Goal: Task Accomplishment & Management: Complete application form

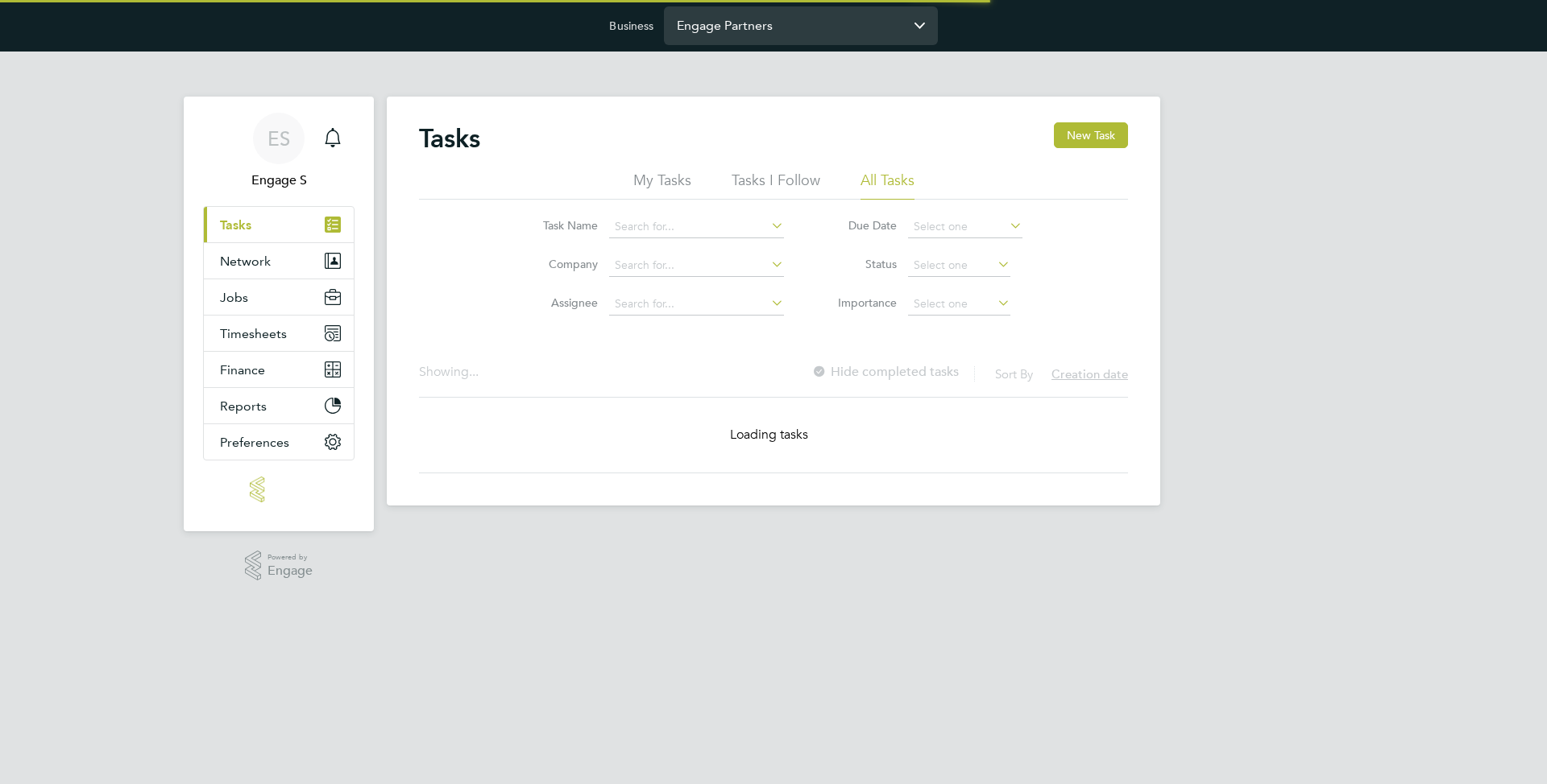
click at [715, 14] on input "Engage Partners" at bounding box center [801, 25] width 274 height 38
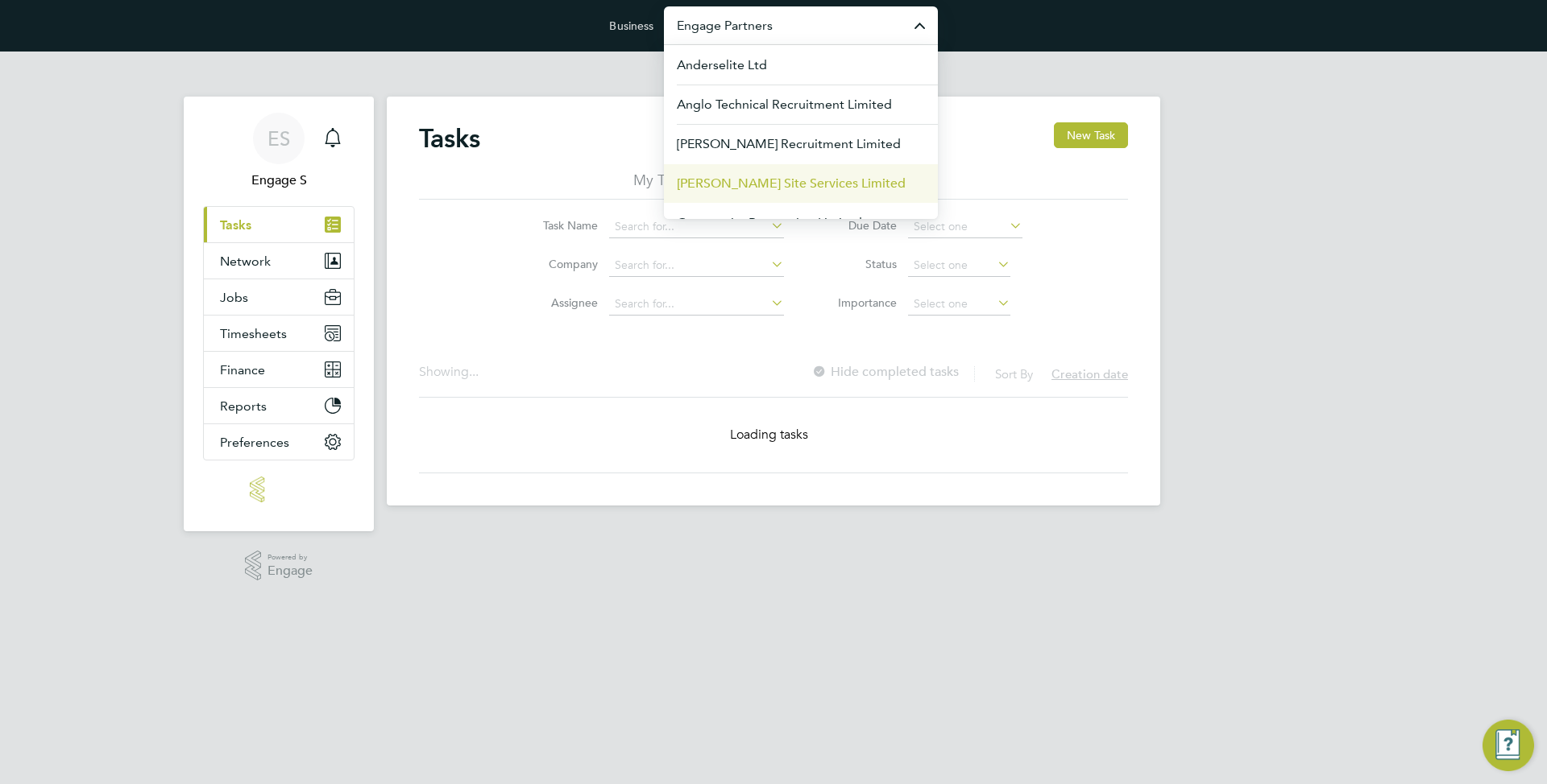
click at [735, 180] on span "[PERSON_NAME] Site Services Limited" at bounding box center [791, 183] width 229 height 20
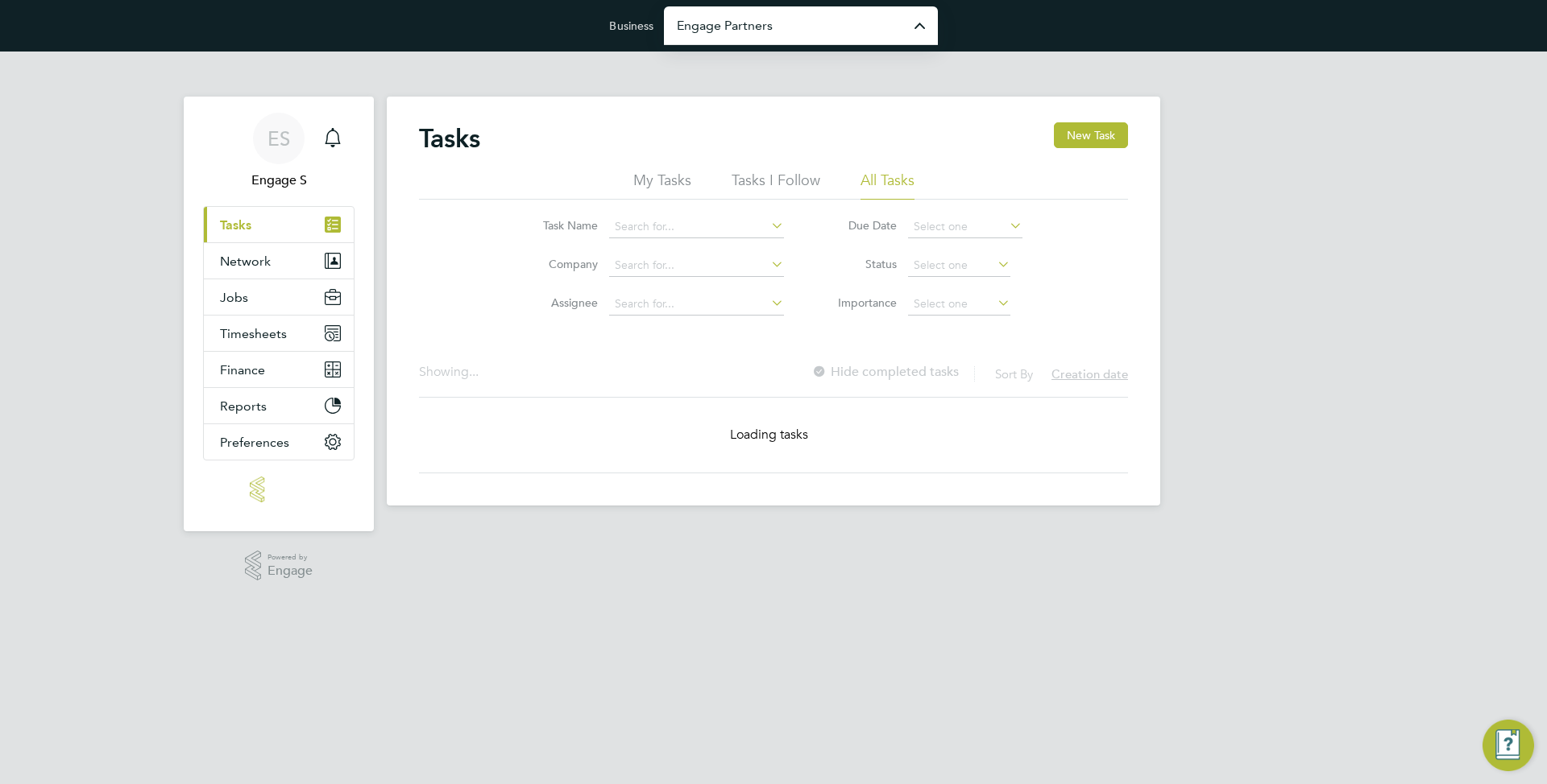
type input "Carmichael Site Services Limited"
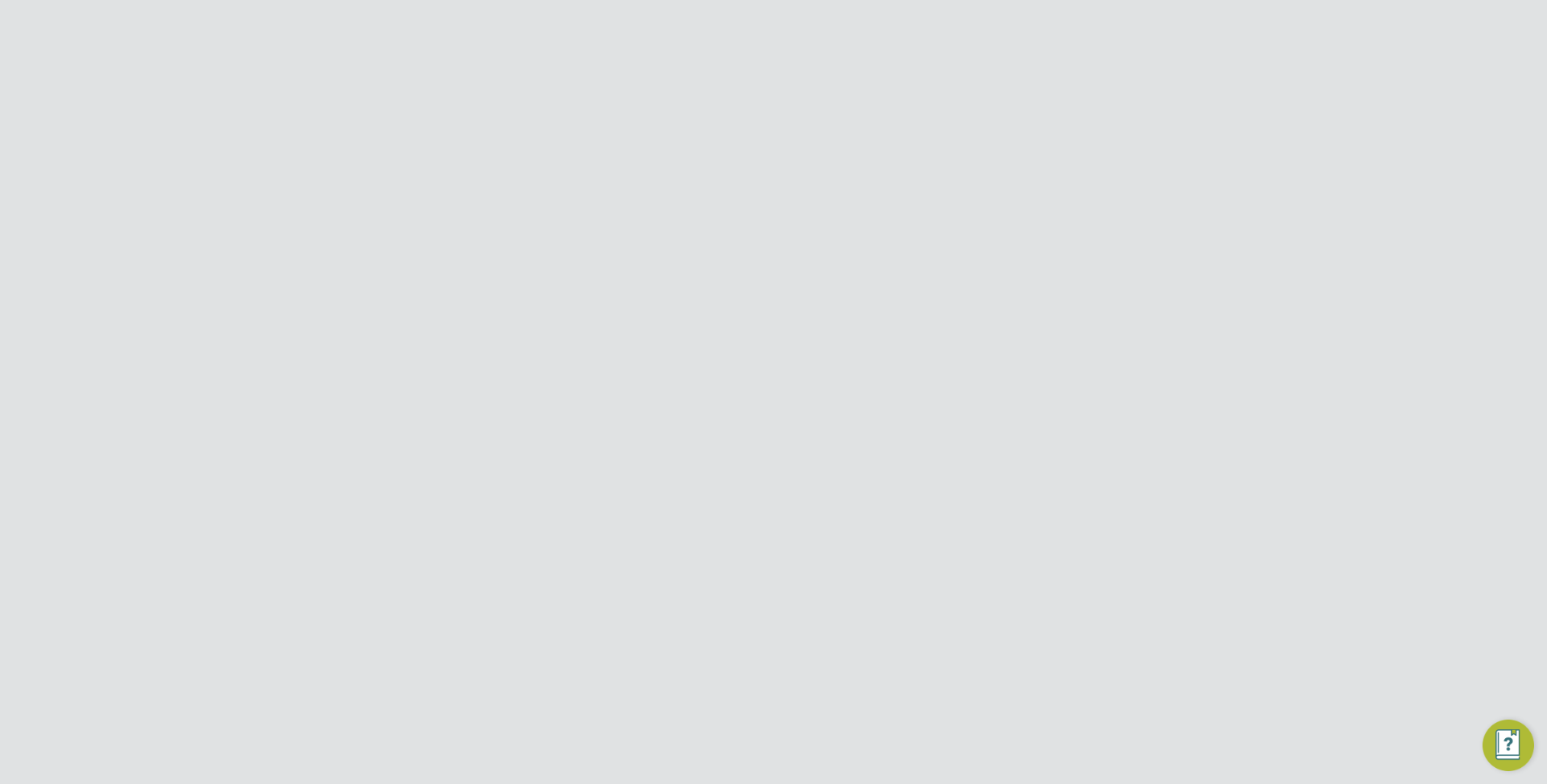
click at [277, 289] on button "Network" at bounding box center [279, 297] width 150 height 35
drag, startPoint x: 247, startPoint y: 400, endPoint x: 298, endPoint y: 386, distance: 52.9
click at [247, 400] on link "Workers" at bounding box center [244, 404] width 49 height 16
click at [1059, 136] on button "New Worker" at bounding box center [1083, 136] width 90 height 25
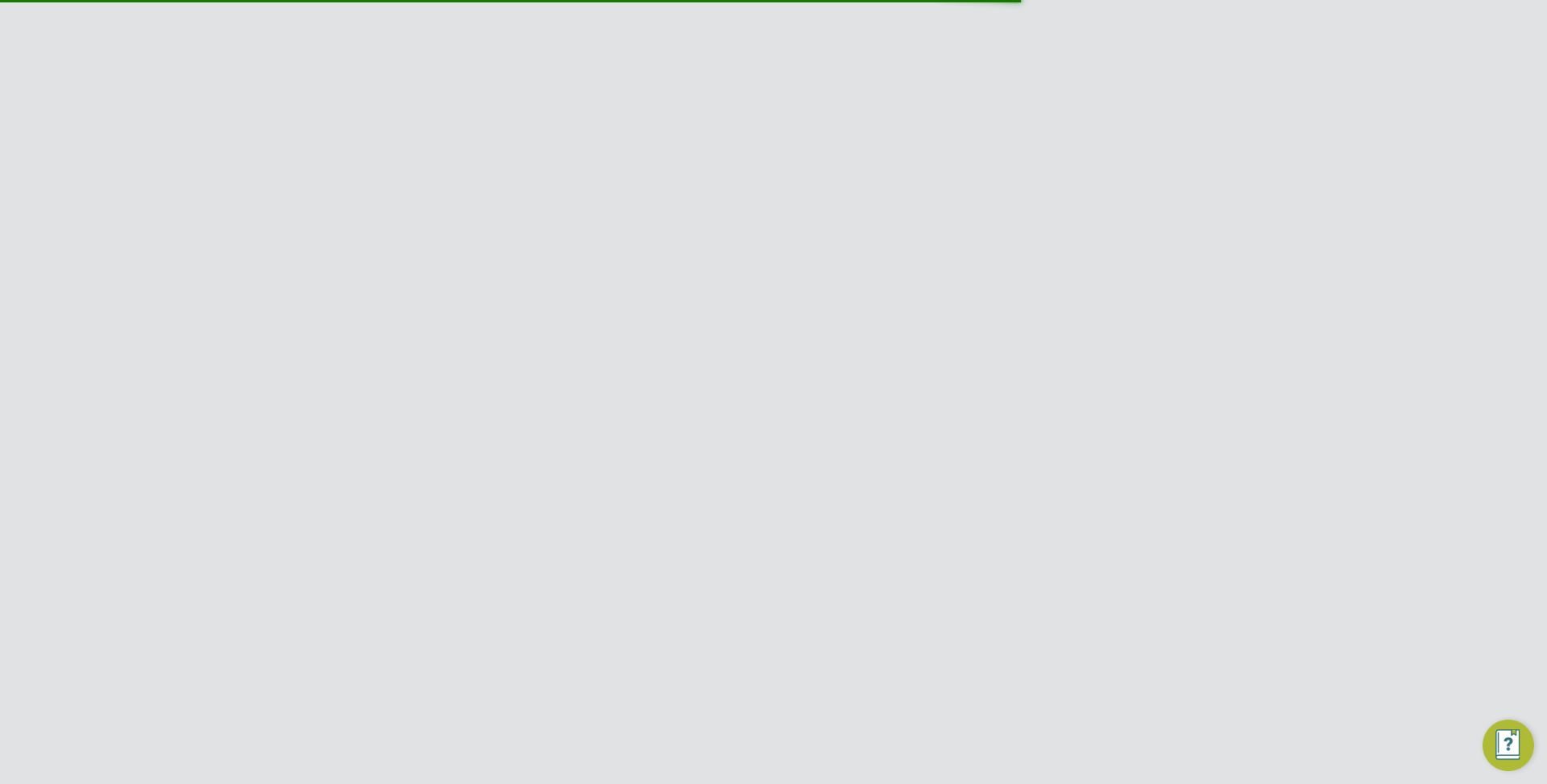
click at [822, 182] on div "Mandatory Fields" at bounding box center [773, 177] width 604 height 18
click at [778, 231] on input at bounding box center [745, 224] width 199 height 29
paste input "zebrabiyyyylbord@gmail.com"
click at [729, 293] on input at bounding box center [745, 285] width 199 height 29
click at [720, 224] on input "zebrabiyyyylbord@gmail.com" at bounding box center [745, 224] width 199 height 29
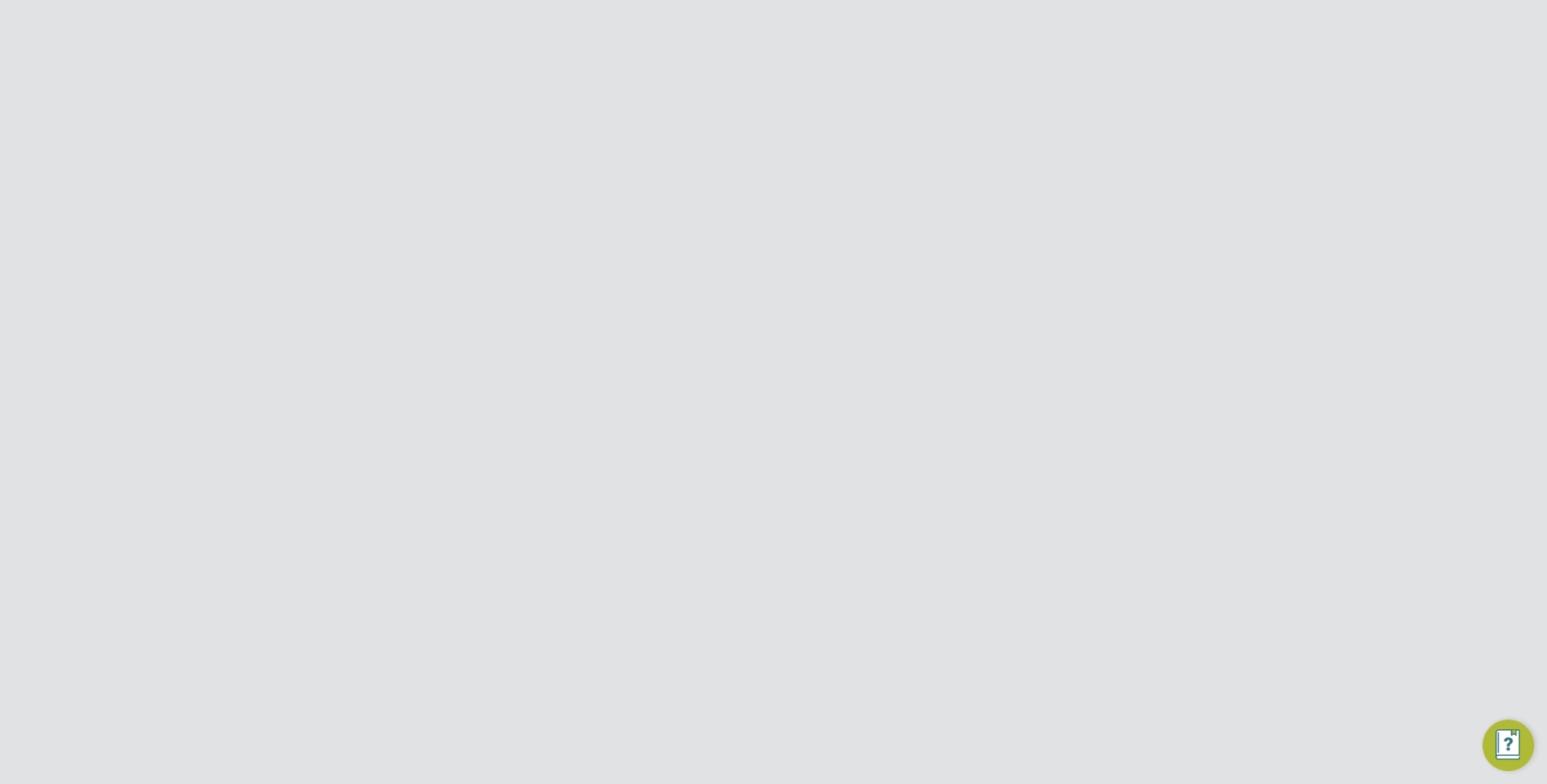
type input "test@test.test"
click at [1085, 131] on div at bounding box center [1083, 131] width 29 height 29
click at [787, 507] on div "Self-employed - Sole trader (pending)" at bounding box center [814, 515] width 163 height 44
click at [814, 23] on input "[PERSON_NAME] Site Services Limited" at bounding box center [801, 25] width 274 height 38
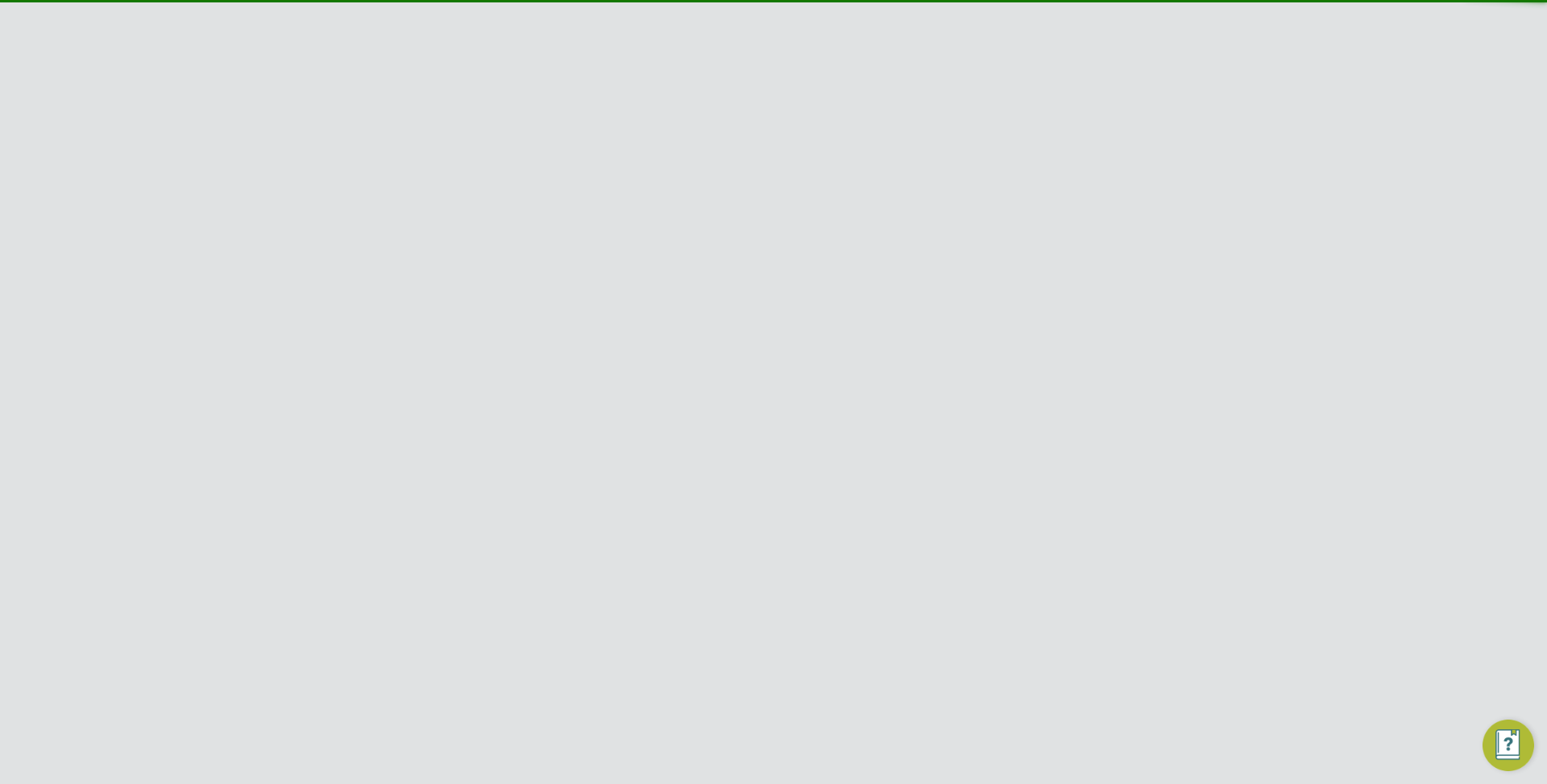
click at [779, 159] on li "[PERSON_NAME] Recruitment Limited" at bounding box center [801, 143] width 274 height 39
type input "[PERSON_NAME] Recruitment Limited"
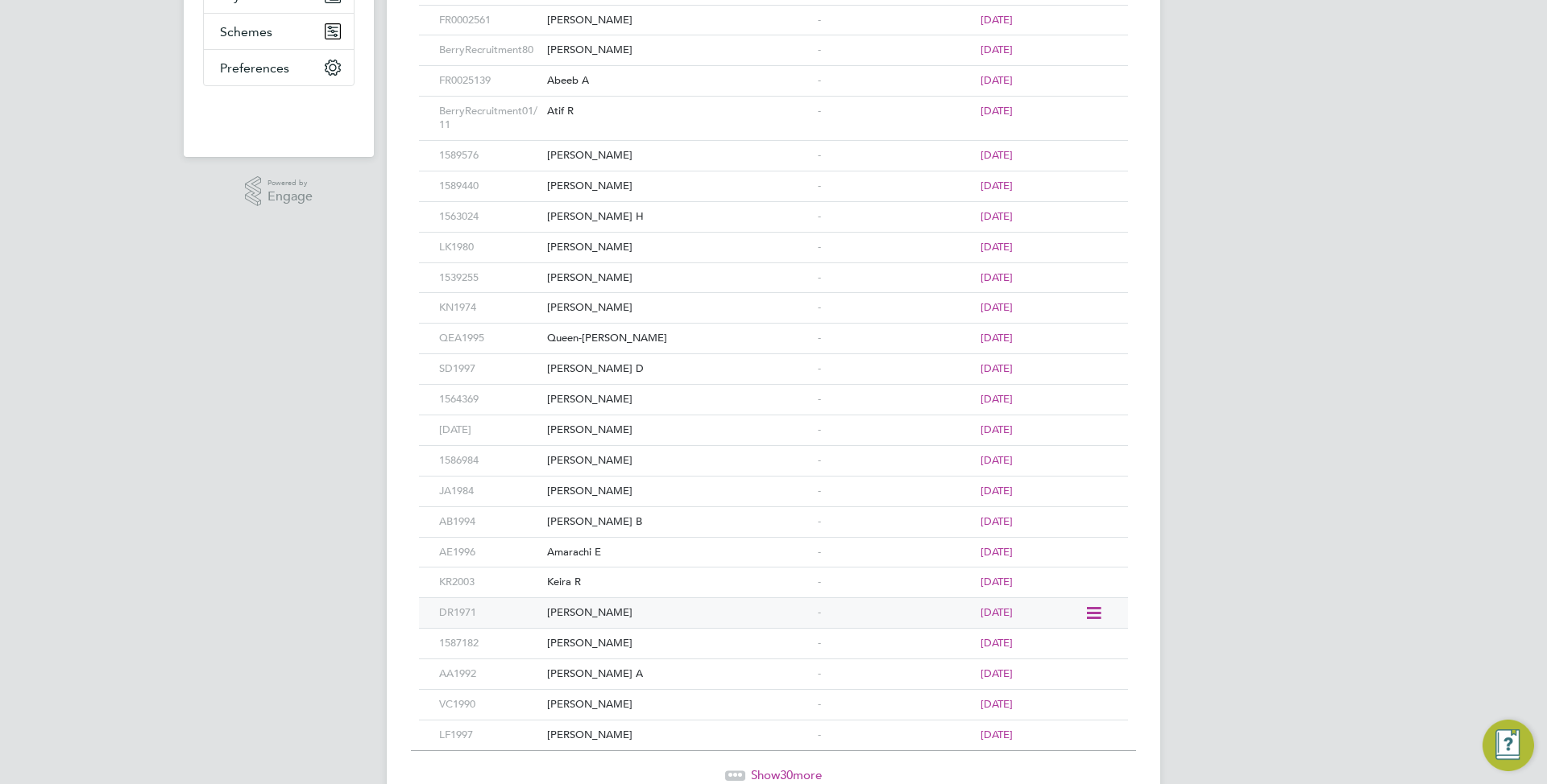
scroll to position [652, 0]
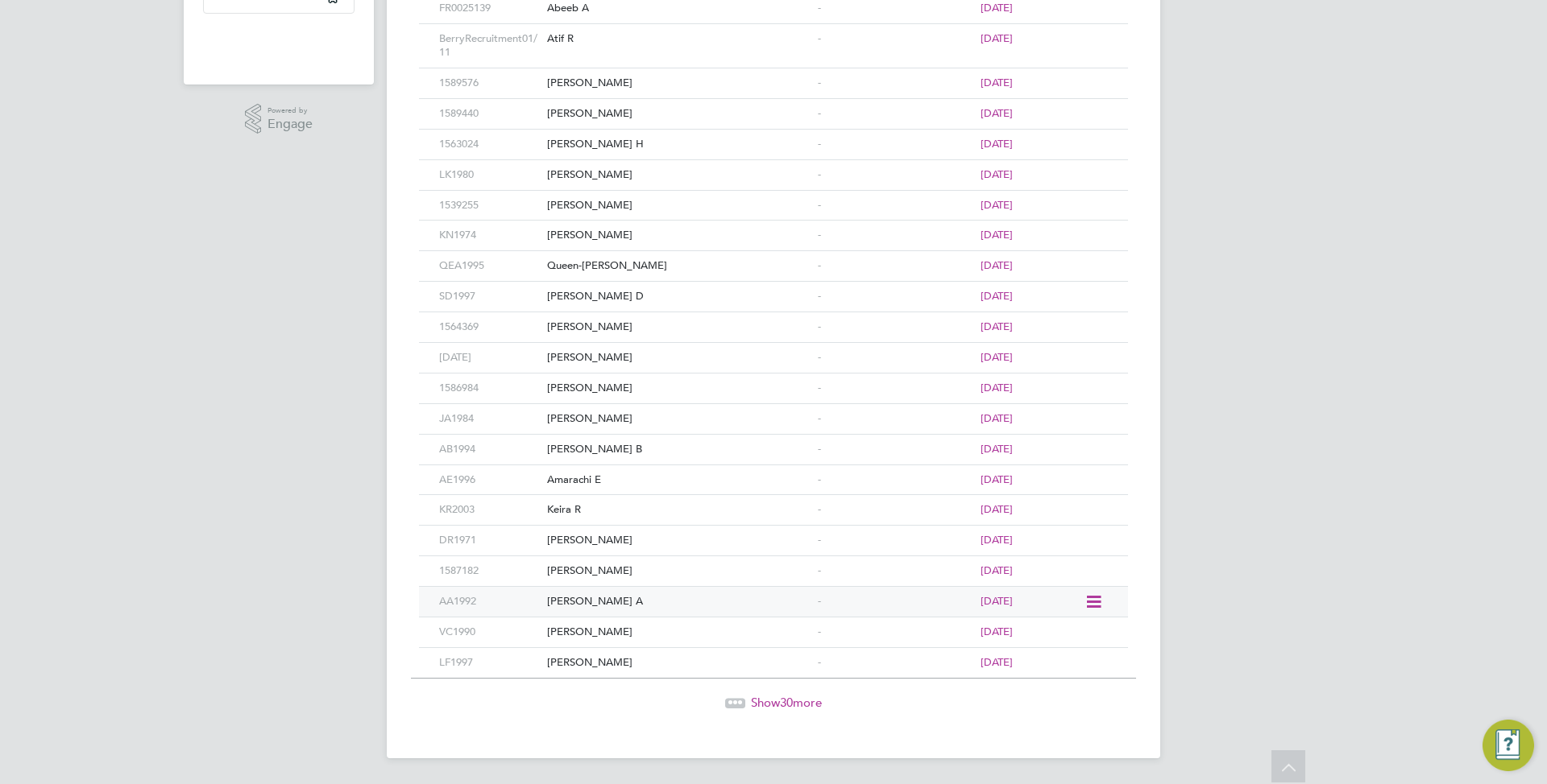
click at [753, 601] on div "Abhilash A" at bounding box center [678, 602] width 270 height 30
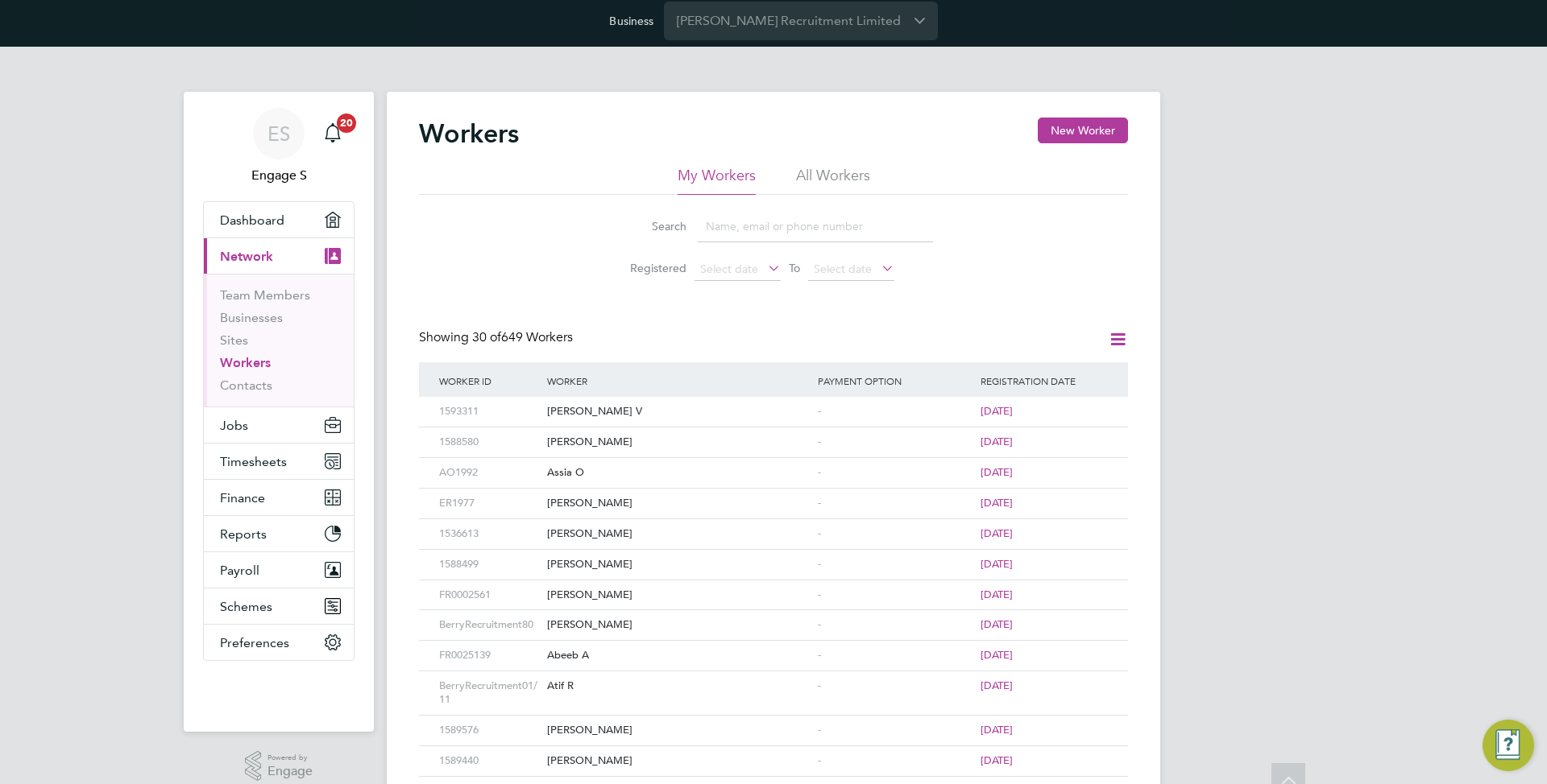
scroll to position [0, 0]
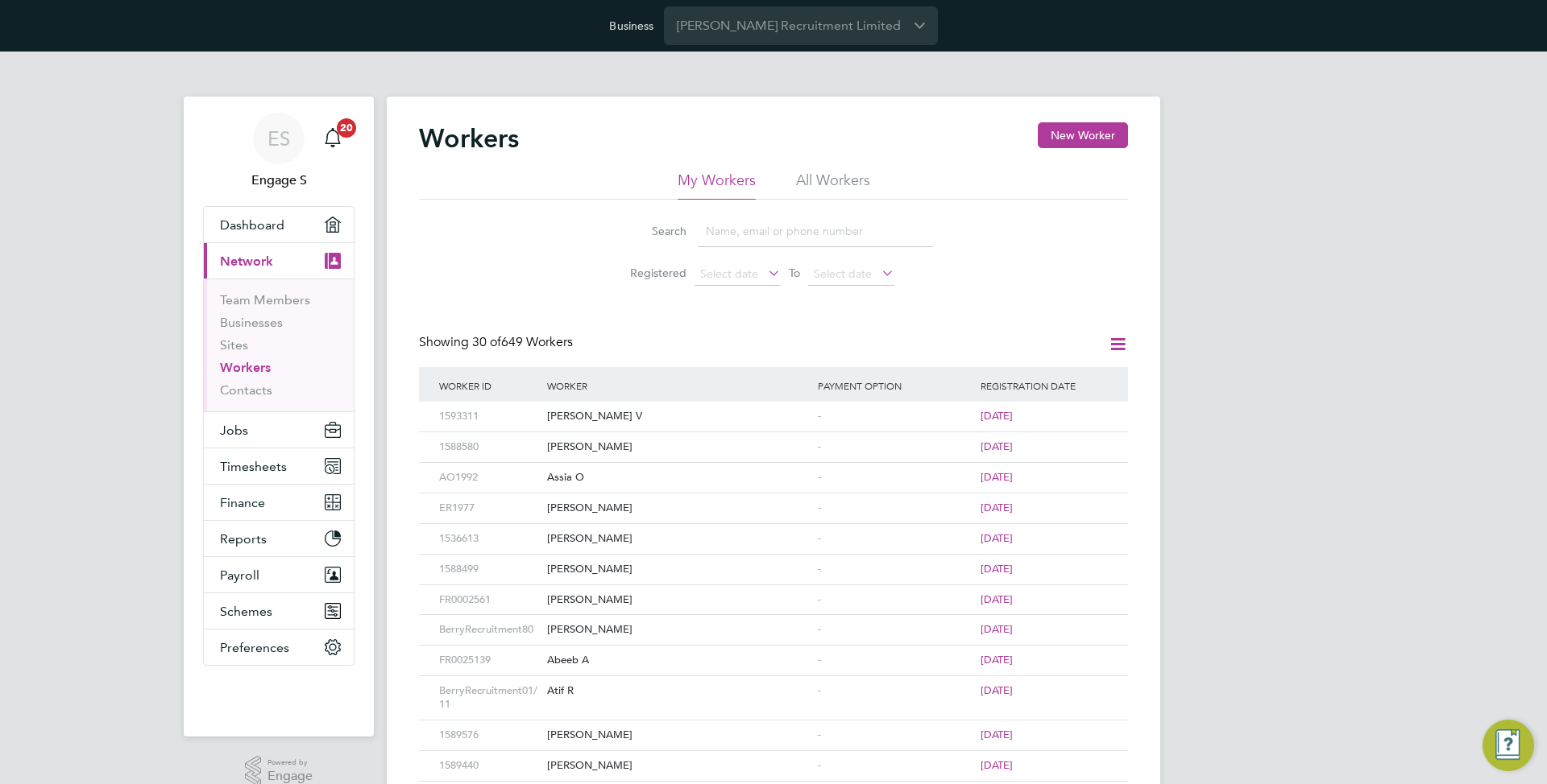
click at [821, 55] on app-barbie "Workers New Worker My Workers All Workers Search Registered Select date To Sele…" at bounding box center [773, 731] width 774 height 1359
click at [808, 38] on input "[PERSON_NAME] Recruitment Limited" at bounding box center [801, 25] width 274 height 38
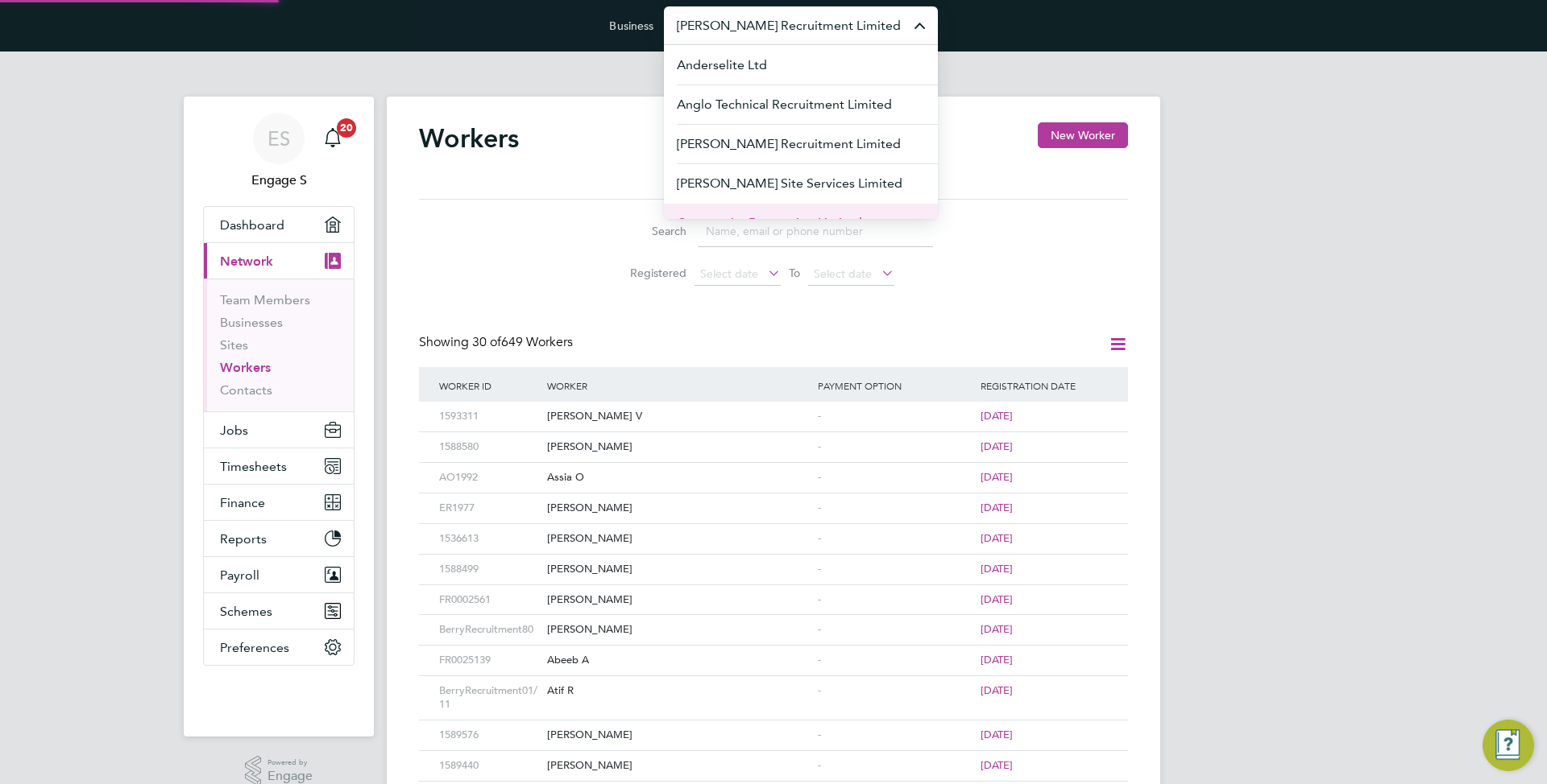
drag, startPoint x: 744, startPoint y: 191, endPoint x: 758, endPoint y: 206, distance: 20.5
click at [743, 191] on span "Carmichael Site Services Limited" at bounding box center [789, 183] width 225 height 20
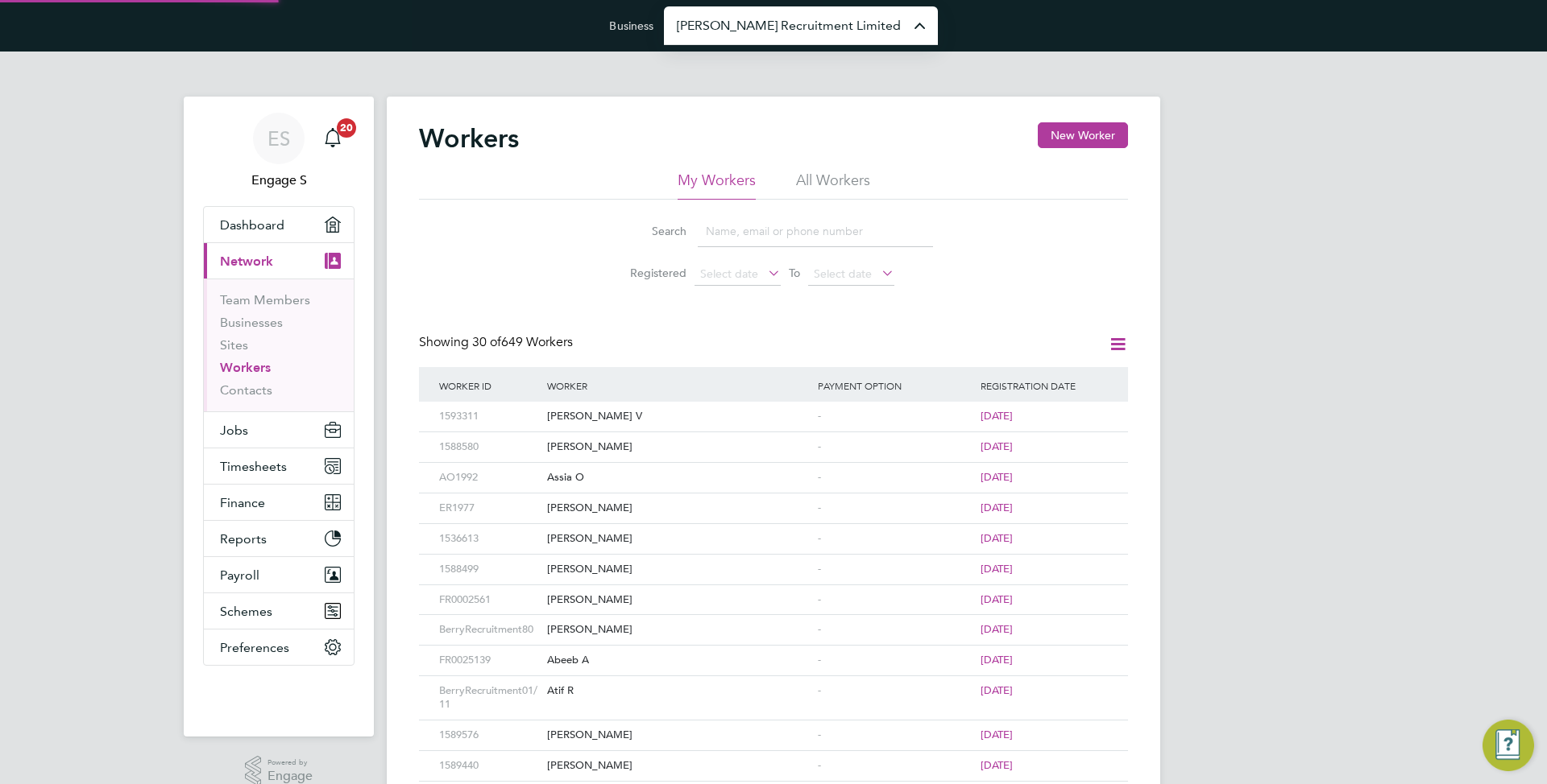
type input "Carmichael Site Services Limited"
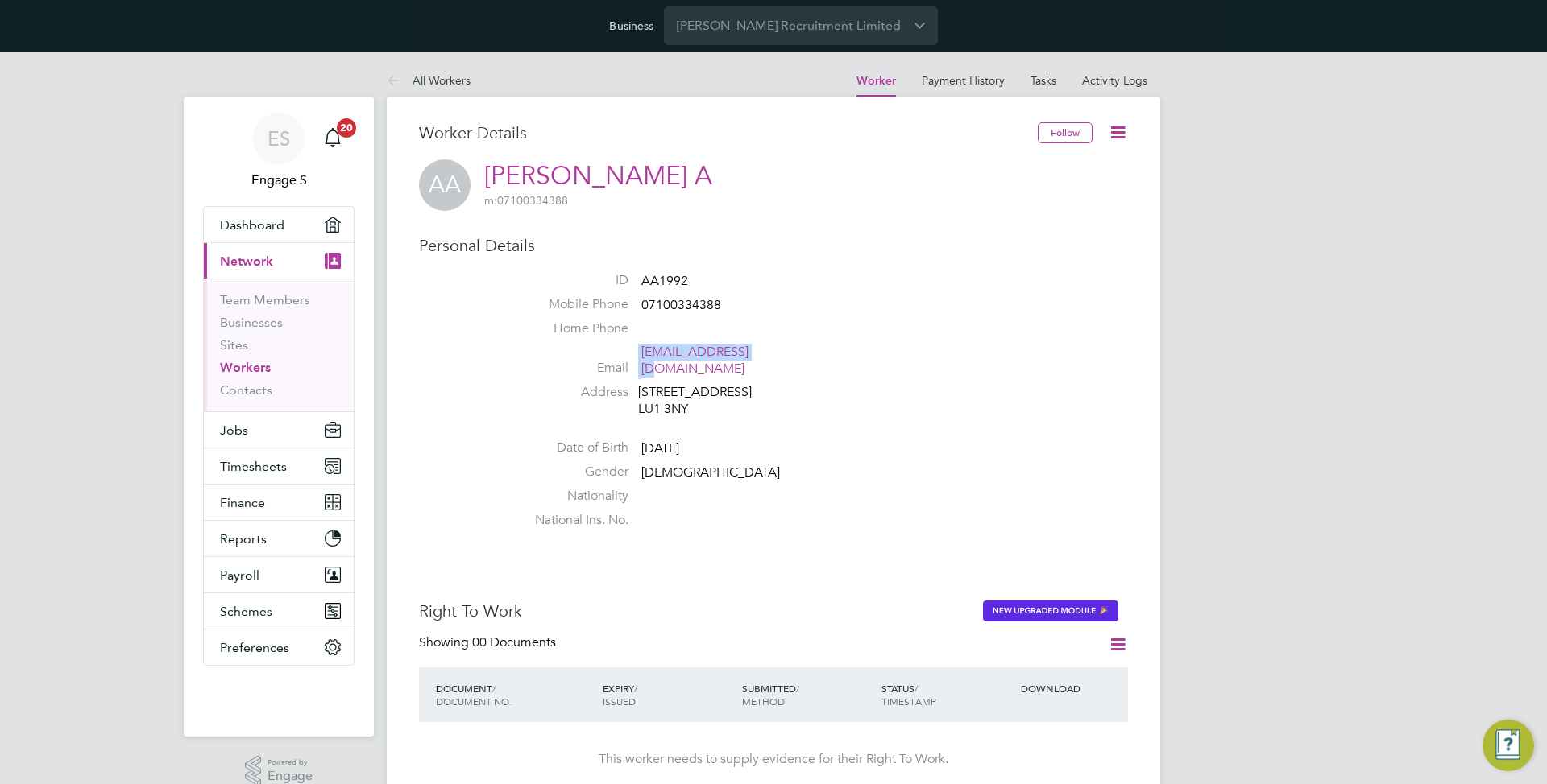
drag, startPoint x: 633, startPoint y: 347, endPoint x: 771, endPoint y: 345, distance: 138.0
click at [771, 345] on li "Email 356849@testop.com" at bounding box center [822, 364] width 613 height 39
copy li "356849@testop.com"
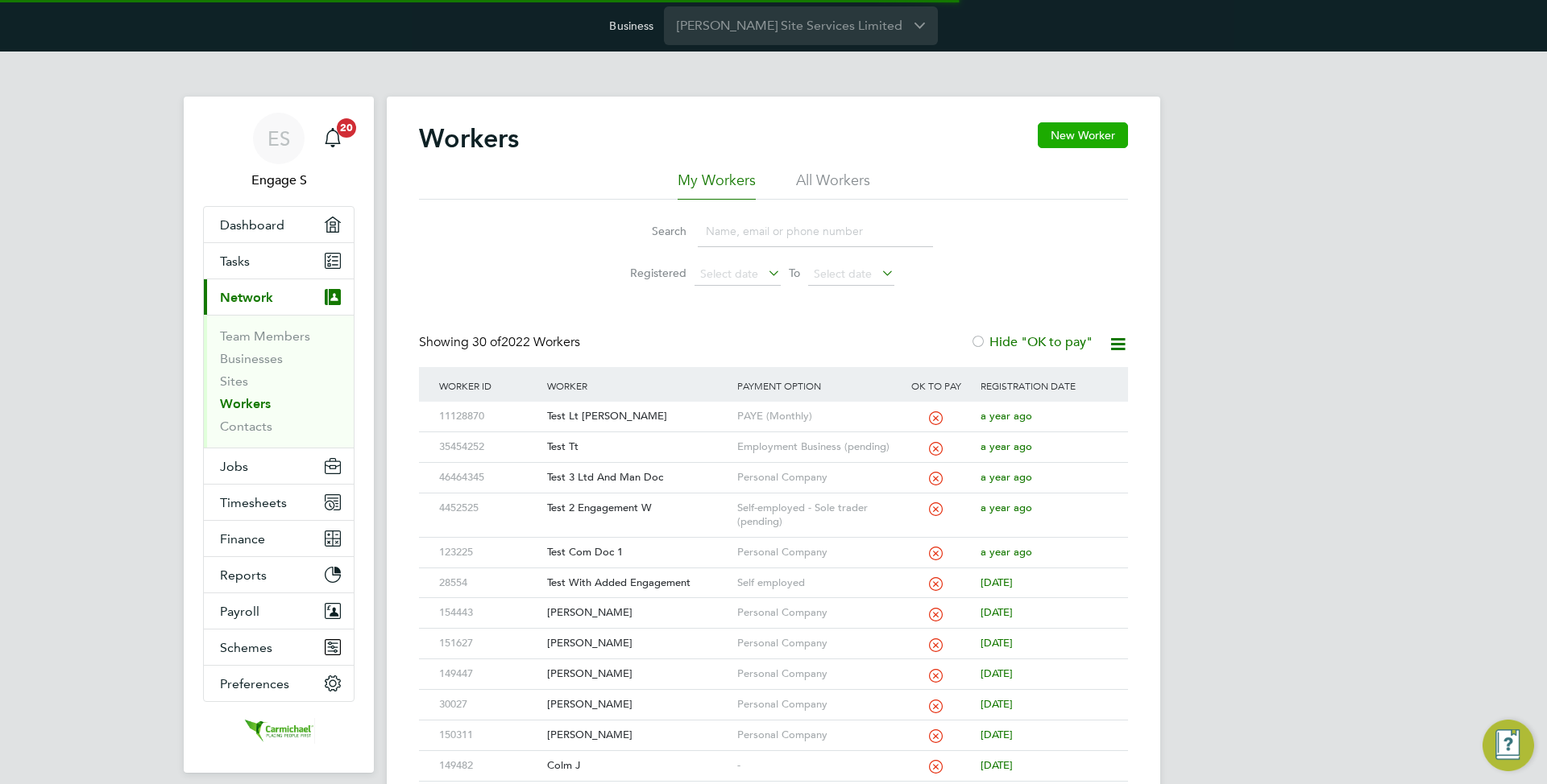
click at [1085, 129] on button "New Worker" at bounding box center [1083, 136] width 90 height 25
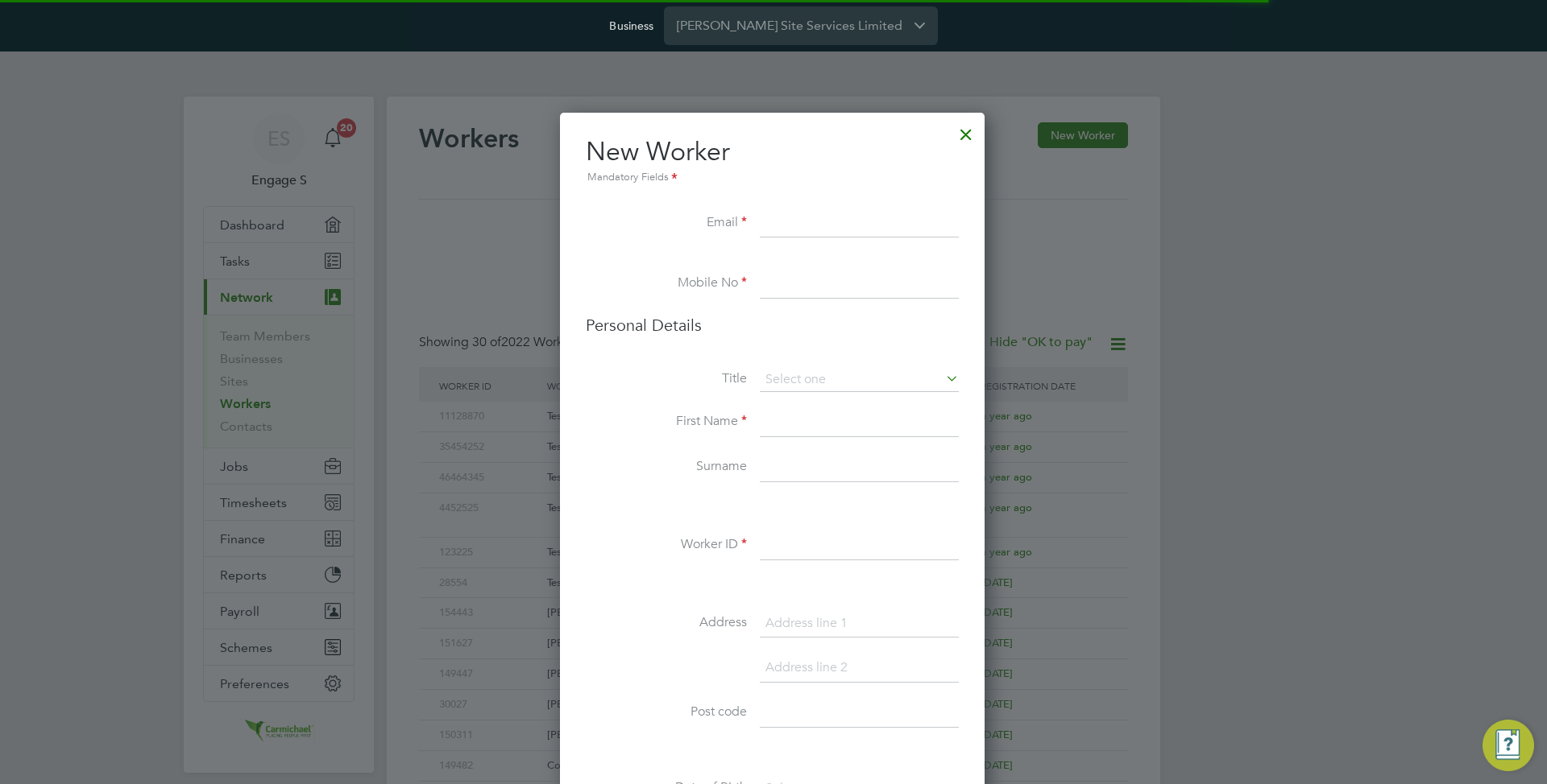
scroll to position [1362, 427]
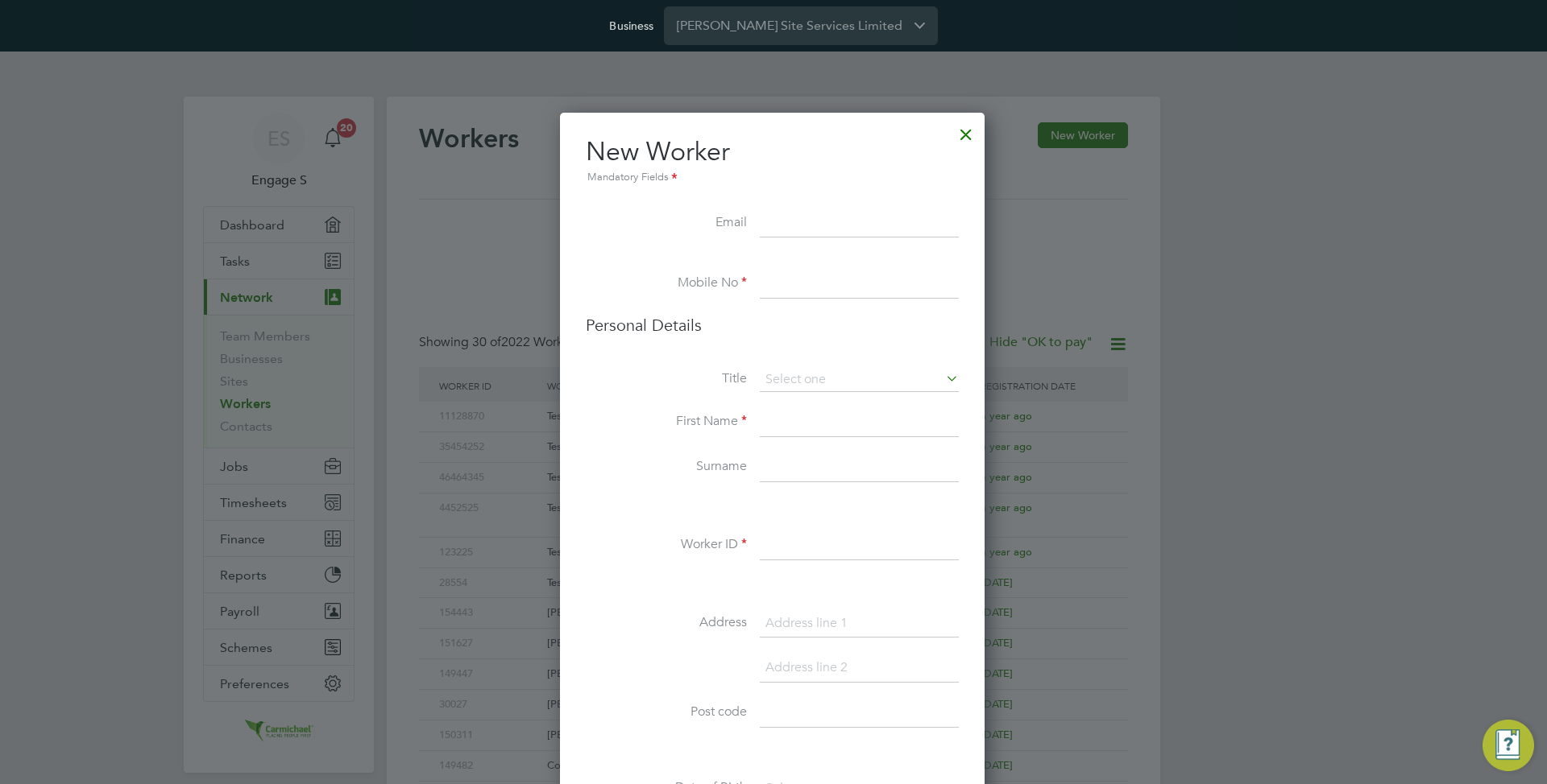
paste input "[EMAIL_ADDRESS][DOMAIN_NAME]"
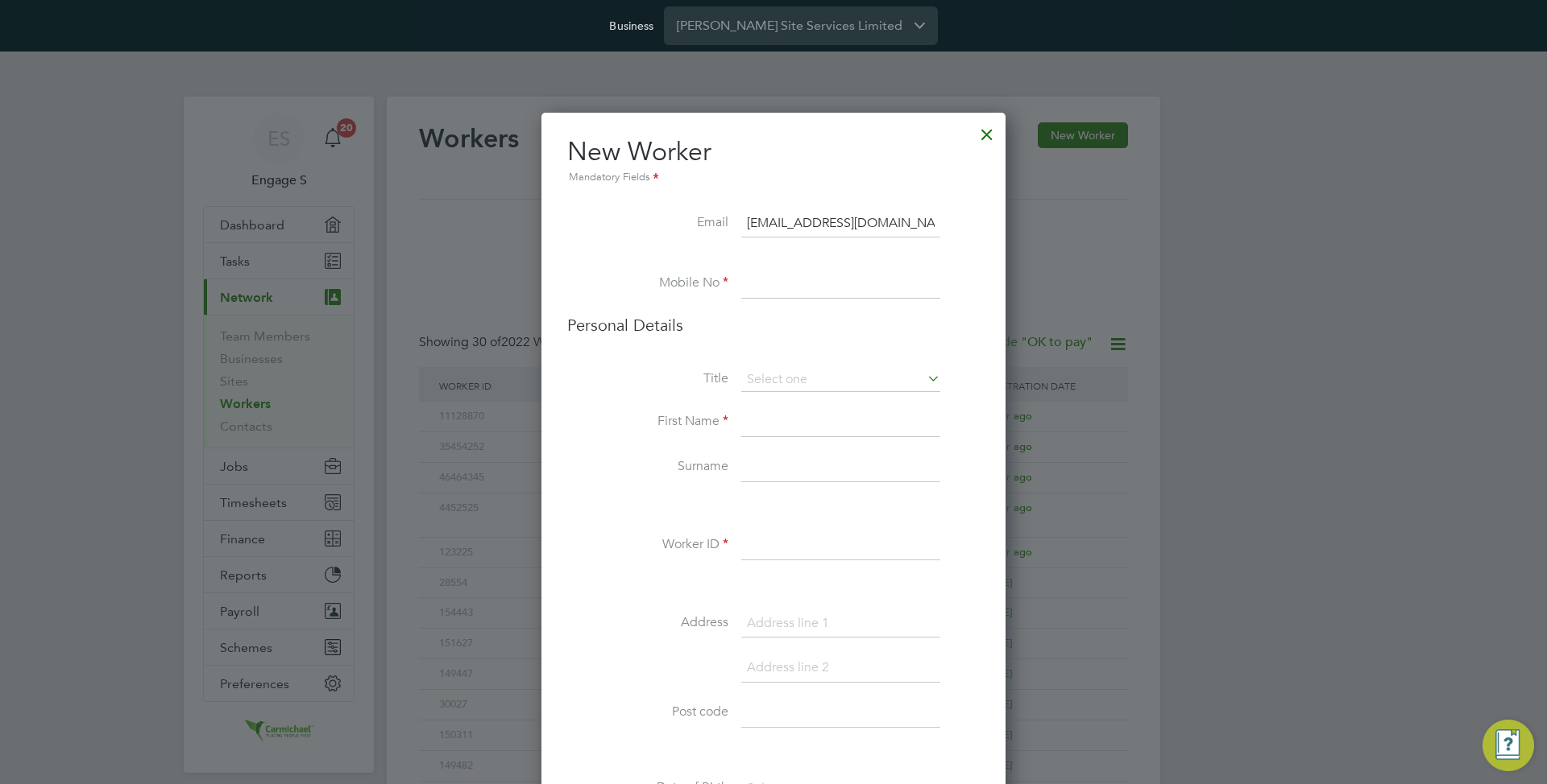
scroll to position [8, 8]
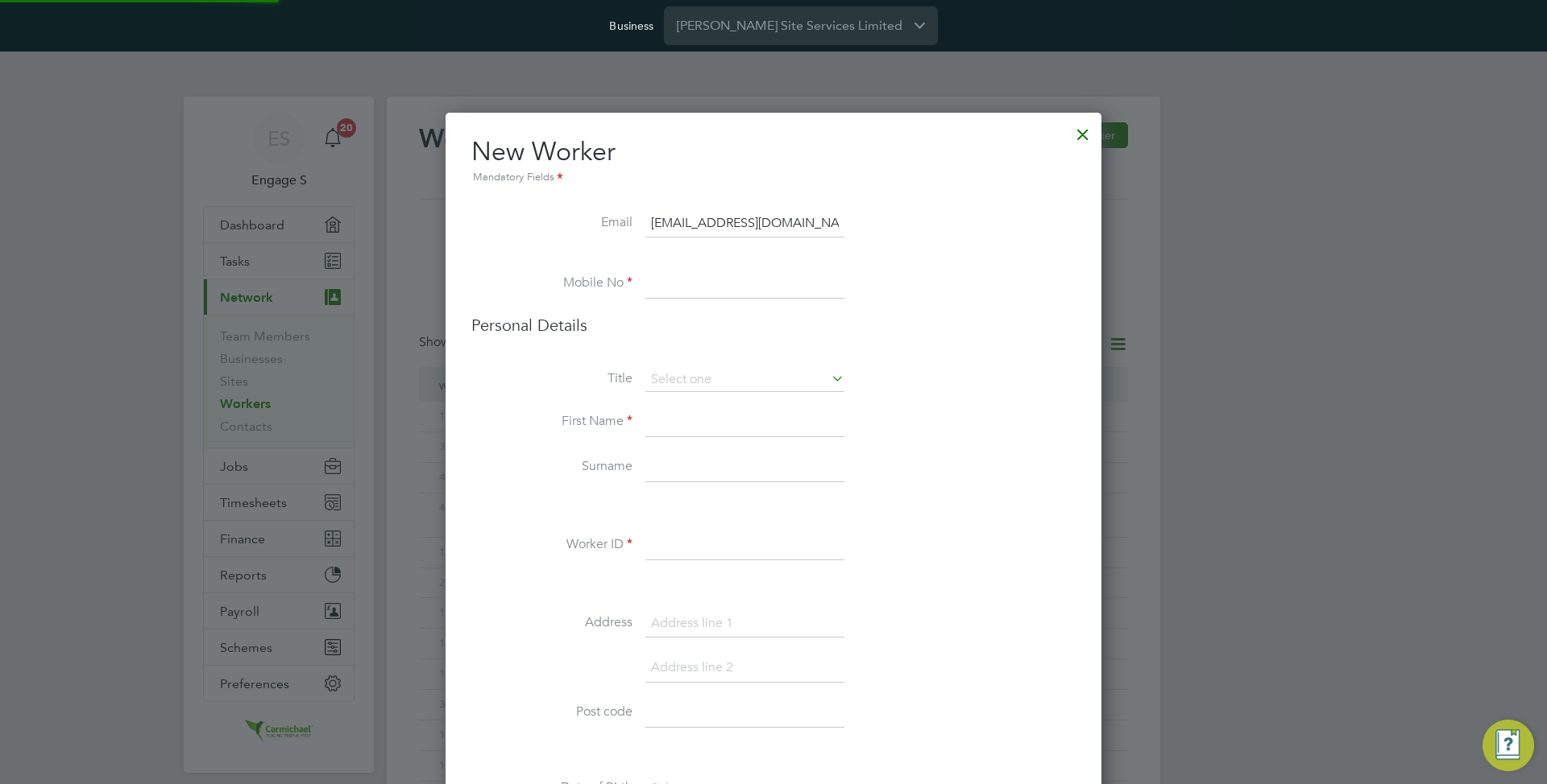
type input "[EMAIL_ADDRESS][DOMAIN_NAME]"
click at [888, 150] on h2 "New Worker Mandatory Fields" at bounding box center [773, 161] width 604 height 52
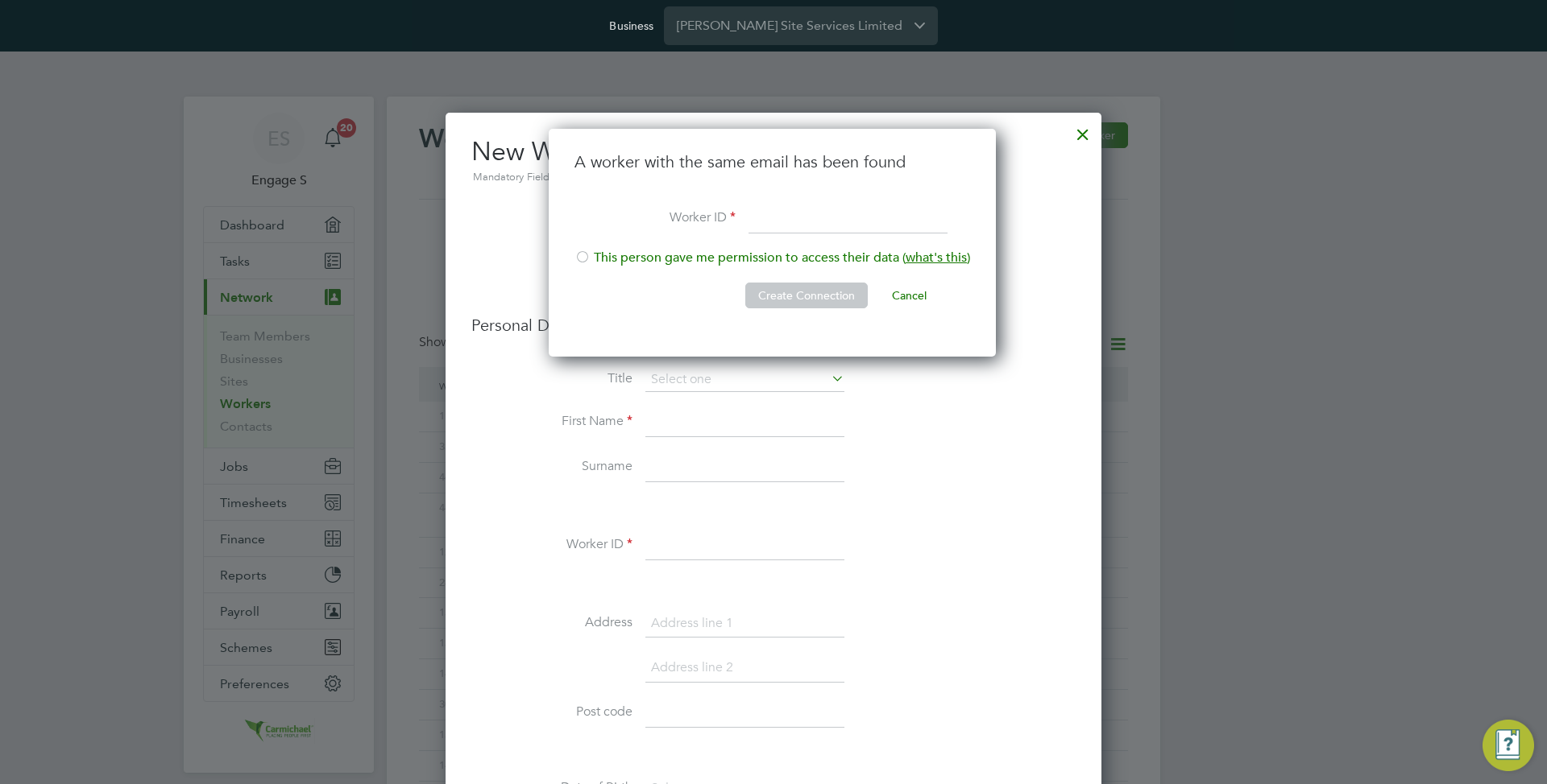
scroll to position [229, 450]
type input "123"
click at [593, 252] on li "This person gave me permission to access their data ( what's this )" at bounding box center [772, 266] width 395 height 33
click at [775, 261] on li "This person gave me permission to access their data ( what's this )" at bounding box center [772, 266] width 395 height 33
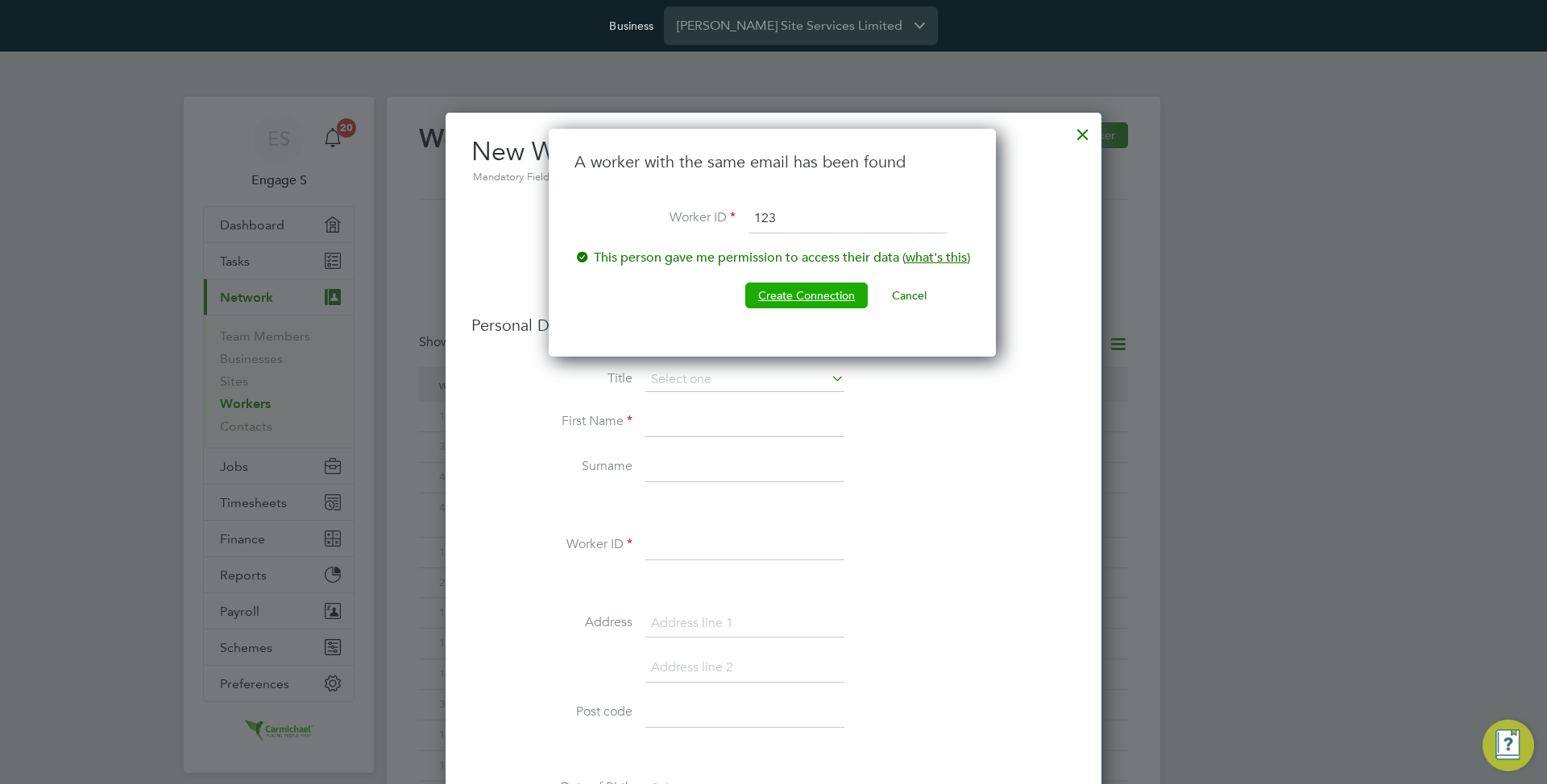
click at [782, 290] on button "Create Connection" at bounding box center [807, 295] width 123 height 25
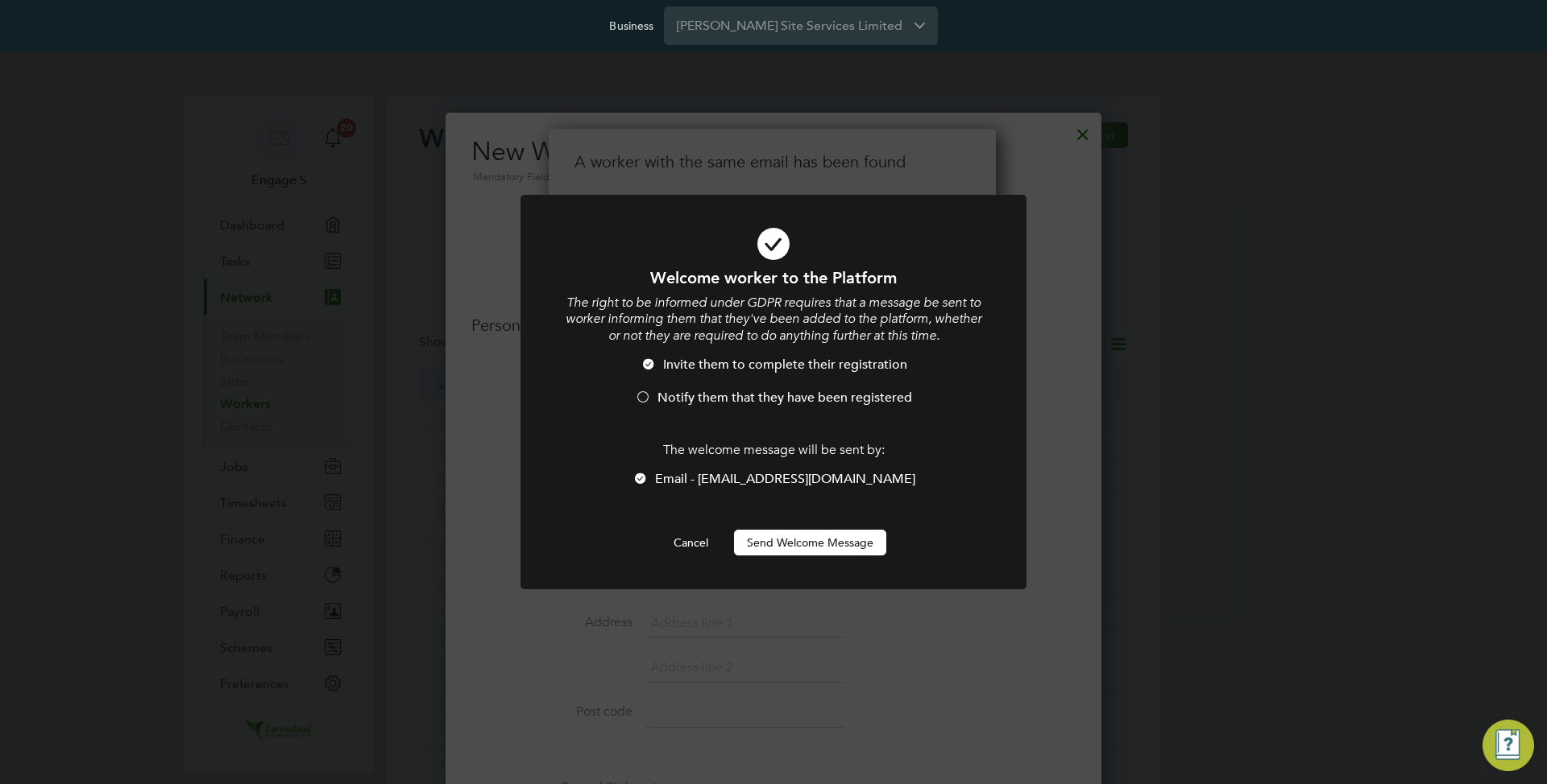
click at [740, 497] on li "Email - [EMAIL_ADDRESS][DOMAIN_NAME]" at bounding box center [773, 488] width 418 height 33
click at [649, 480] on div at bounding box center [640, 480] width 17 height 17
click at [668, 400] on span "Notify them that they have been registered" at bounding box center [784, 398] width 255 height 17
click at [687, 367] on span "Invite them to complete their registration" at bounding box center [785, 365] width 244 height 17
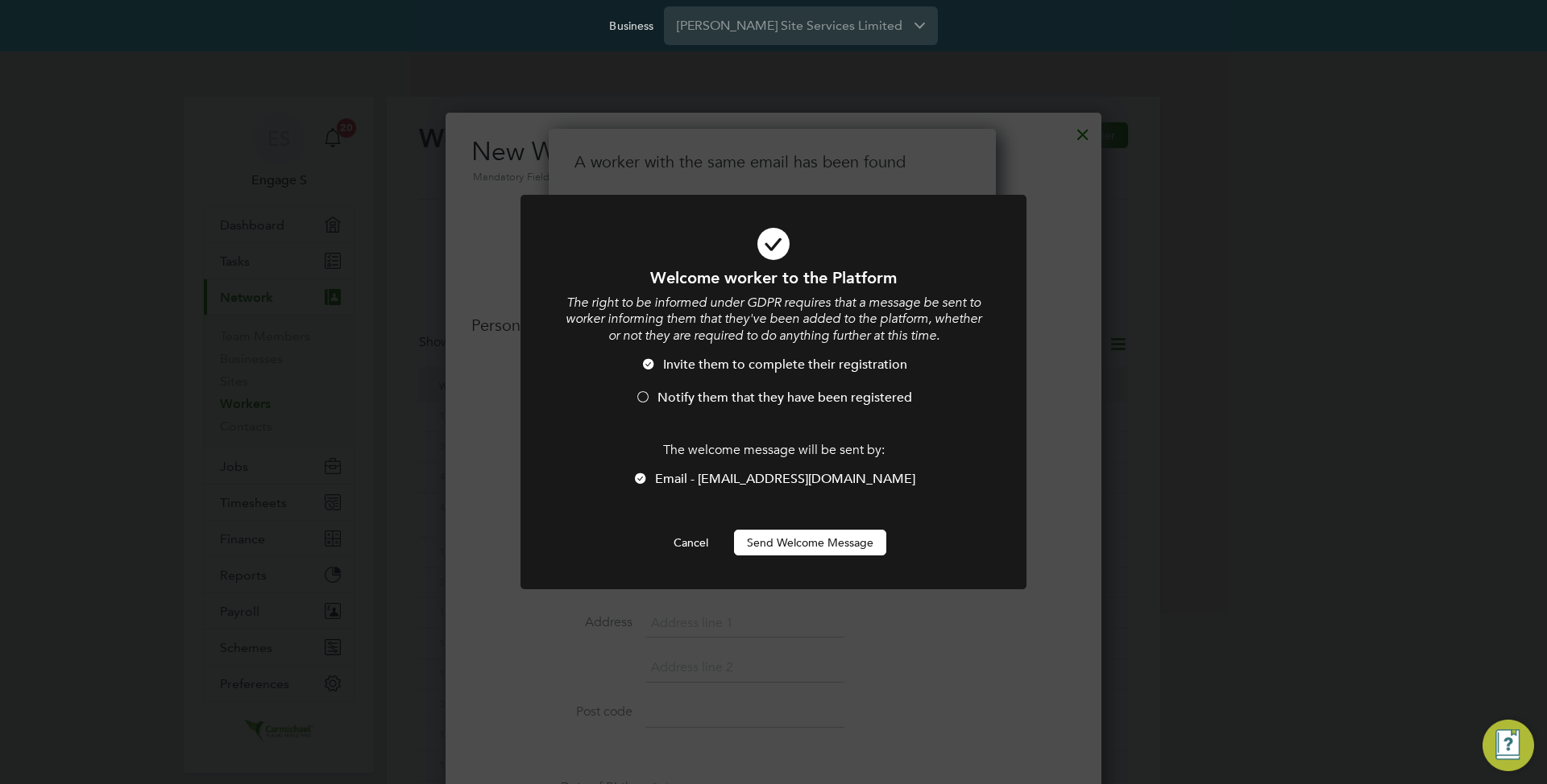
click at [708, 479] on span "Email - [EMAIL_ADDRESS][DOMAIN_NAME]" at bounding box center [784, 479] width 260 height 17
click at [694, 538] on button "Cancel" at bounding box center [691, 542] width 60 height 25
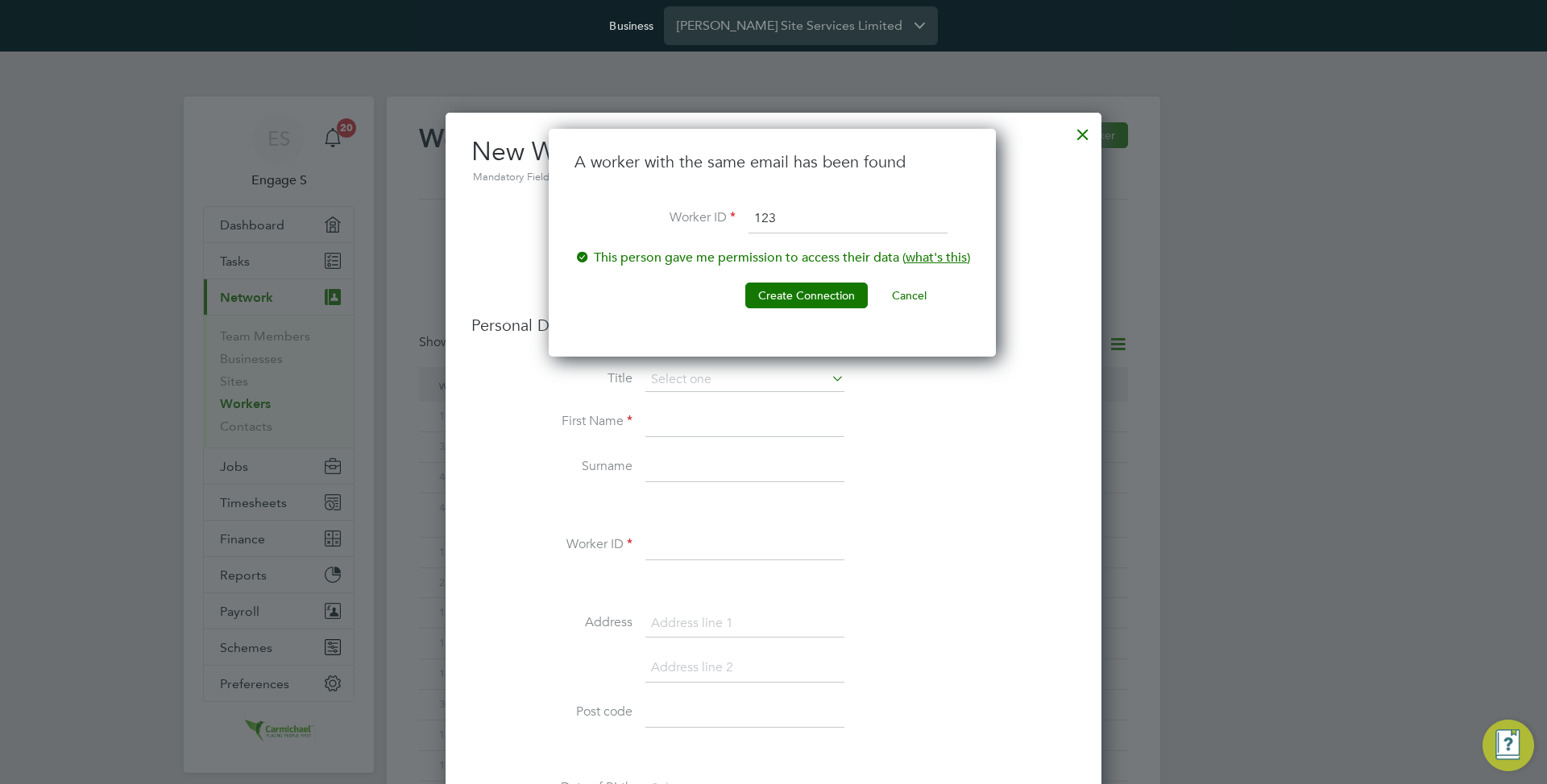
click at [921, 287] on button "Cancel" at bounding box center [909, 295] width 60 height 25
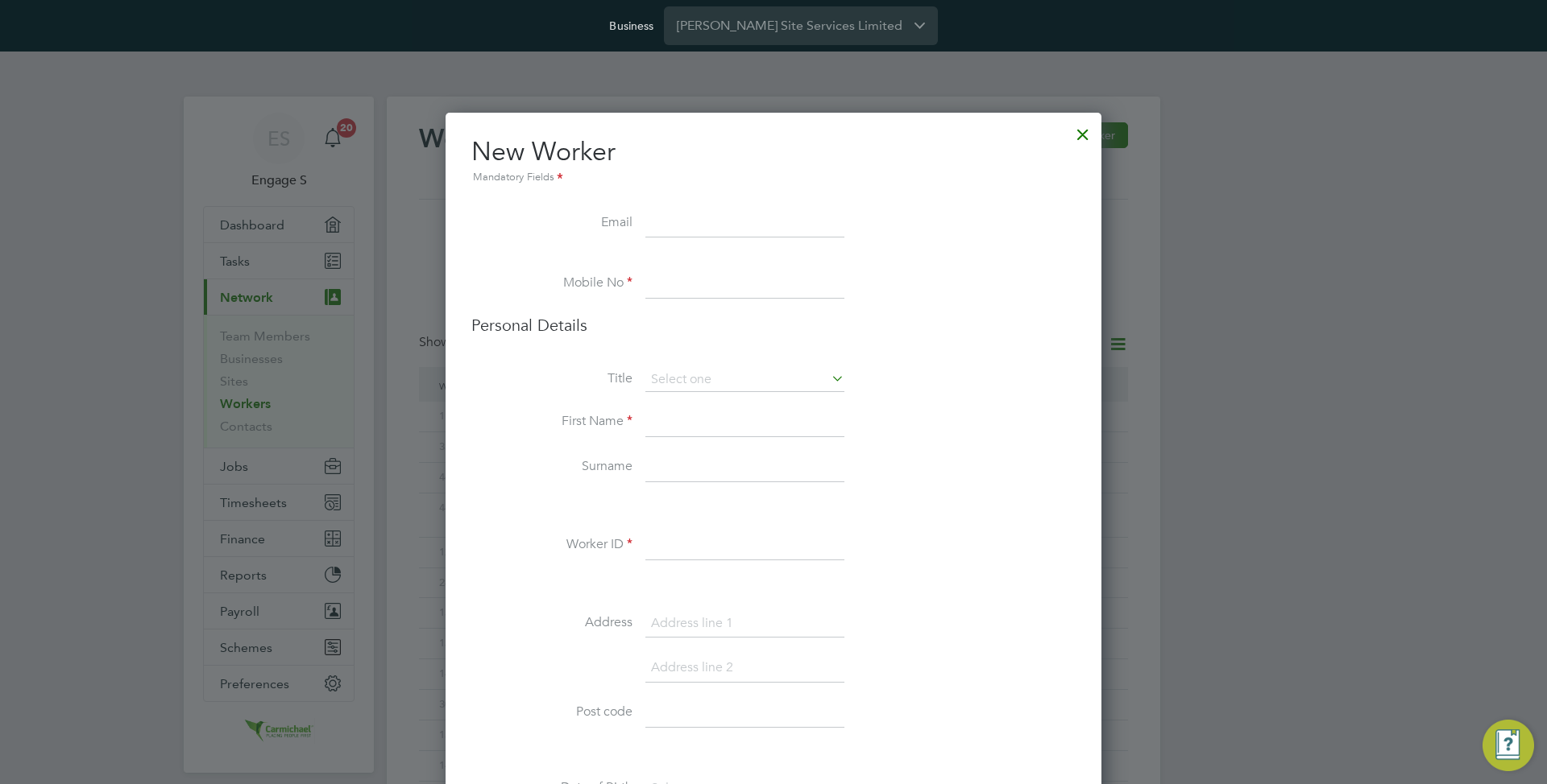
click at [749, 228] on input at bounding box center [745, 224] width 199 height 29
click at [1078, 137] on div at bounding box center [1083, 131] width 29 height 29
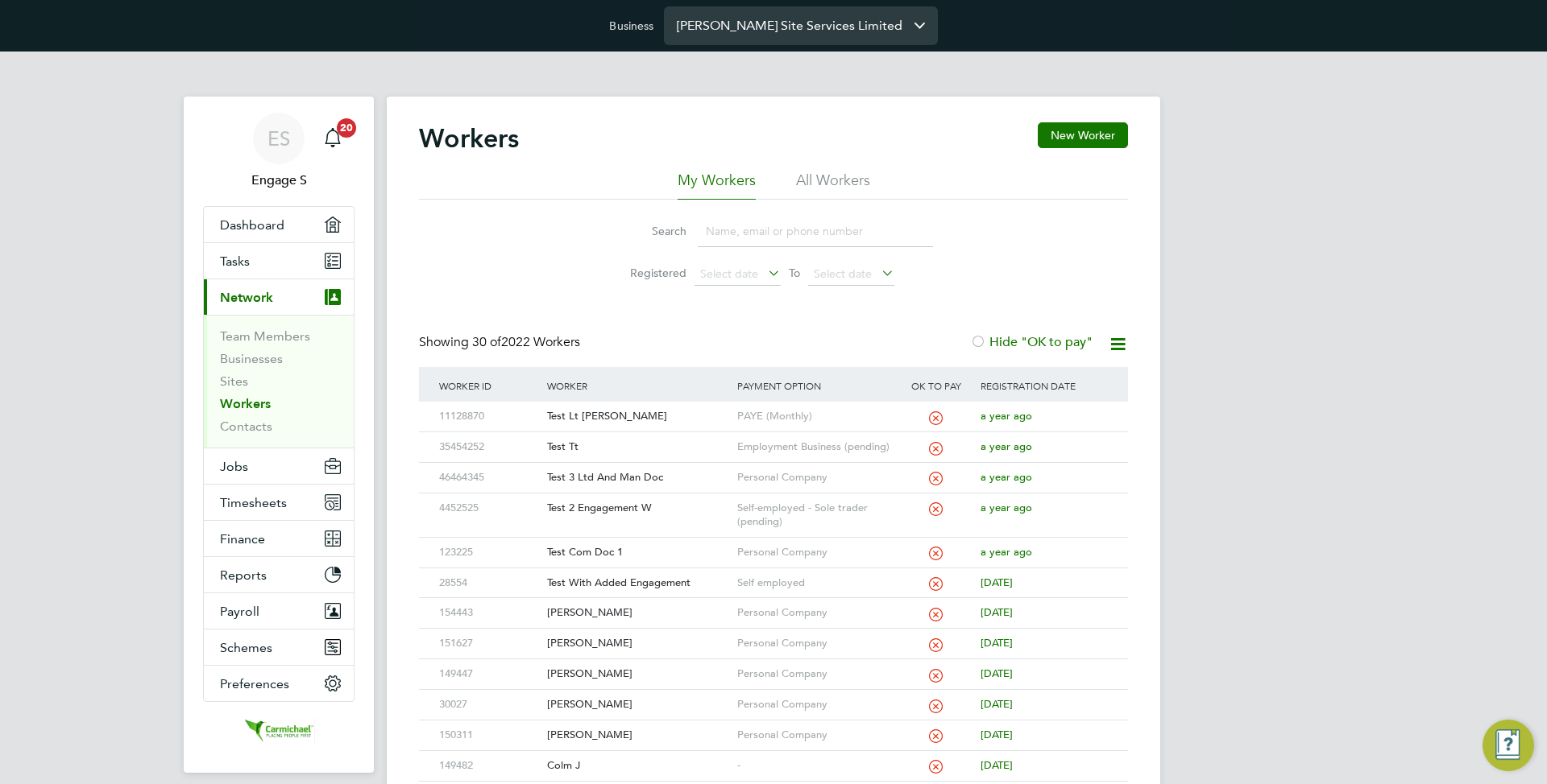
click at [765, 24] on input "[PERSON_NAME] Site Services Limited" at bounding box center [801, 25] width 274 height 38
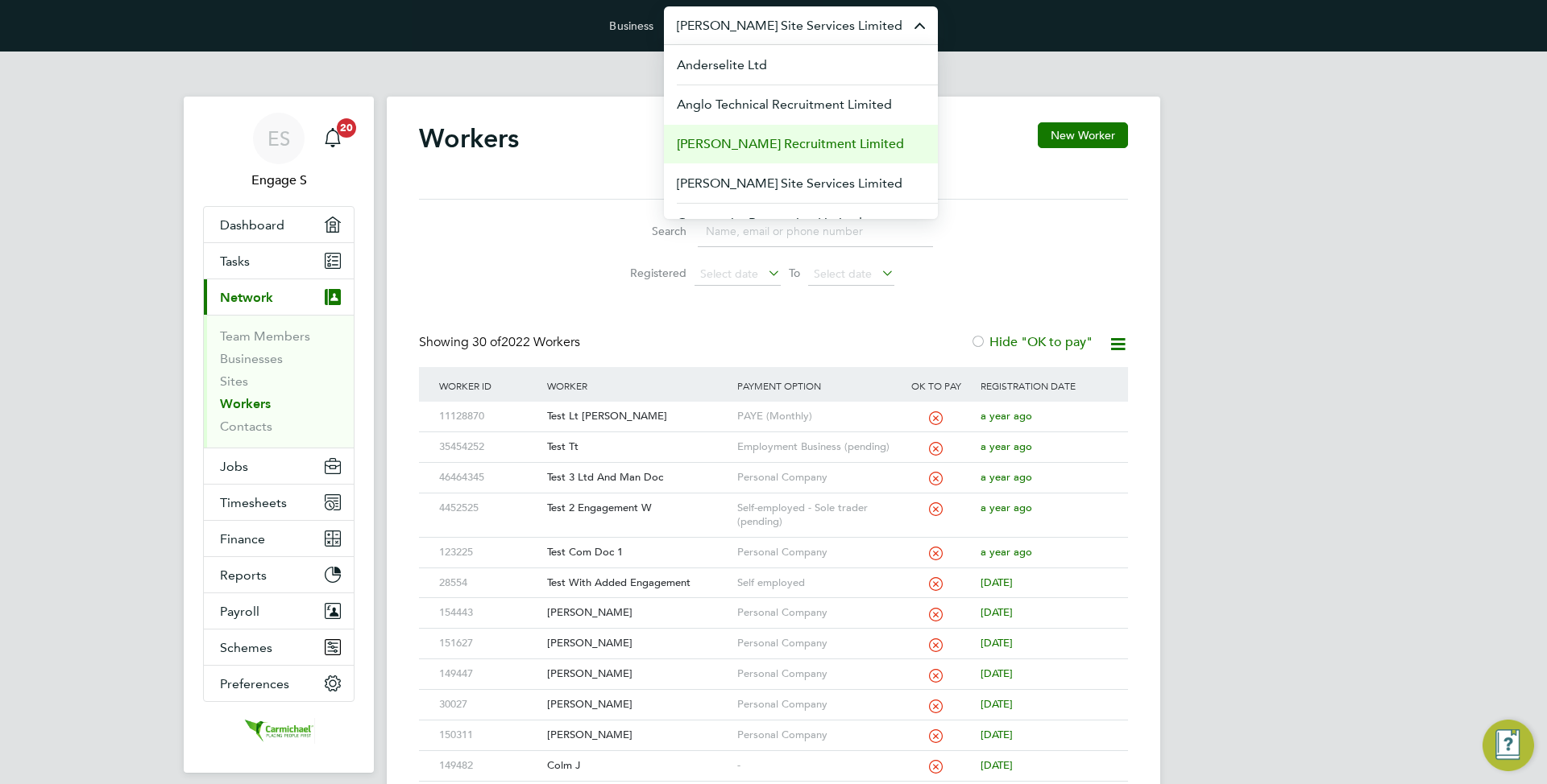
click at [728, 146] on span "[PERSON_NAME] Recruitment Limited" at bounding box center [790, 144] width 227 height 20
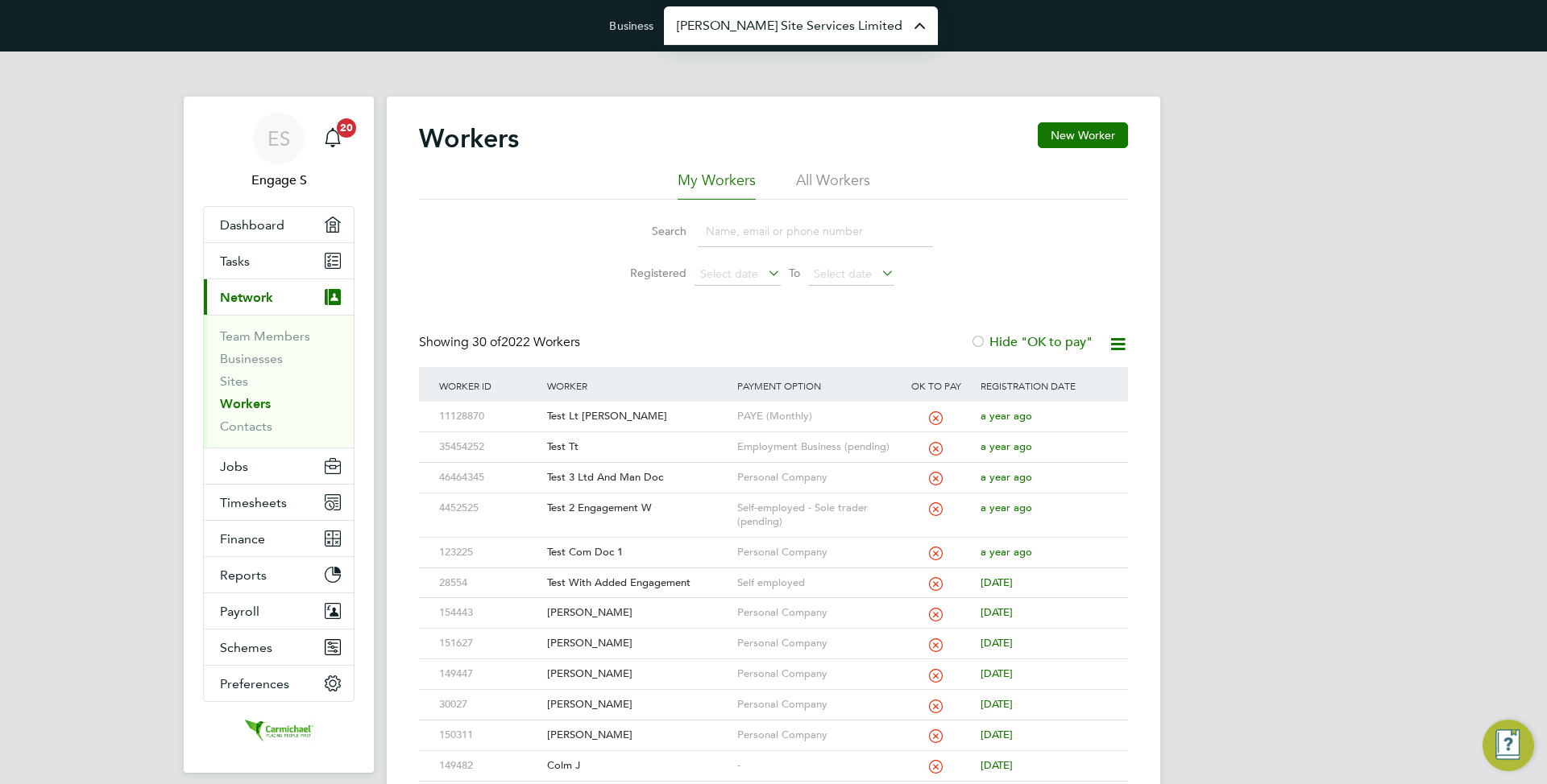
type input "[PERSON_NAME] Recruitment Limited"
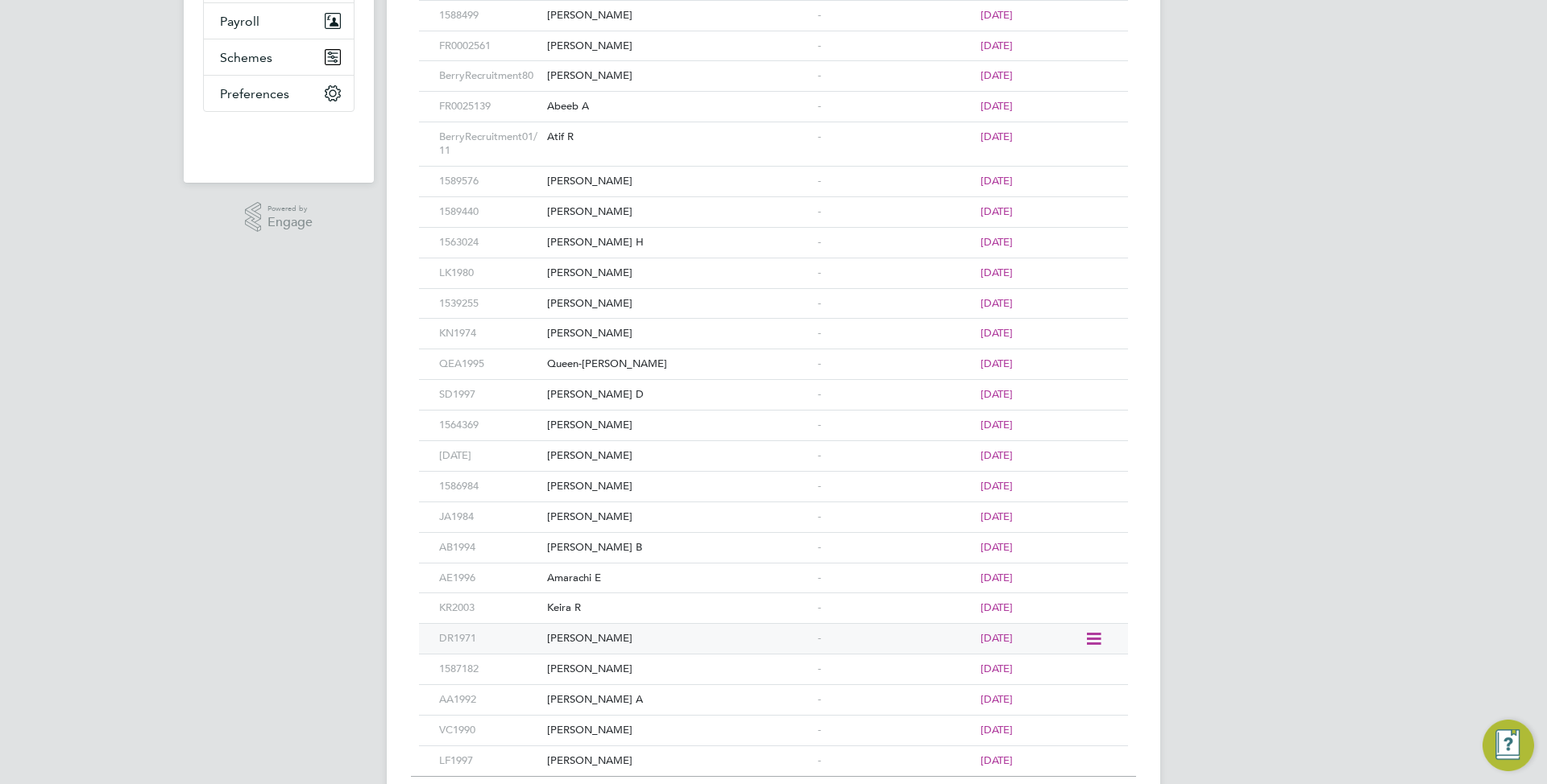
scroll to position [652, 0]
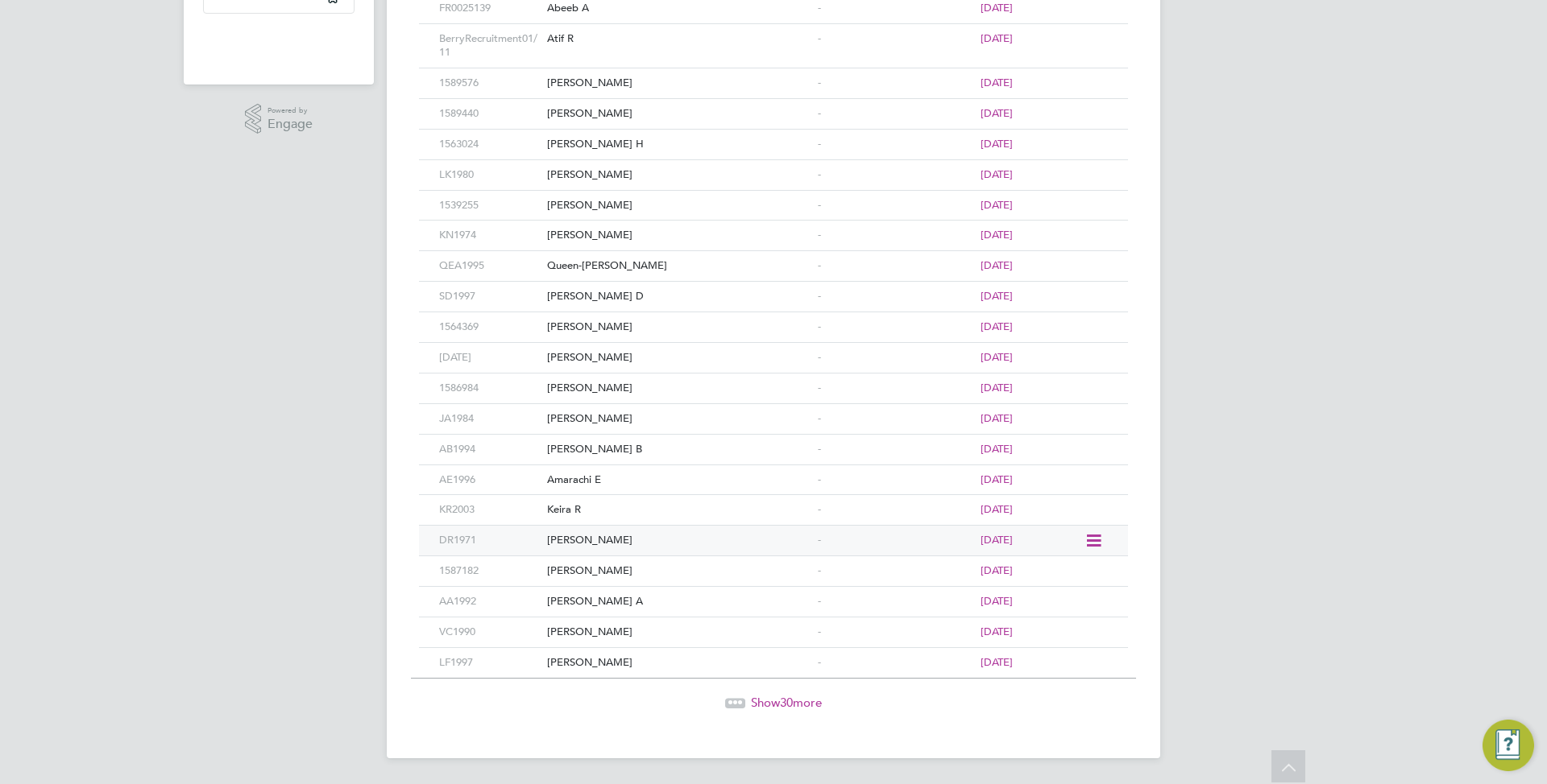
click at [706, 545] on div "[PERSON_NAME]" at bounding box center [678, 540] width 270 height 30
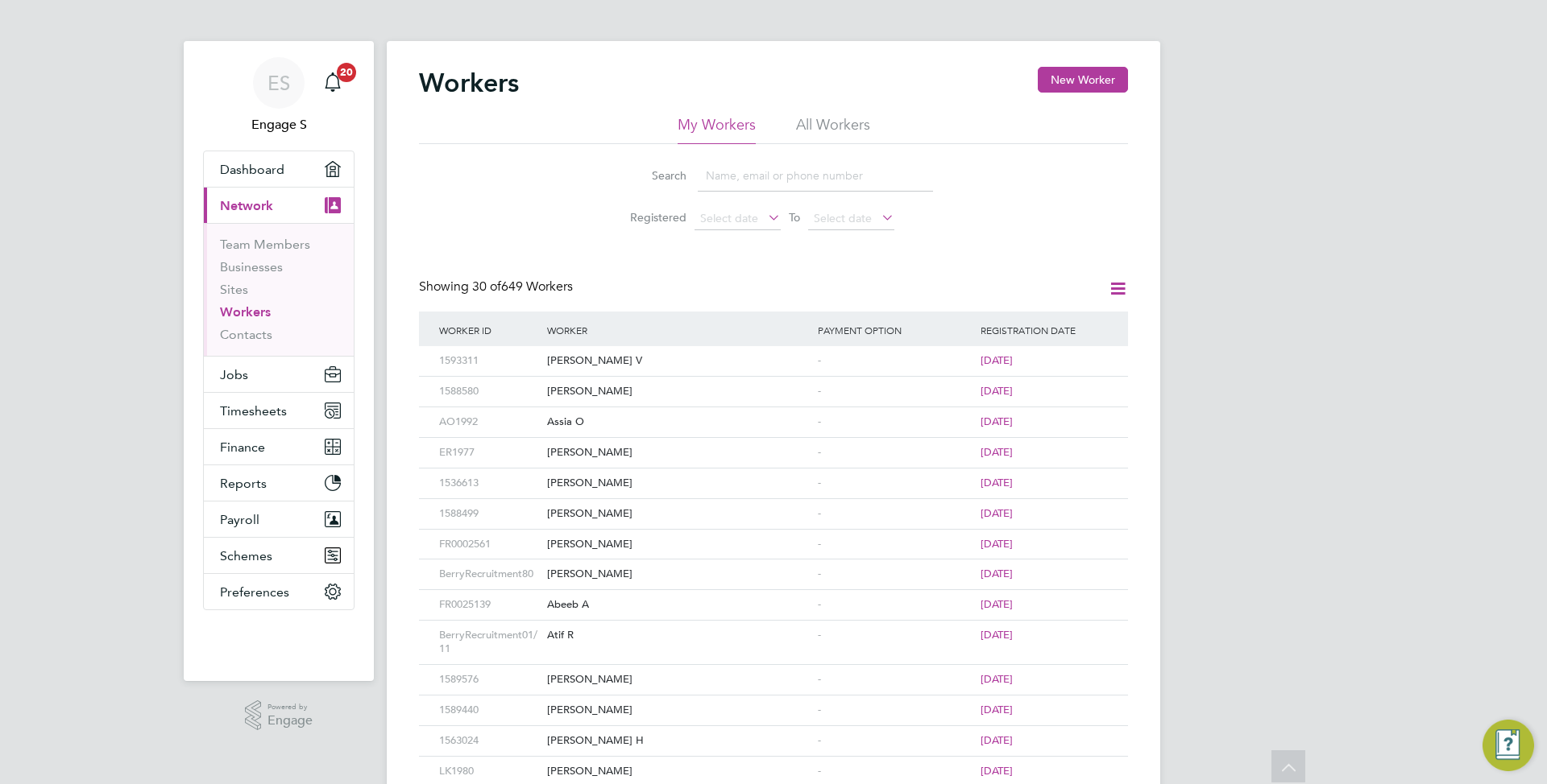
scroll to position [0, 0]
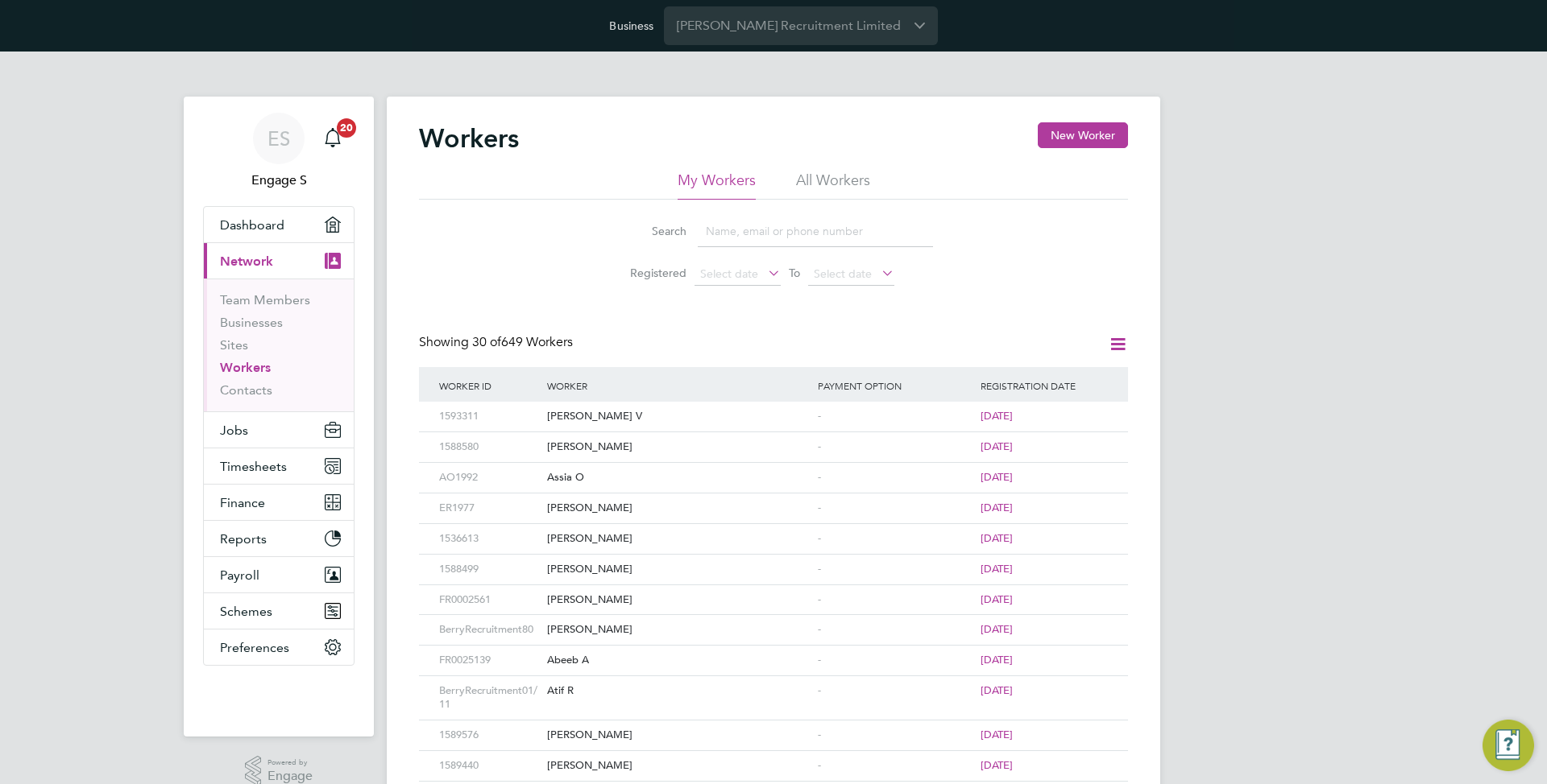
click at [771, 53] on app-barbie "Workers New Worker My Workers All Workers Search Registered Select date To Sele…" at bounding box center [773, 731] width 774 height 1359
click at [771, 39] on input "[PERSON_NAME] Recruitment Limited" at bounding box center [801, 25] width 274 height 38
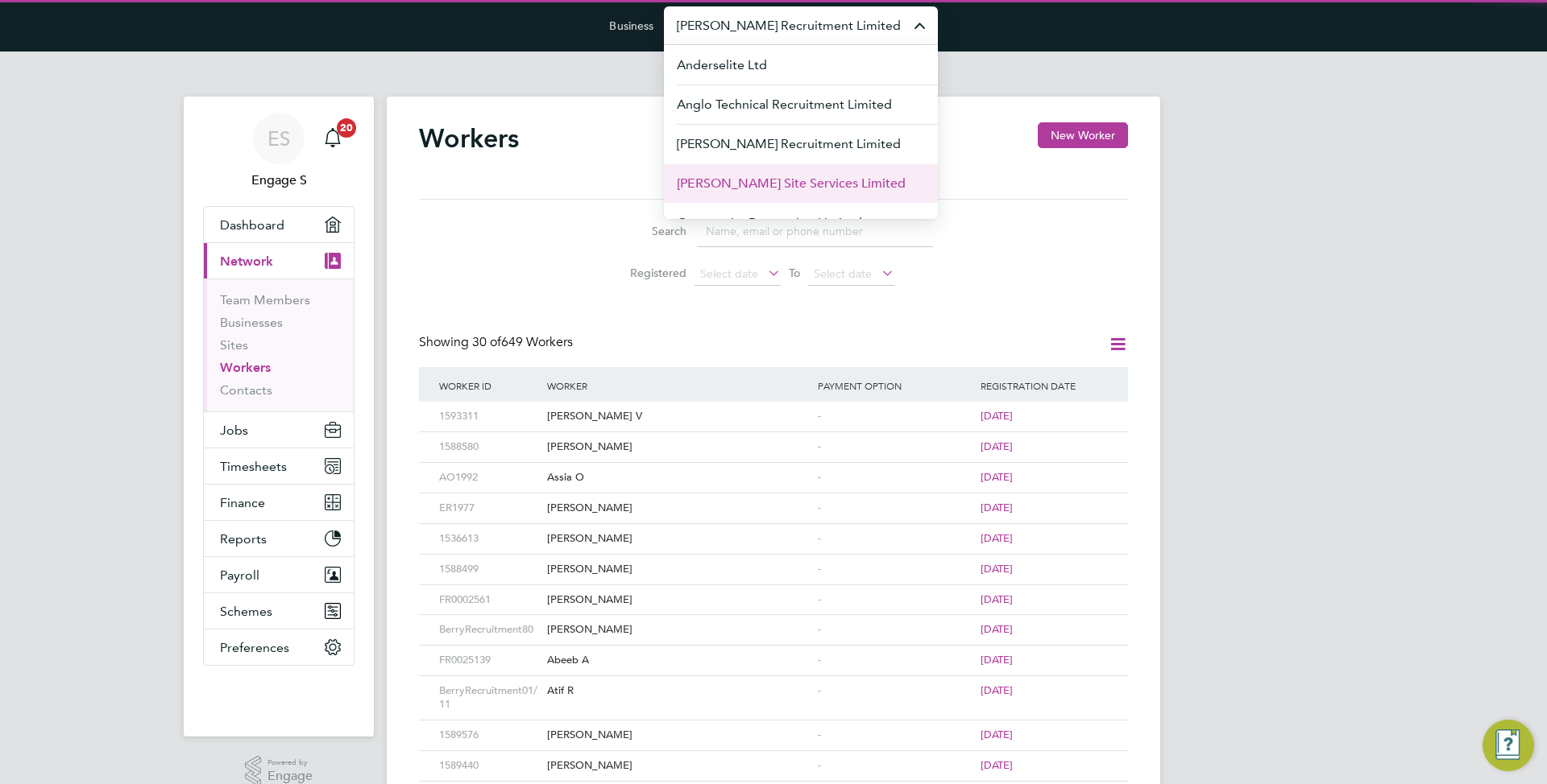
click at [736, 176] on span "Carmichael Site Services Limited" at bounding box center [791, 183] width 229 height 20
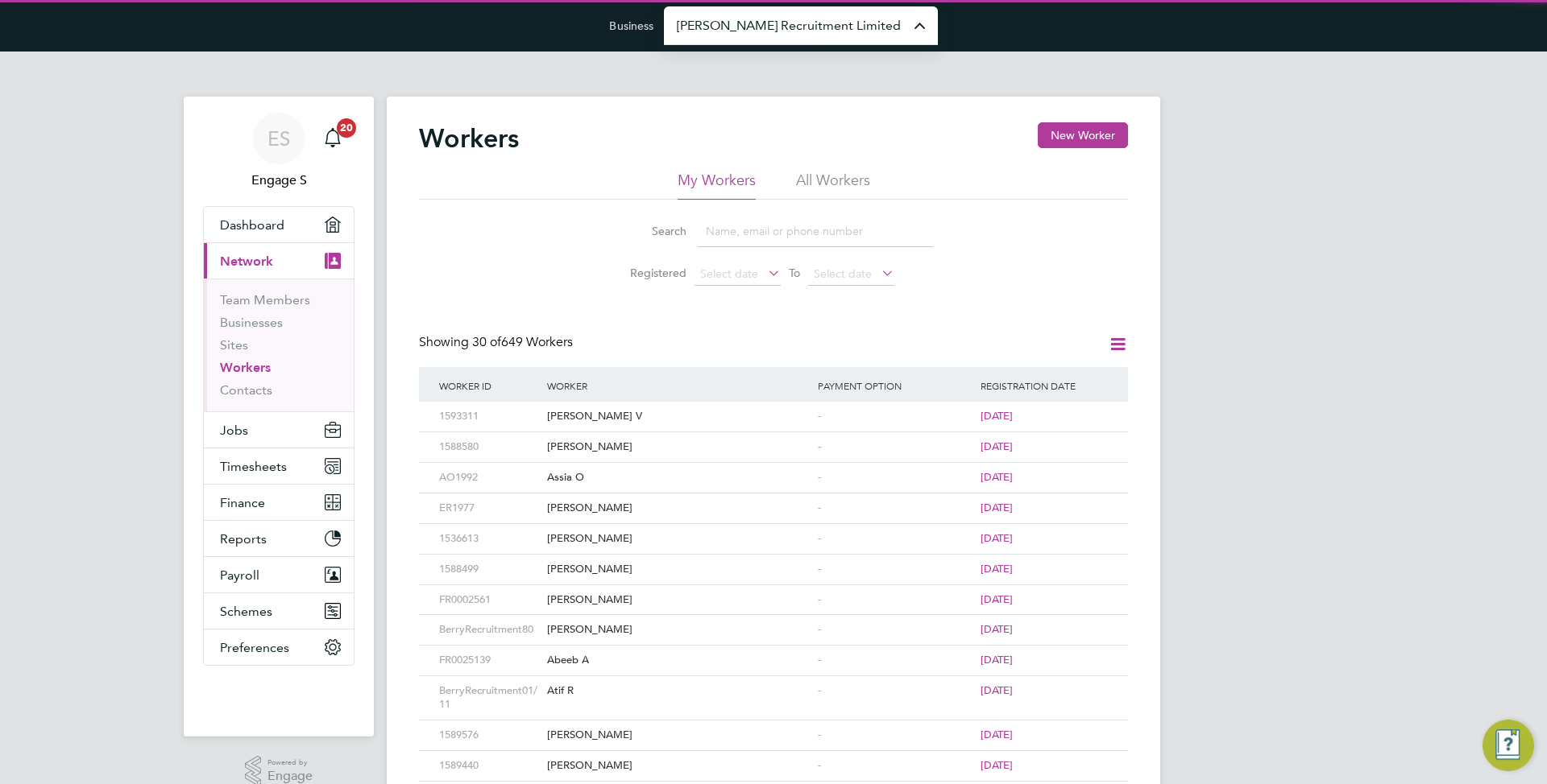
type input "[PERSON_NAME] Site Services Limited"
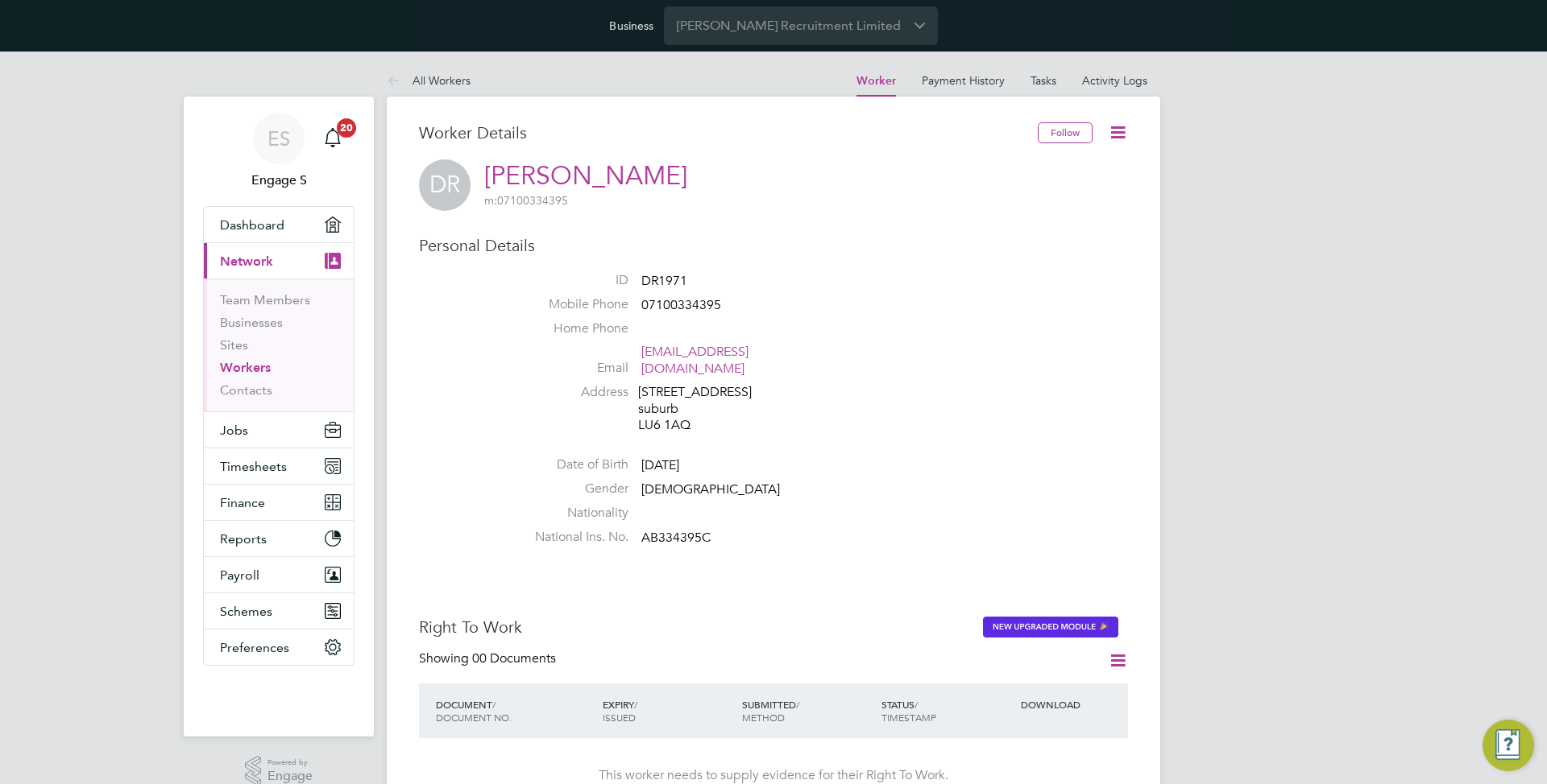
drag, startPoint x: 777, startPoint y: 353, endPoint x: 643, endPoint y: 361, distance: 134.2
click at [643, 361] on span "[EMAIL_ADDRESS][DOMAIN_NAME]" at bounding box center [717, 361] width 153 height 34
copy link "[EMAIL_ADDRESS][DOMAIN_NAME]"
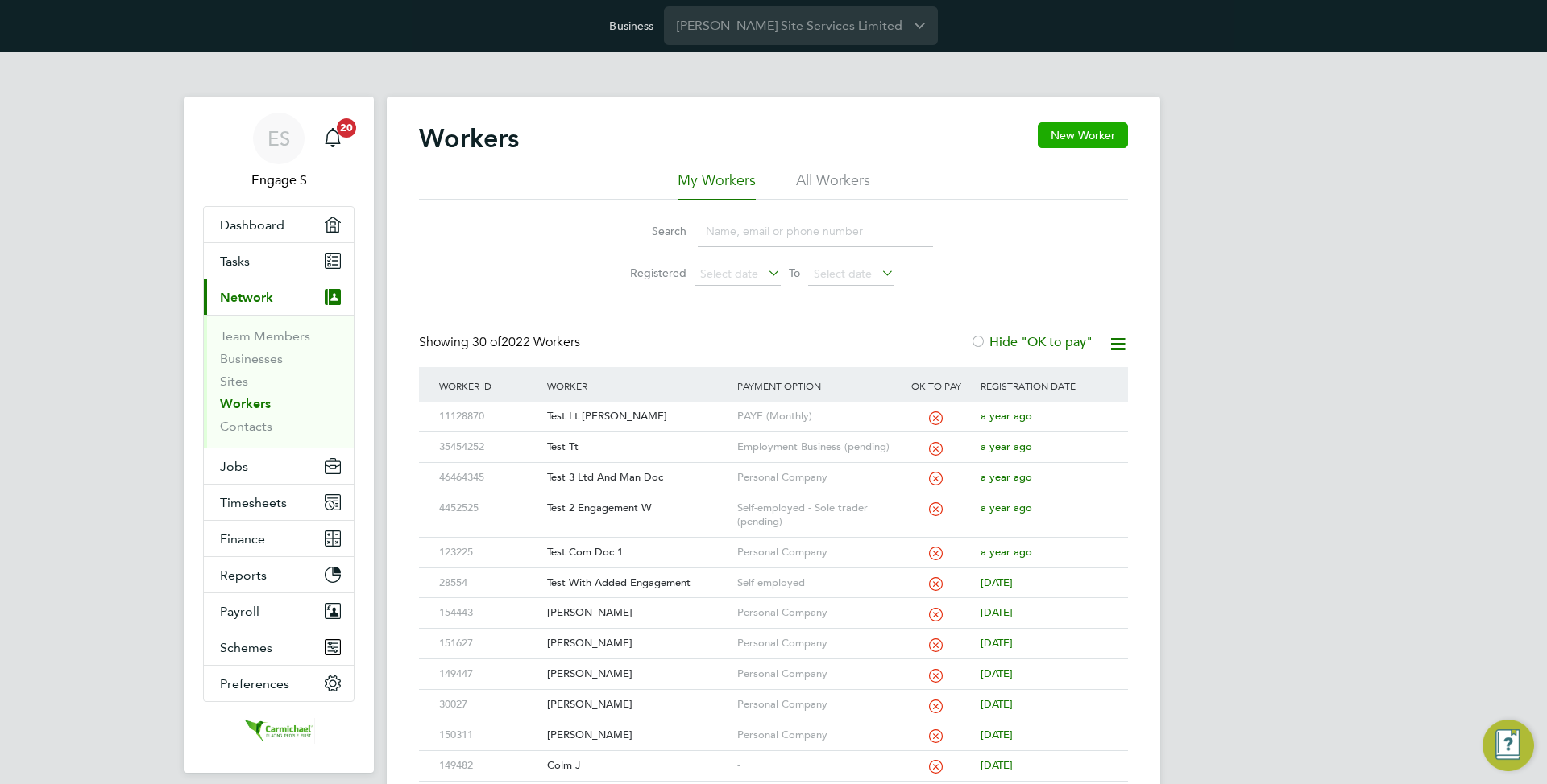
click at [1060, 144] on button "New Worker" at bounding box center [1083, 136] width 90 height 25
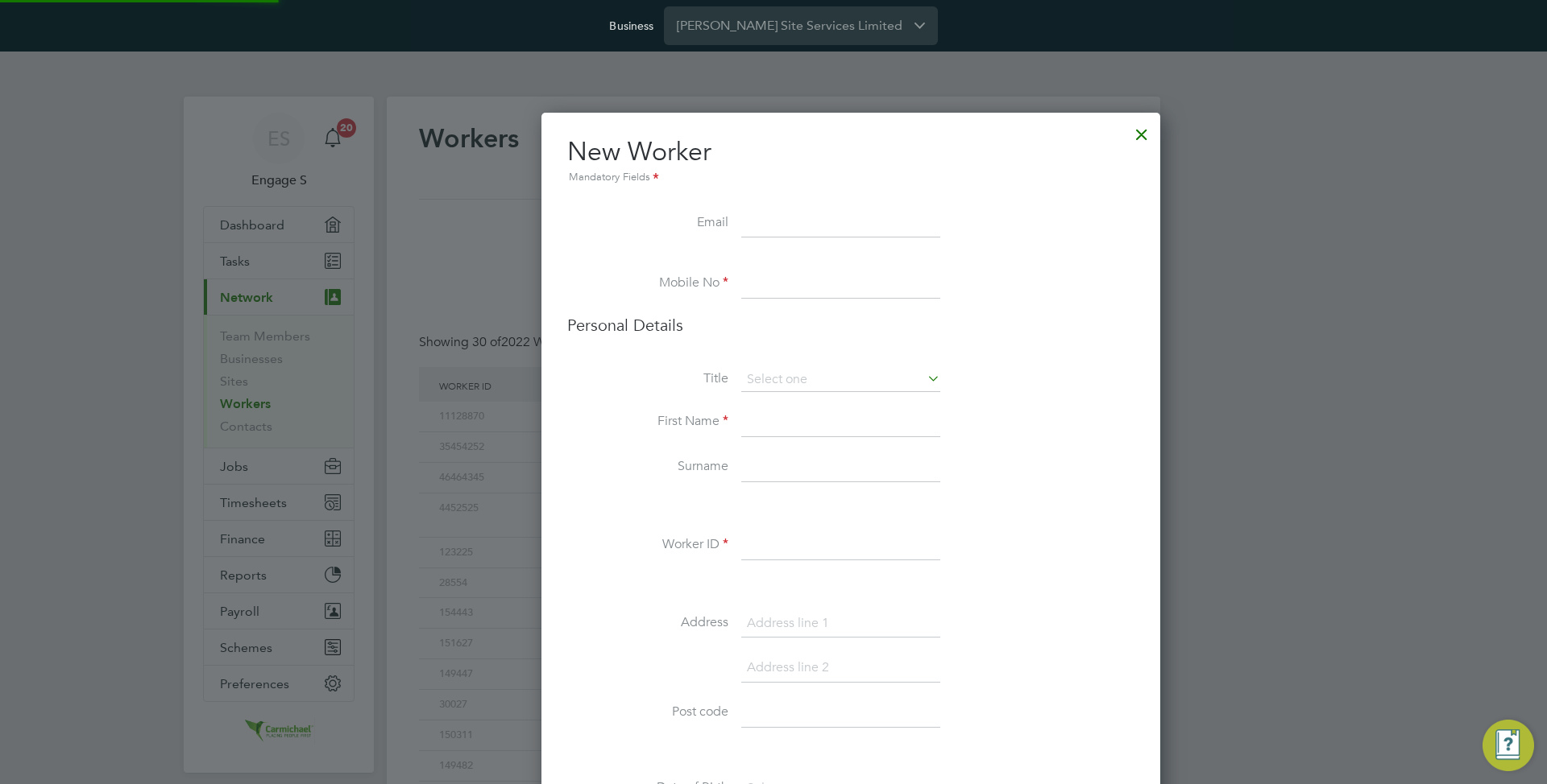
scroll to position [2259, 656]
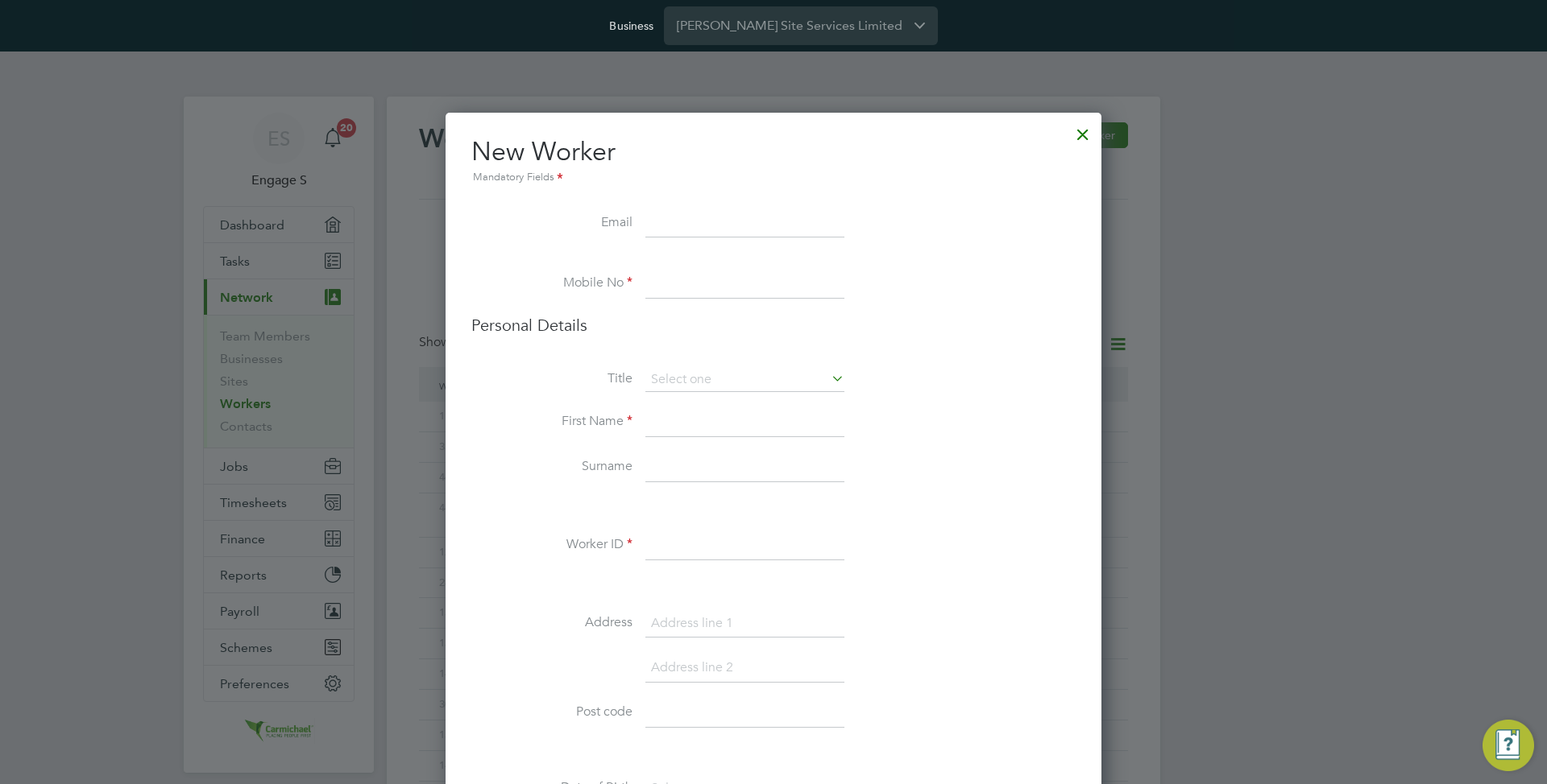
paste input "[EMAIL_ADDRESS][DOMAIN_NAME]"
type input "[EMAIL_ADDRESS][DOMAIN_NAME]"
click at [803, 153] on h2 "New Worker Mandatory Fields" at bounding box center [773, 161] width 604 height 52
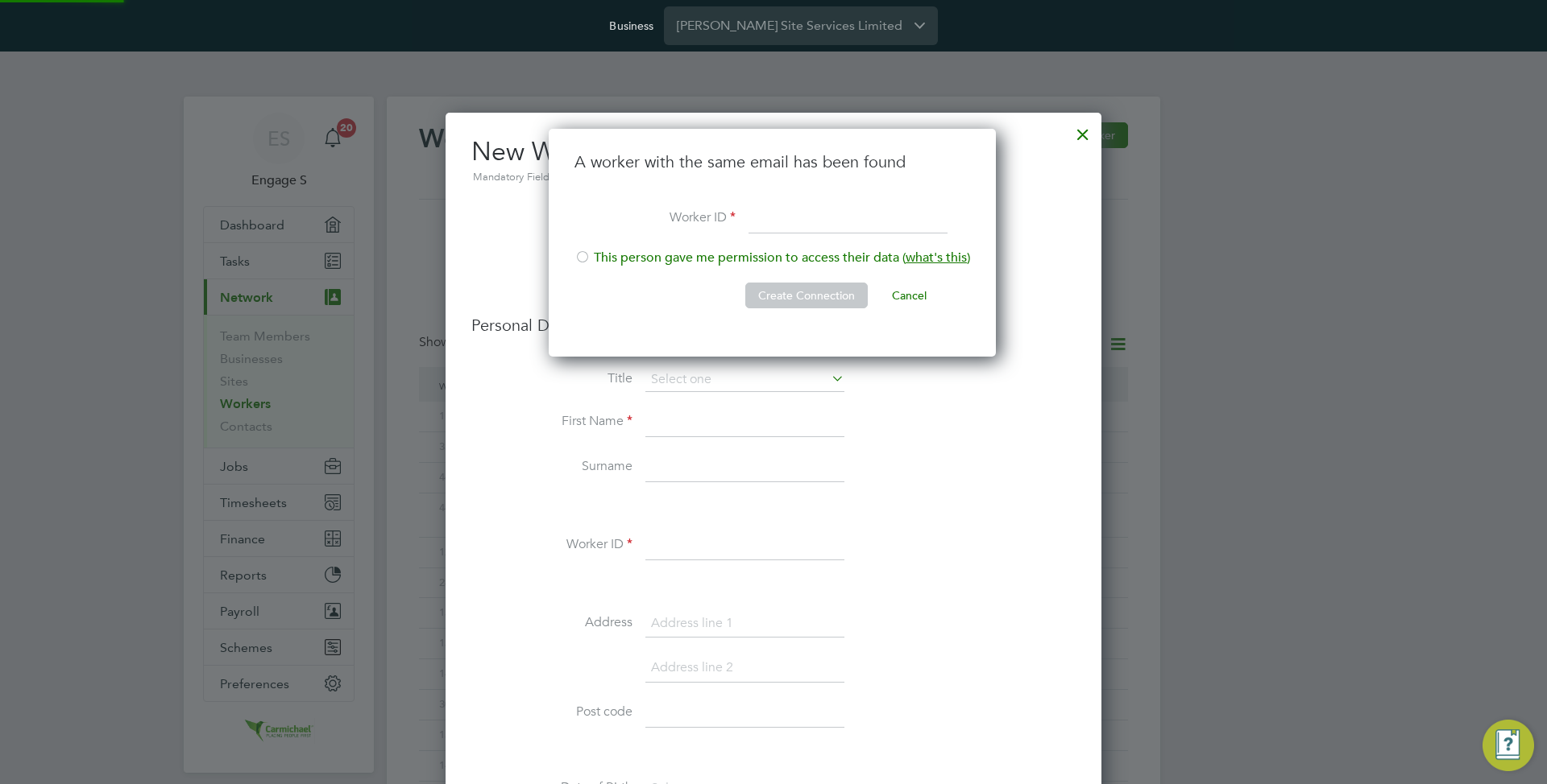
scroll to position [229, 450]
type input "123"
click at [794, 290] on button "Create Connection" at bounding box center [807, 295] width 123 height 25
click at [941, 294] on div "Sorry, we are having problems connecting to our services." at bounding box center [773, 754] width 774 height 1314
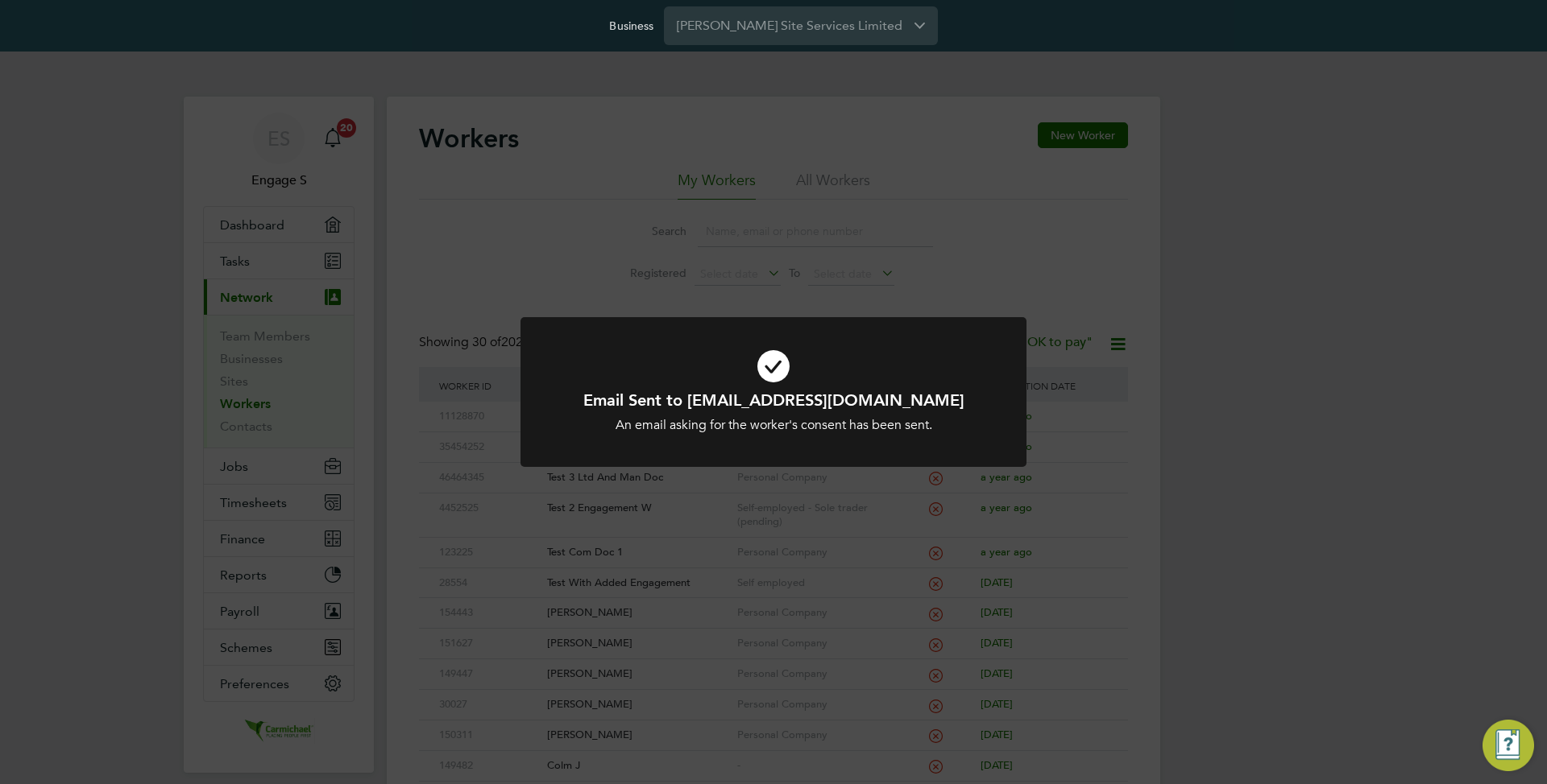
click at [916, 262] on div "Email Sent to [EMAIL_ADDRESS][DOMAIN_NAME] An email asking for the worker's con…" at bounding box center [774, 392] width 1547 height 784
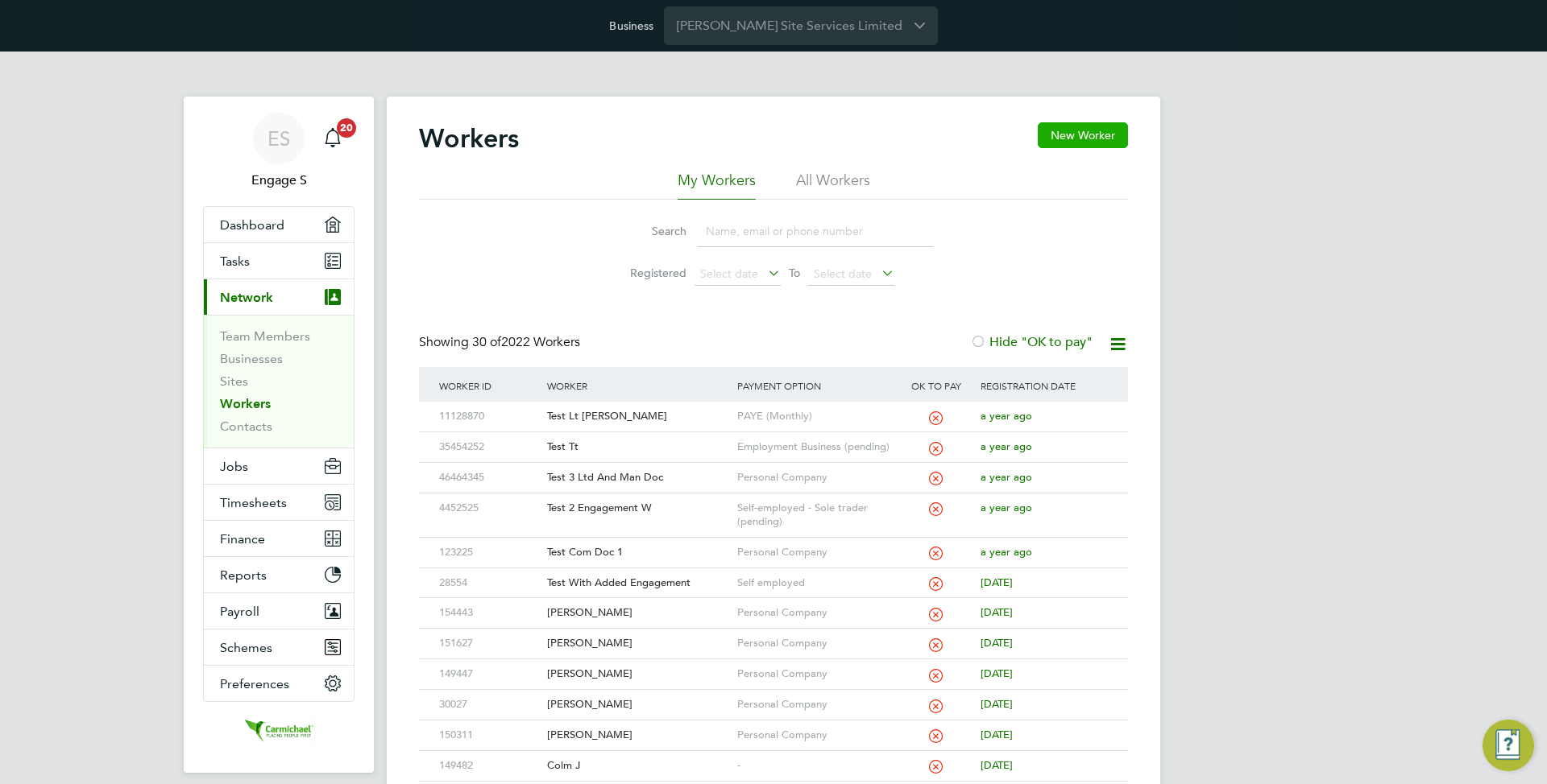
click at [1075, 139] on button "New Worker" at bounding box center [1083, 136] width 90 height 25
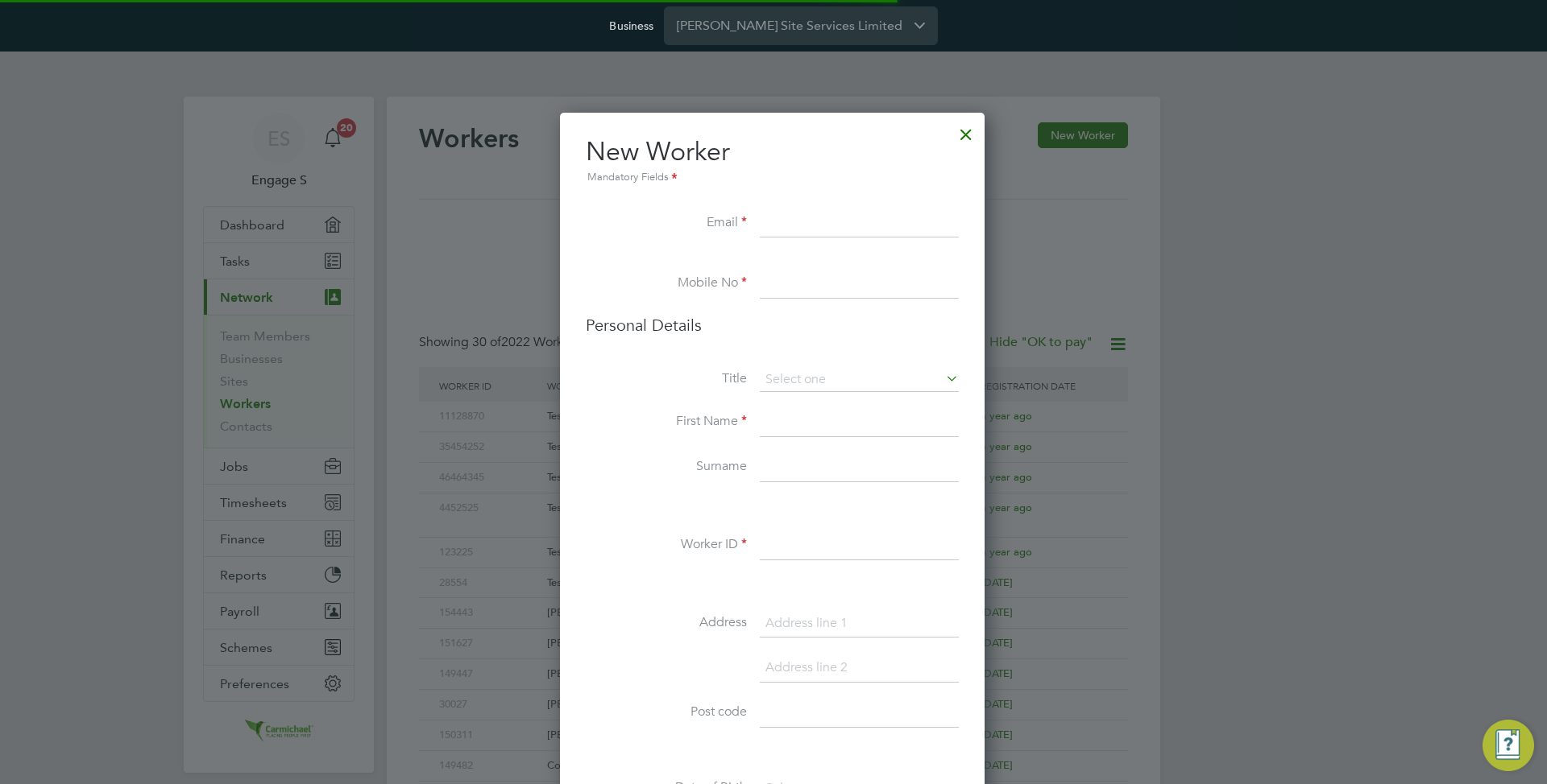
scroll to position [1362, 427]
paste input "[EMAIL_ADDRESS][DOMAIN_NAME]"
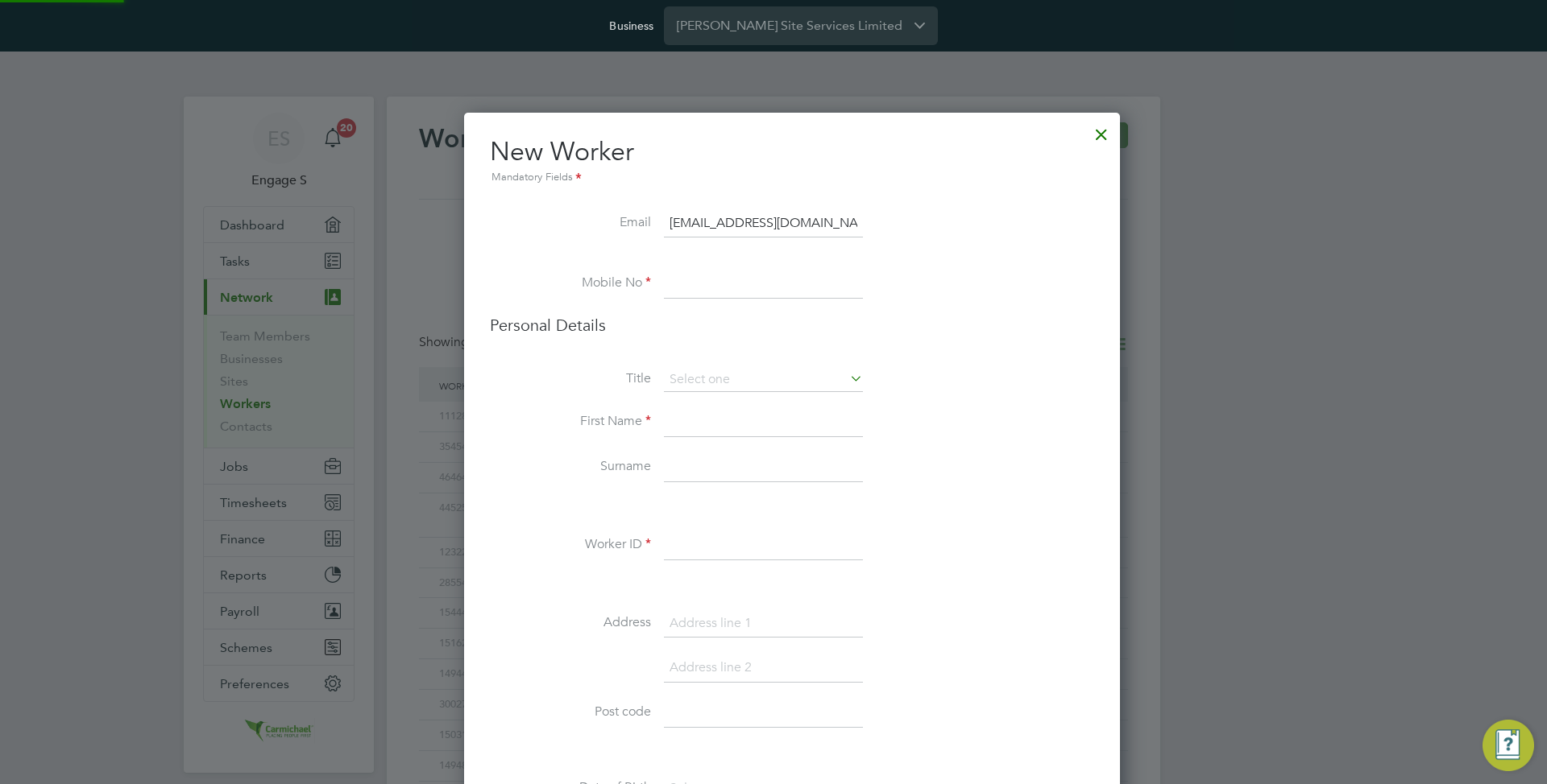
scroll to position [2259, 656]
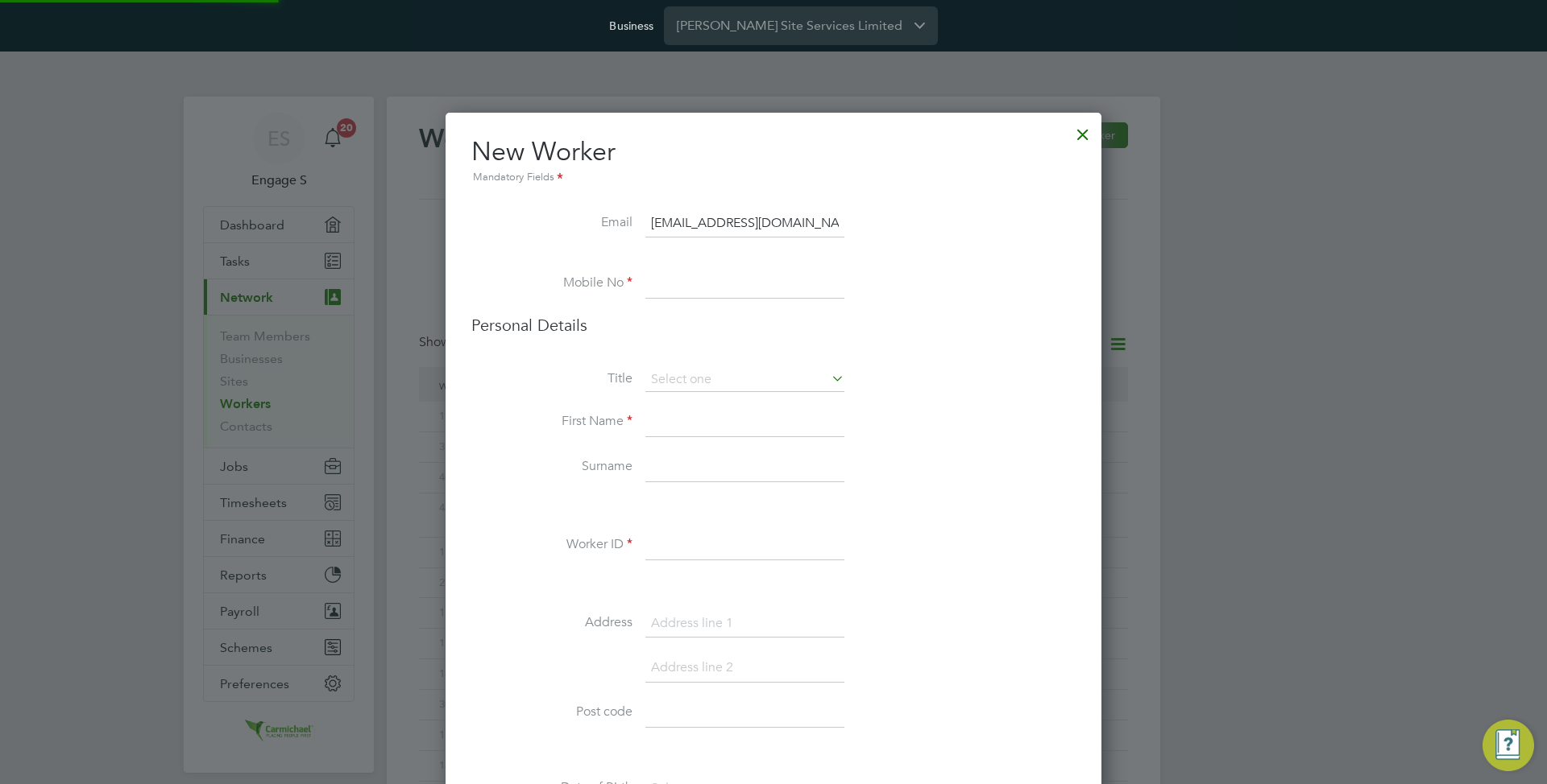
type input "[EMAIL_ADDRESS][DOMAIN_NAME]"
click at [855, 159] on h2 "New Worker Mandatory Fields" at bounding box center [773, 161] width 604 height 52
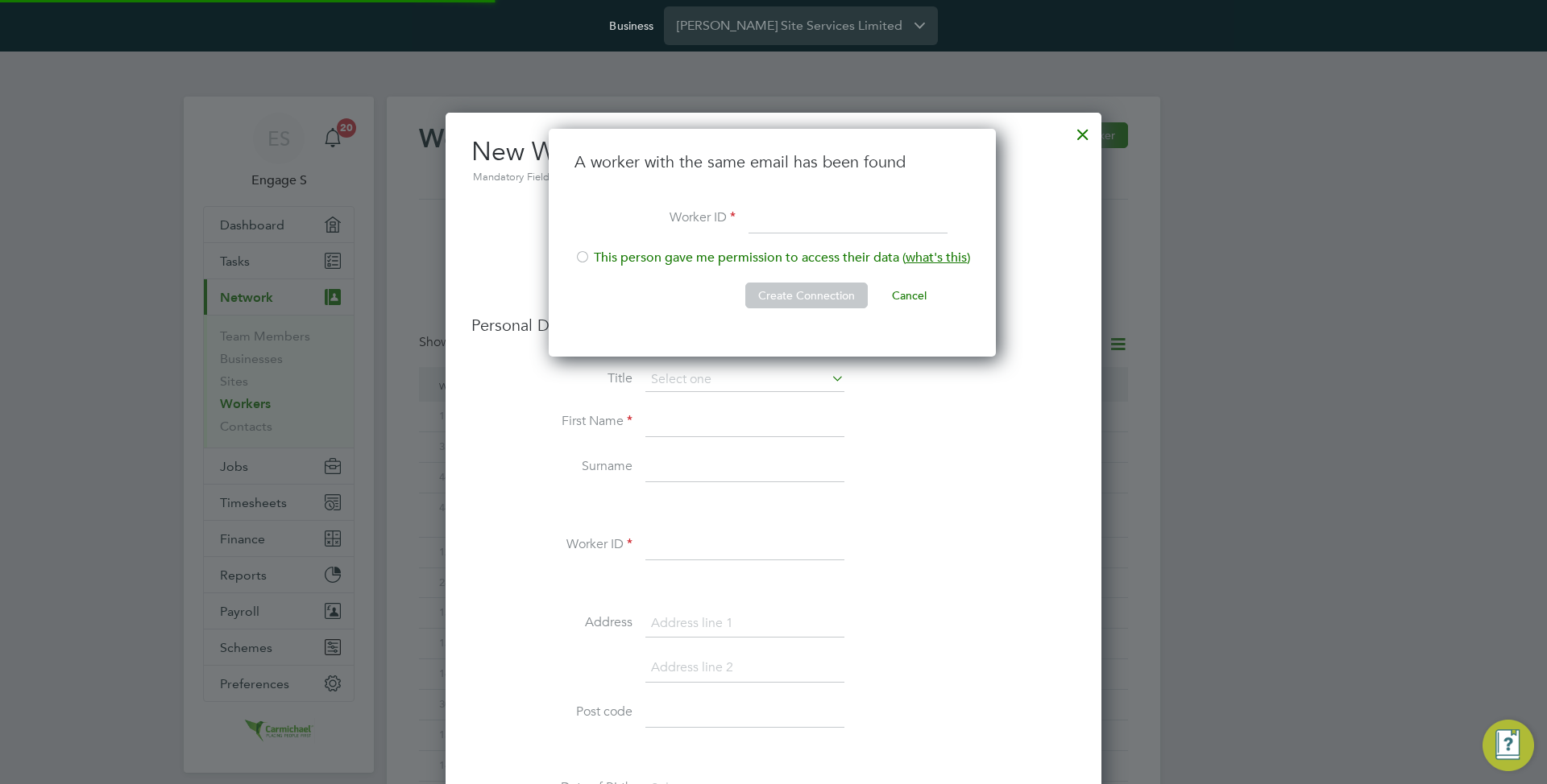
scroll to position [229, 450]
type input "1234"
click at [763, 289] on button "Create Connection" at bounding box center [807, 295] width 123 height 25
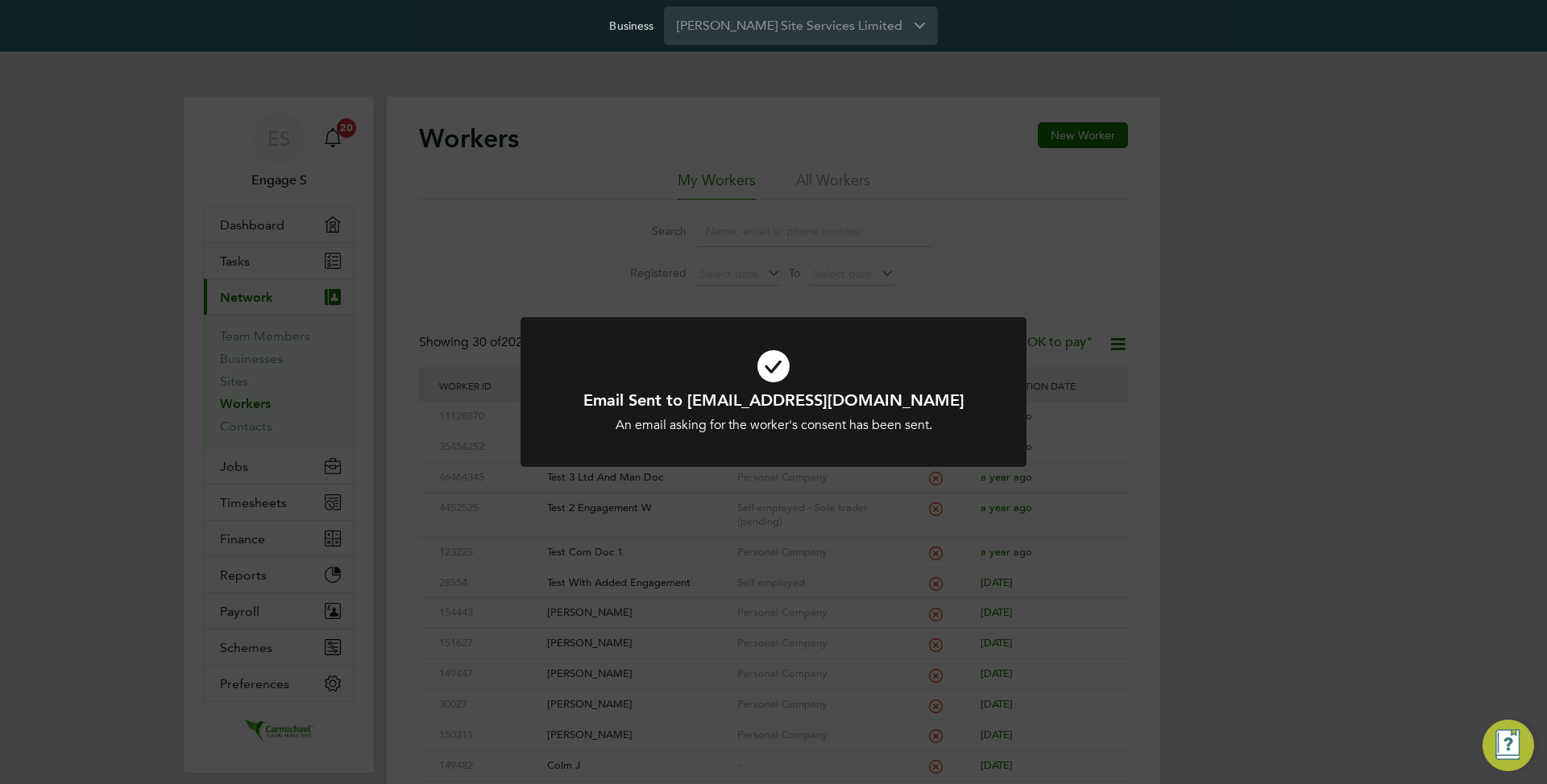
click at [763, 289] on div "Email Sent to [EMAIL_ADDRESS][DOMAIN_NAME] An email asking for the worker's con…" at bounding box center [774, 392] width 1547 height 784
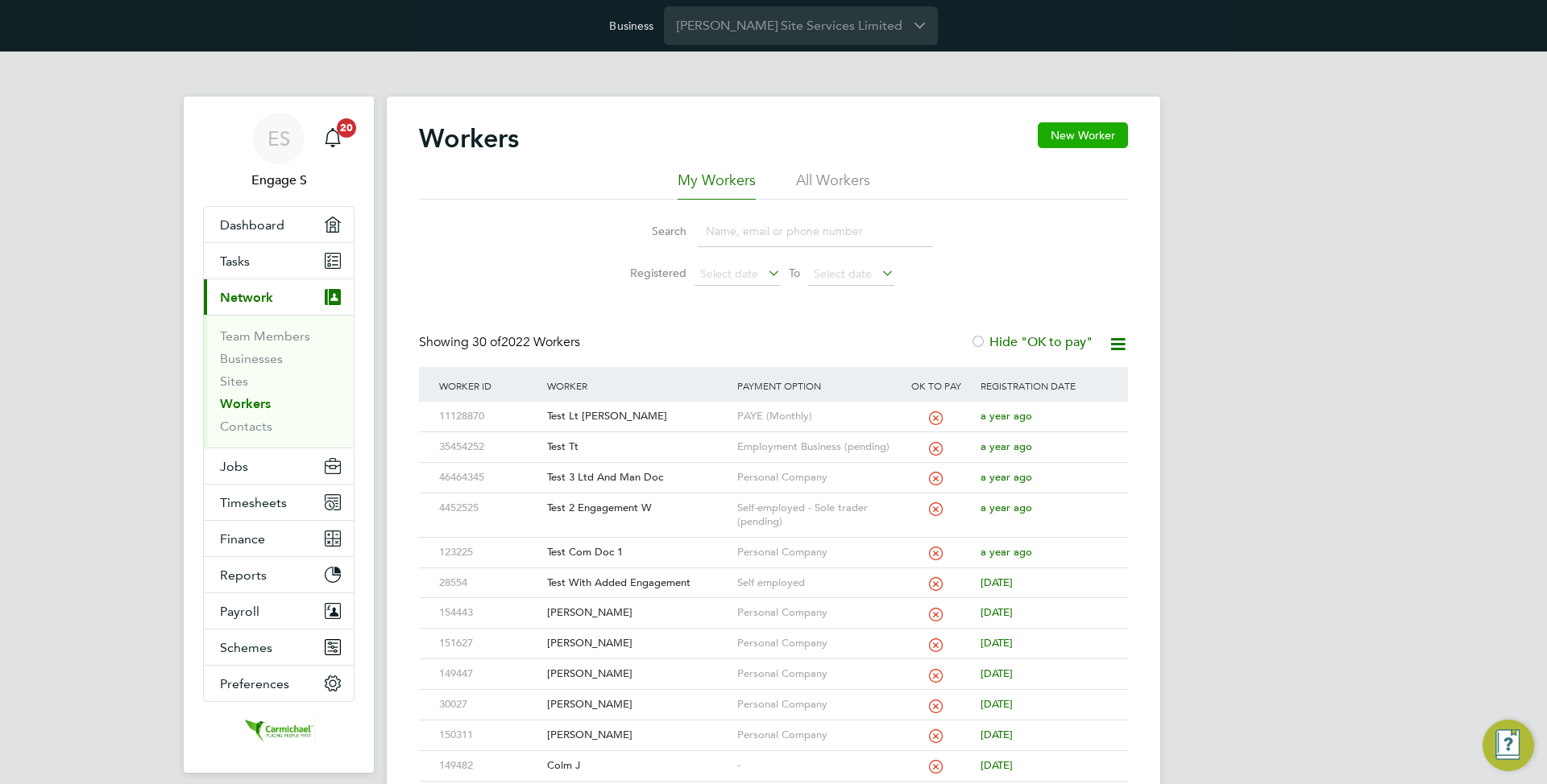
click at [1097, 124] on button "New Worker" at bounding box center [1083, 136] width 90 height 25
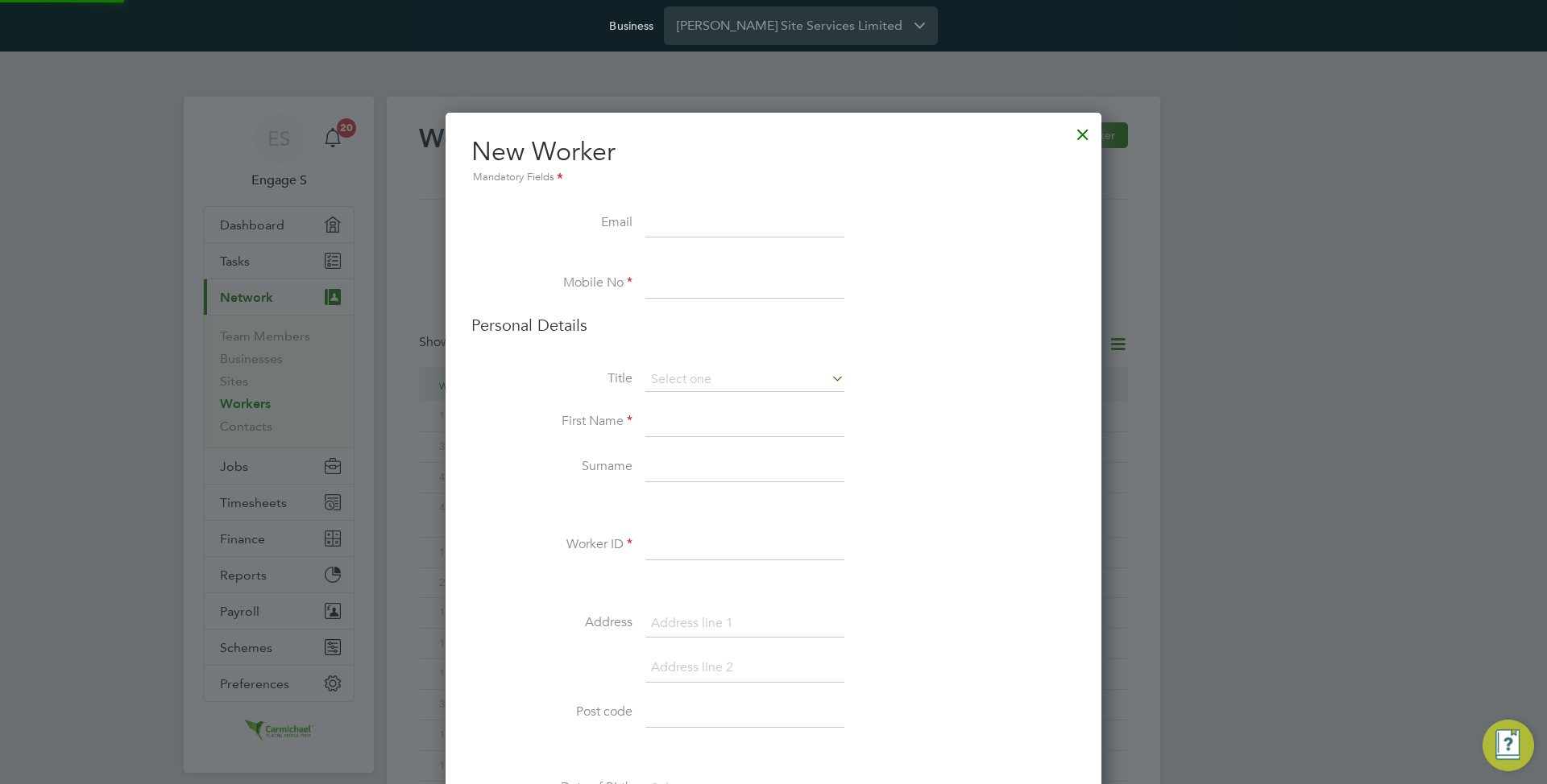
scroll to position [2259, 656]
paste input "[EMAIL_ADDRESS][DOMAIN_NAME]"
type input "[EMAIL_ADDRESS][DOMAIN_NAME]"
click at [928, 255] on li at bounding box center [773, 261] width 604 height 17
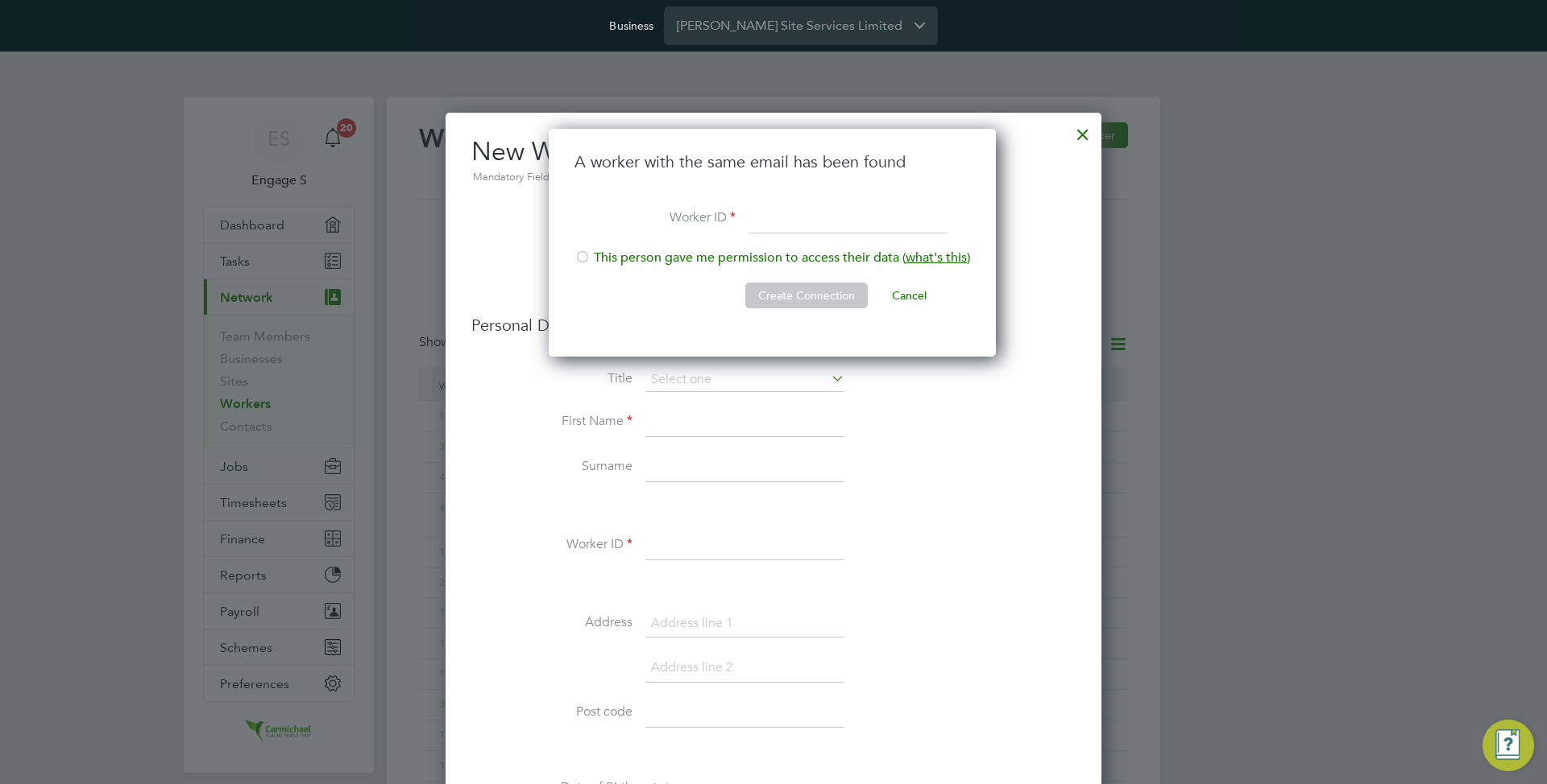
scroll to position [229, 450]
type input "1234"
click at [758, 251] on li "This person gave me permission to access their data ( what's this )" at bounding box center [772, 266] width 395 height 33
click at [768, 290] on button "Create Connection" at bounding box center [807, 295] width 123 height 25
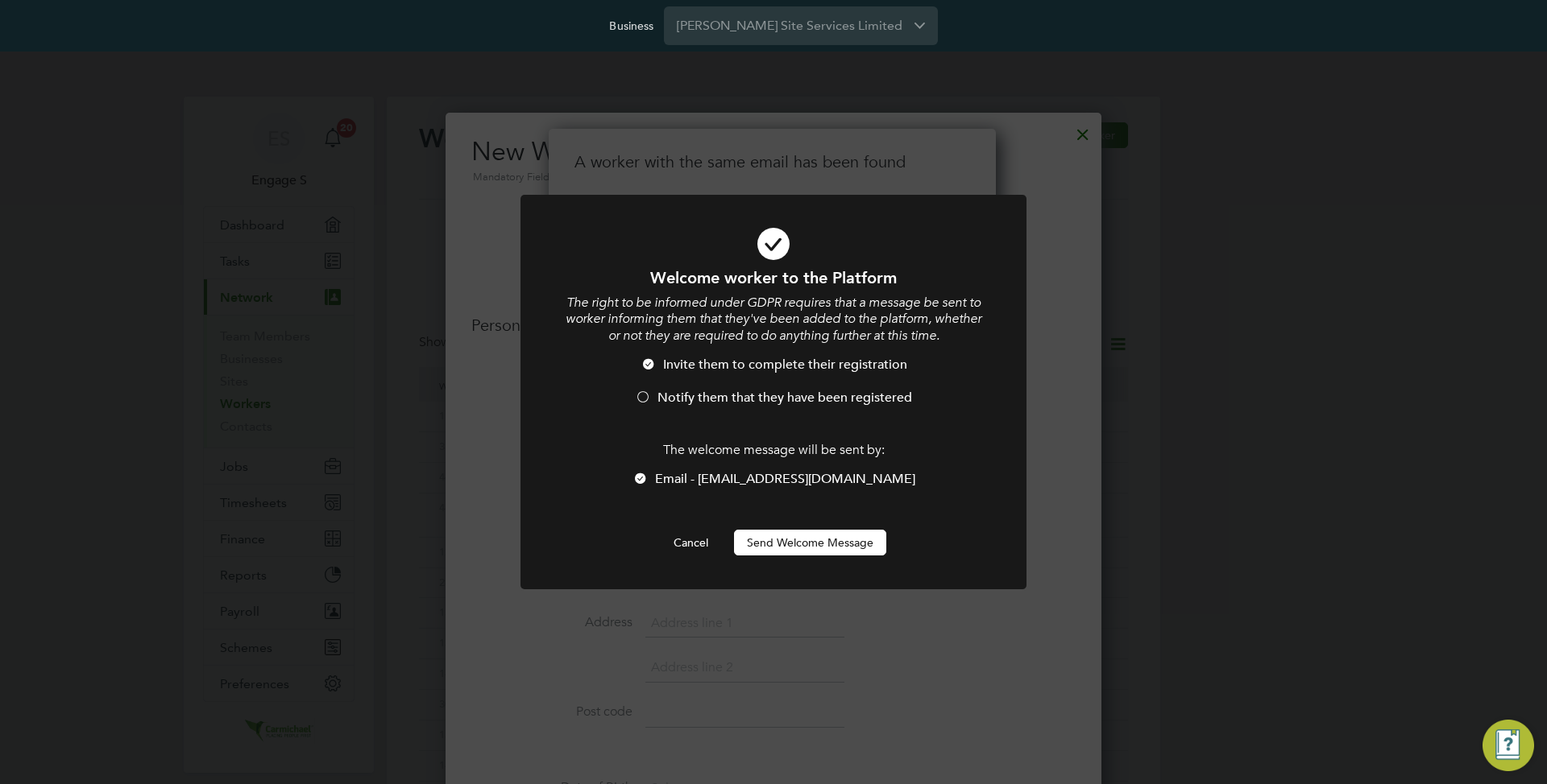
click at [774, 499] on li "Email - [EMAIL_ADDRESS][DOMAIN_NAME]" at bounding box center [773, 488] width 418 height 33
click at [701, 534] on button "Cancel" at bounding box center [691, 542] width 60 height 25
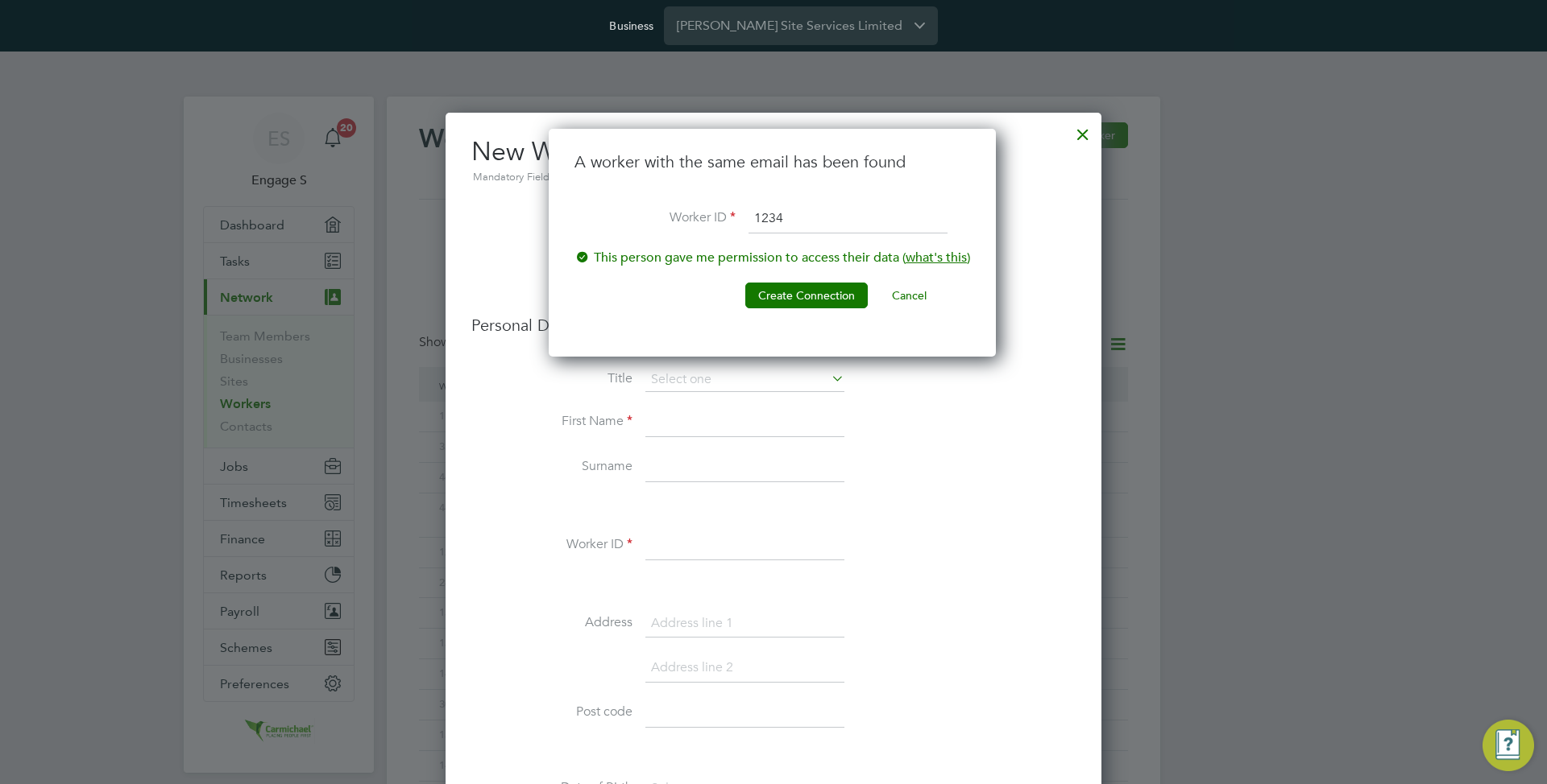
click at [918, 298] on button "Cancel" at bounding box center [909, 295] width 60 height 25
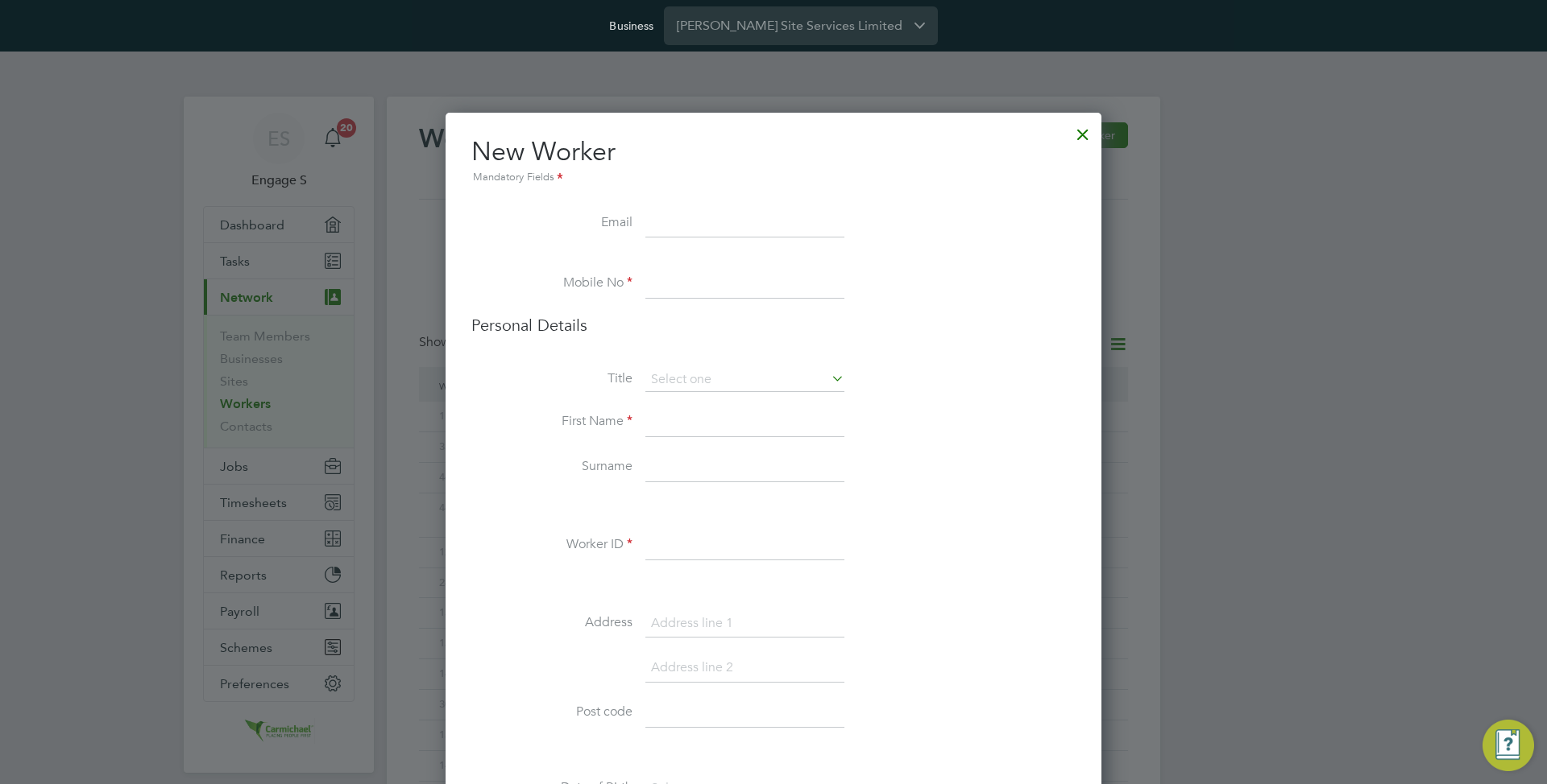
click at [760, 227] on input at bounding box center [745, 224] width 199 height 29
type input "test@fdsf.dsf"
click at [700, 285] on input at bounding box center [745, 285] width 199 height 29
type input "234234234324"
click at [673, 428] on input at bounding box center [745, 423] width 199 height 29
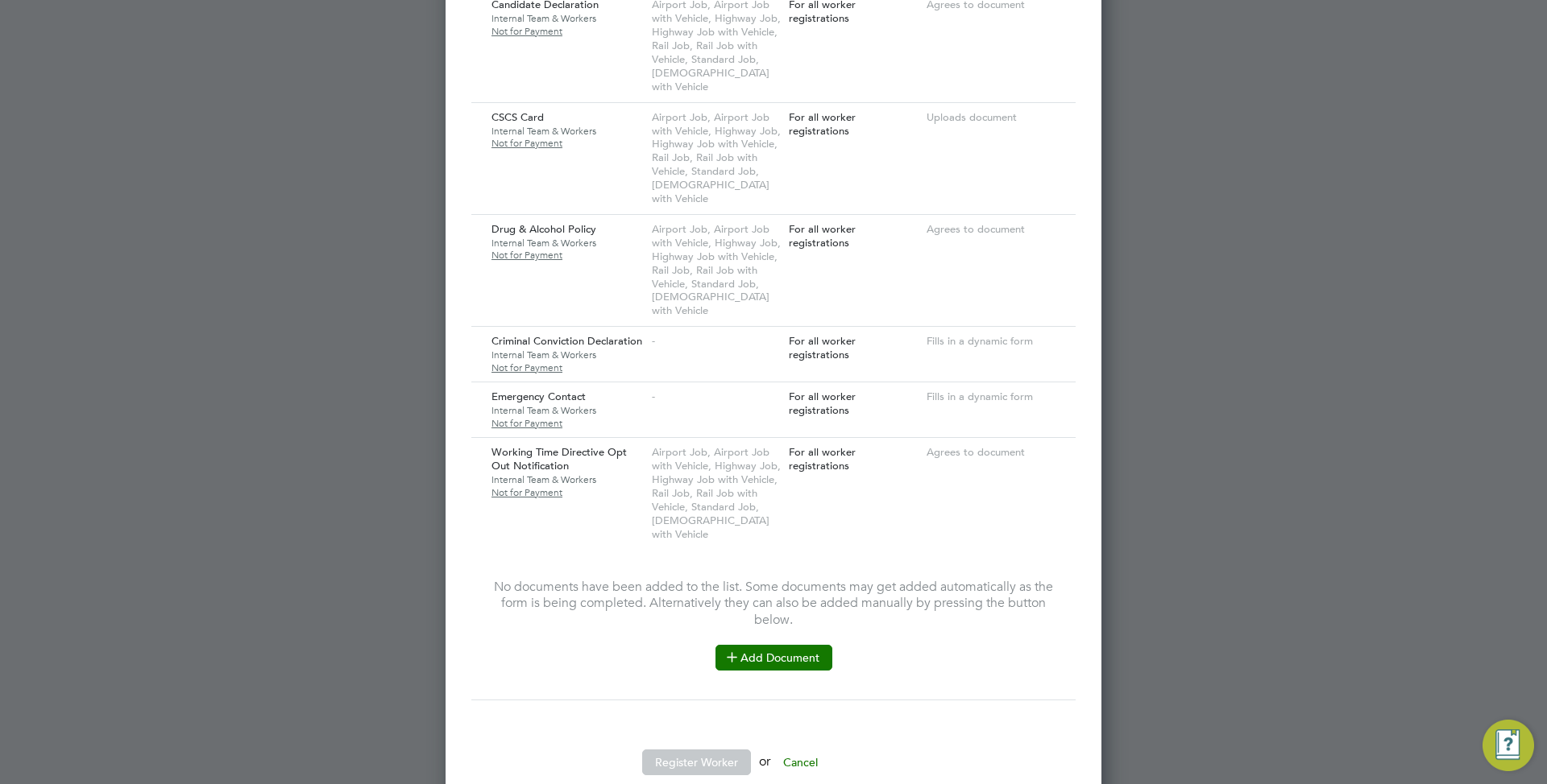
scroll to position [1586, 0]
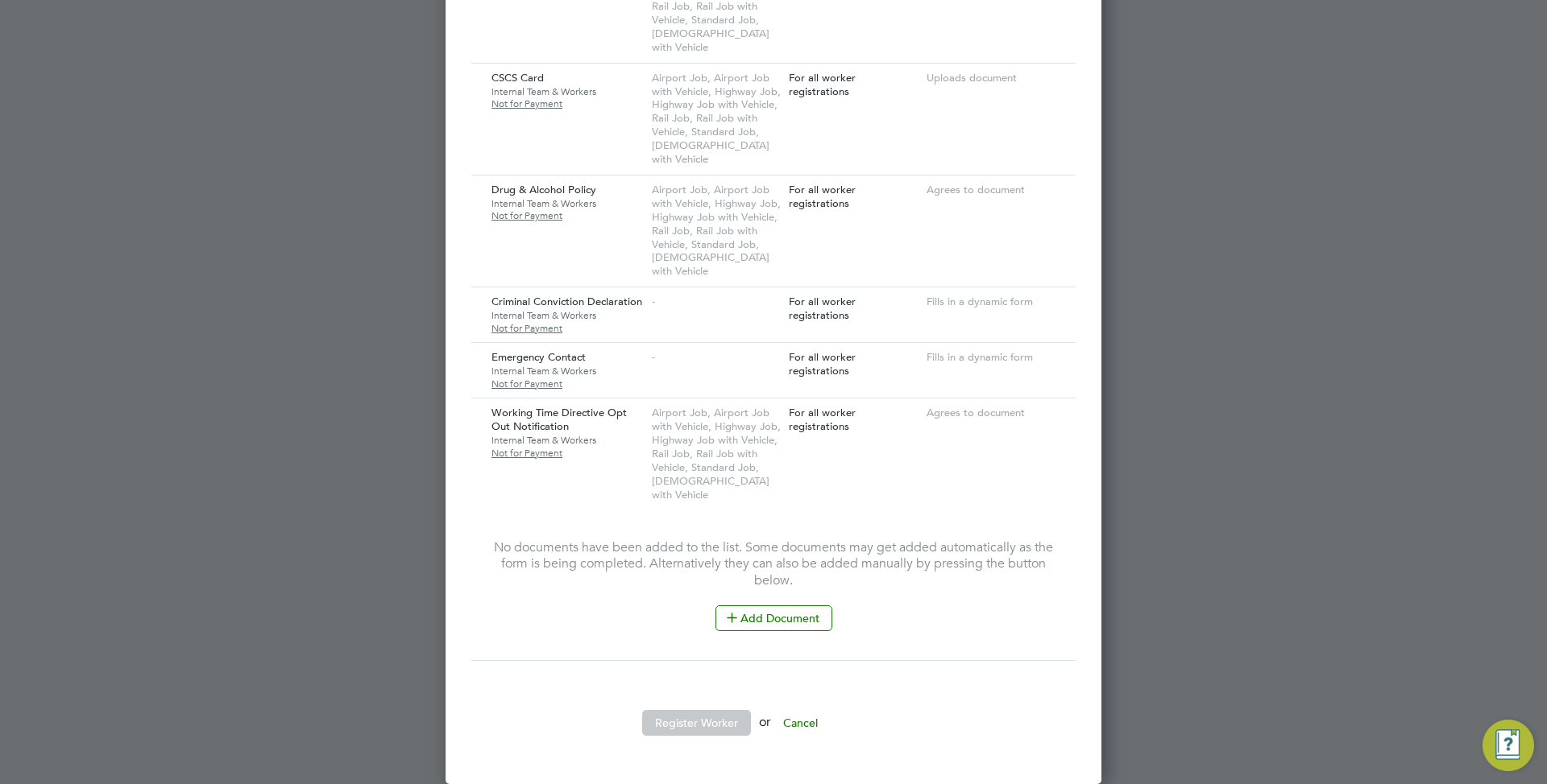
type input "fdsf"
click at [709, 726] on button "Register Worker" at bounding box center [695, 723] width 108 height 25
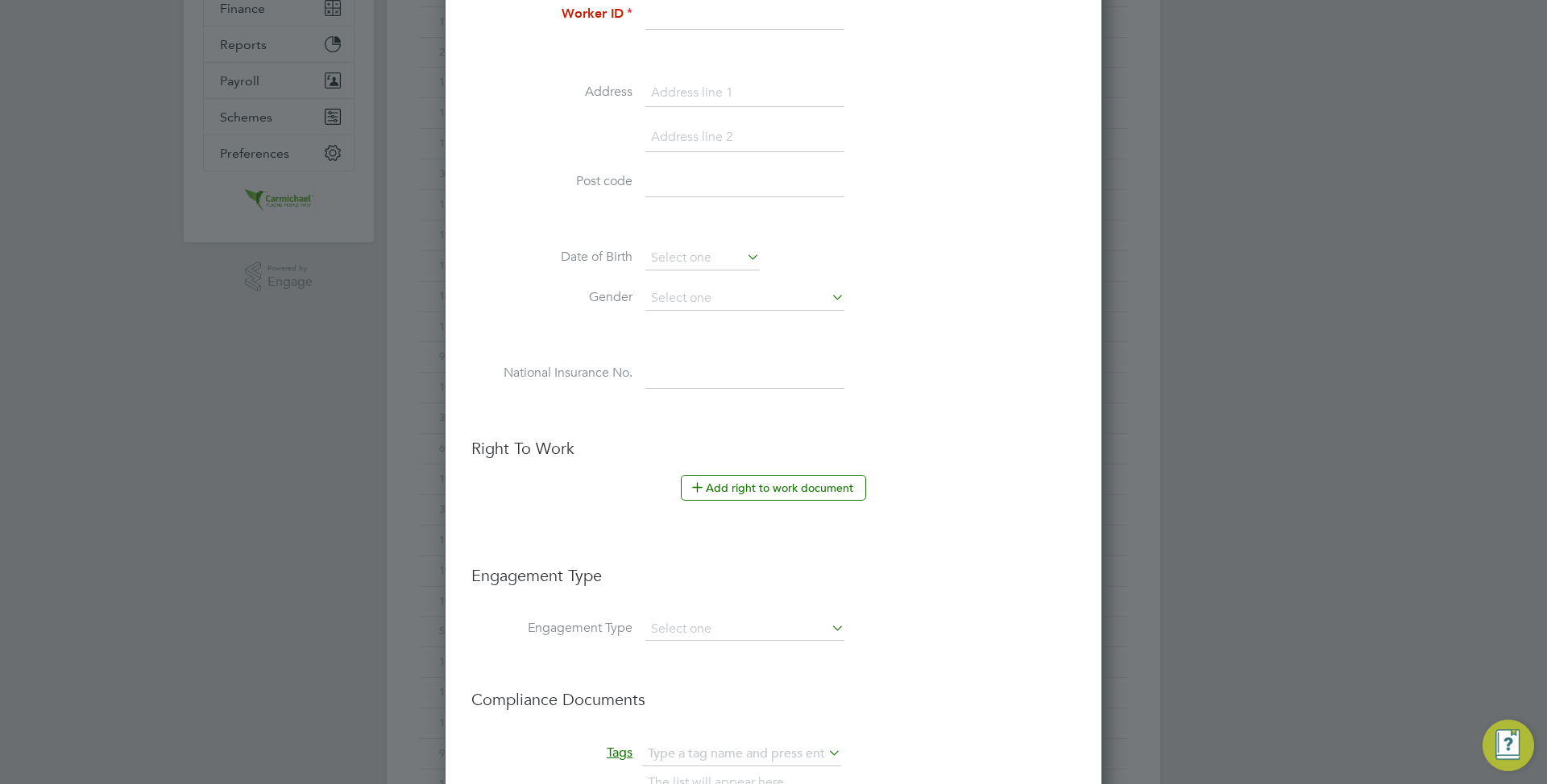
scroll to position [464, 0]
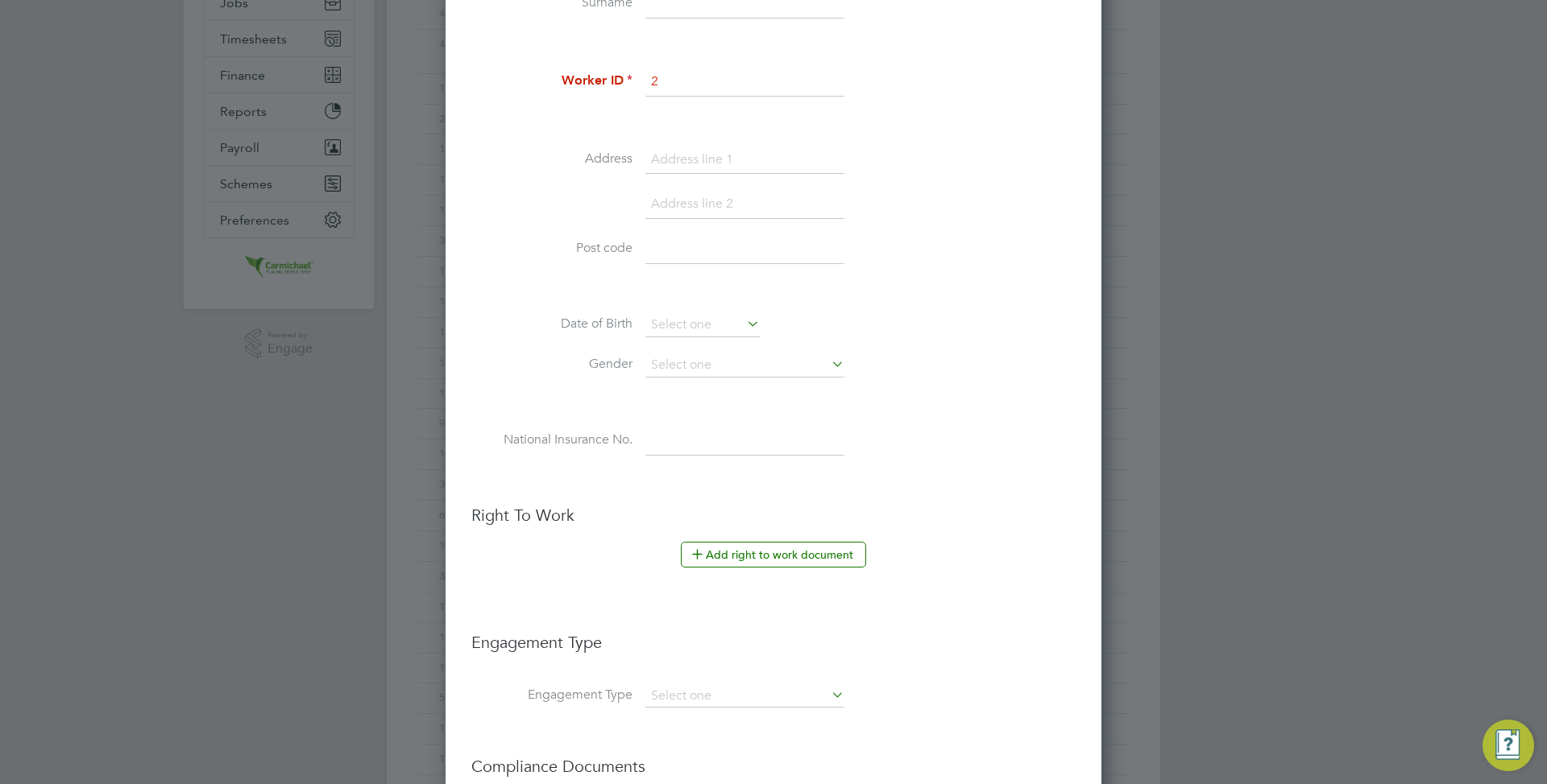
click at [685, 79] on input "2" at bounding box center [745, 82] width 199 height 29
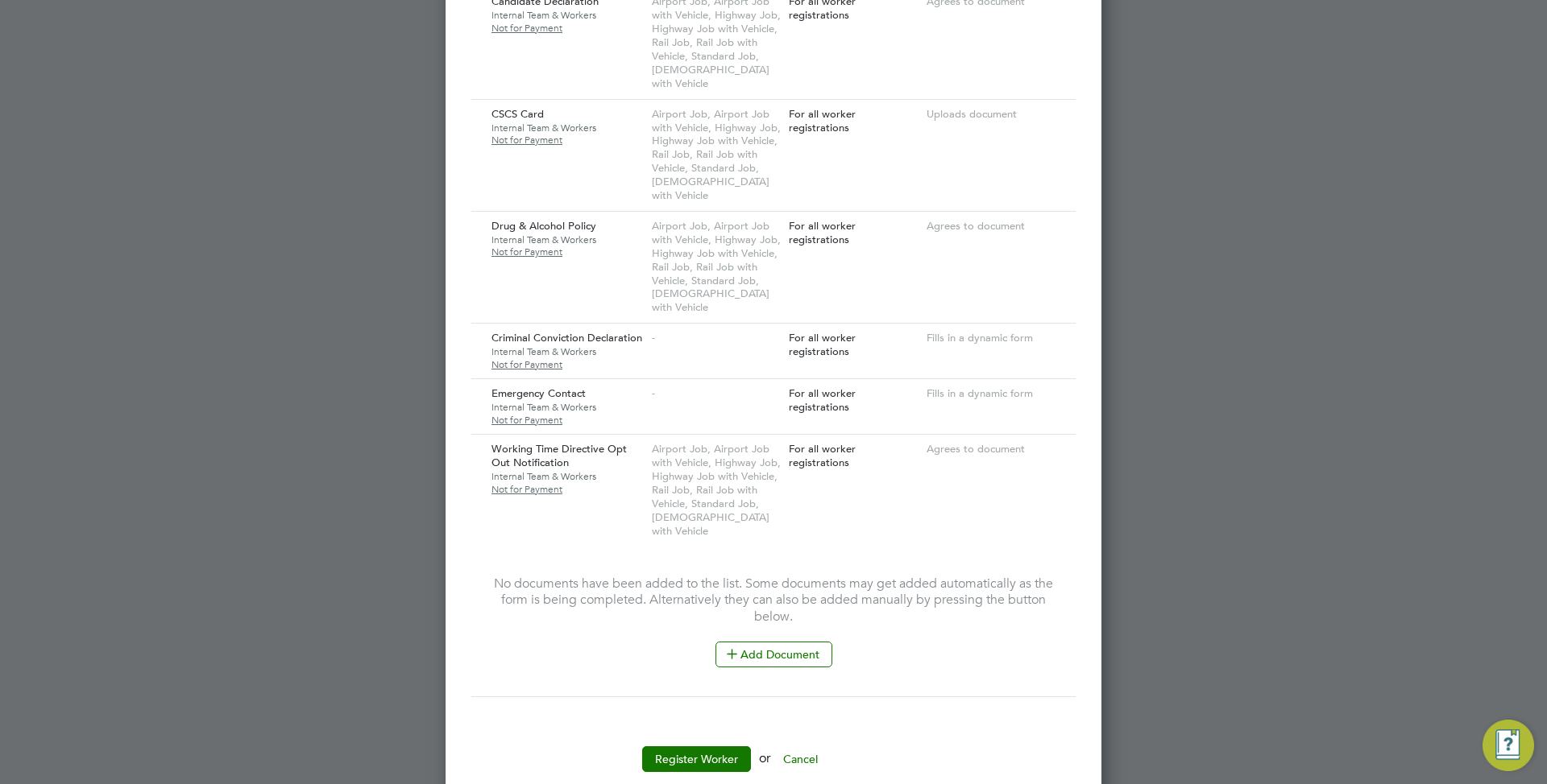
scroll to position [1586, 0]
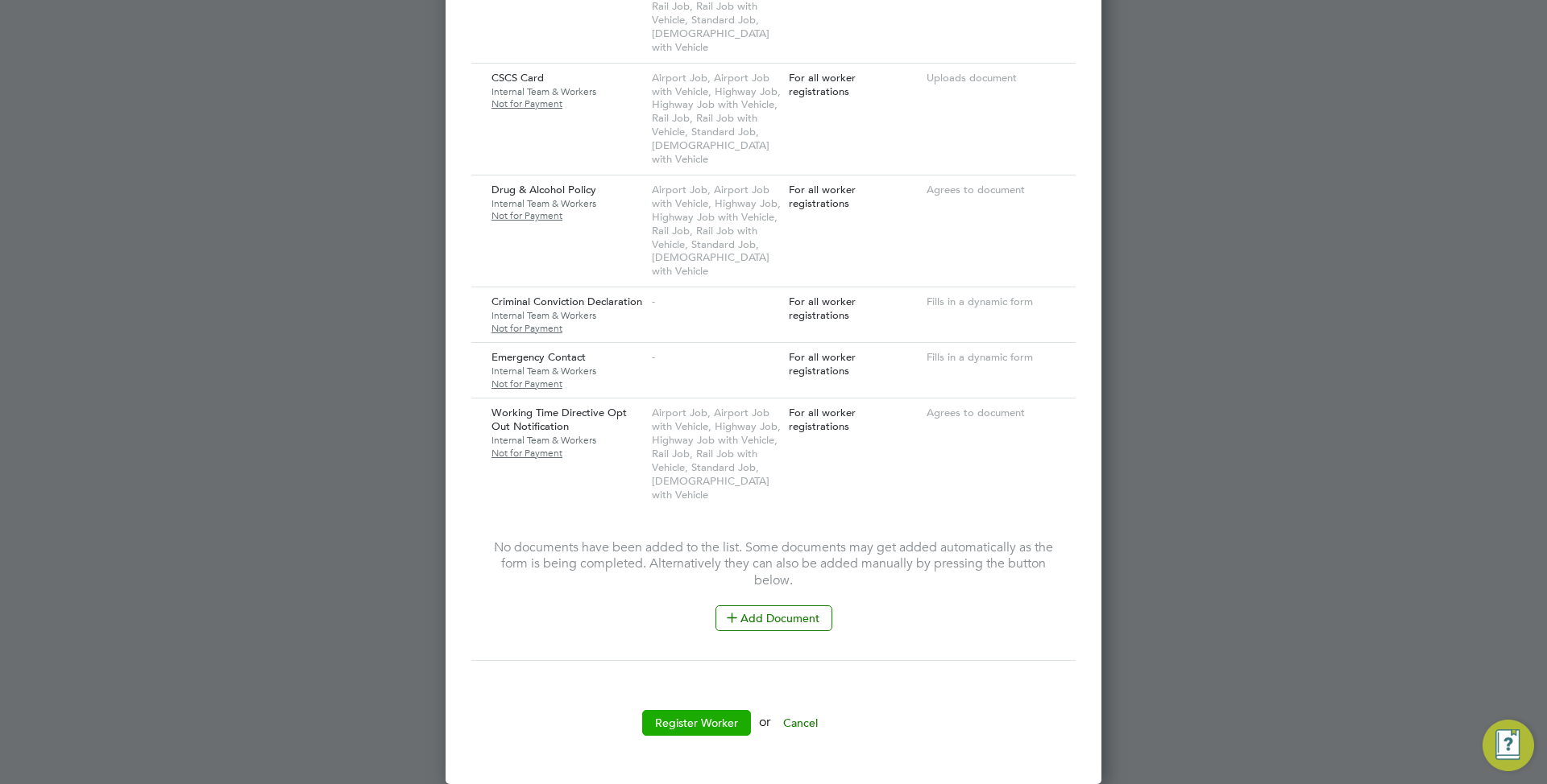
type input "234"
click at [733, 717] on button "Register Worker" at bounding box center [695, 723] width 108 height 25
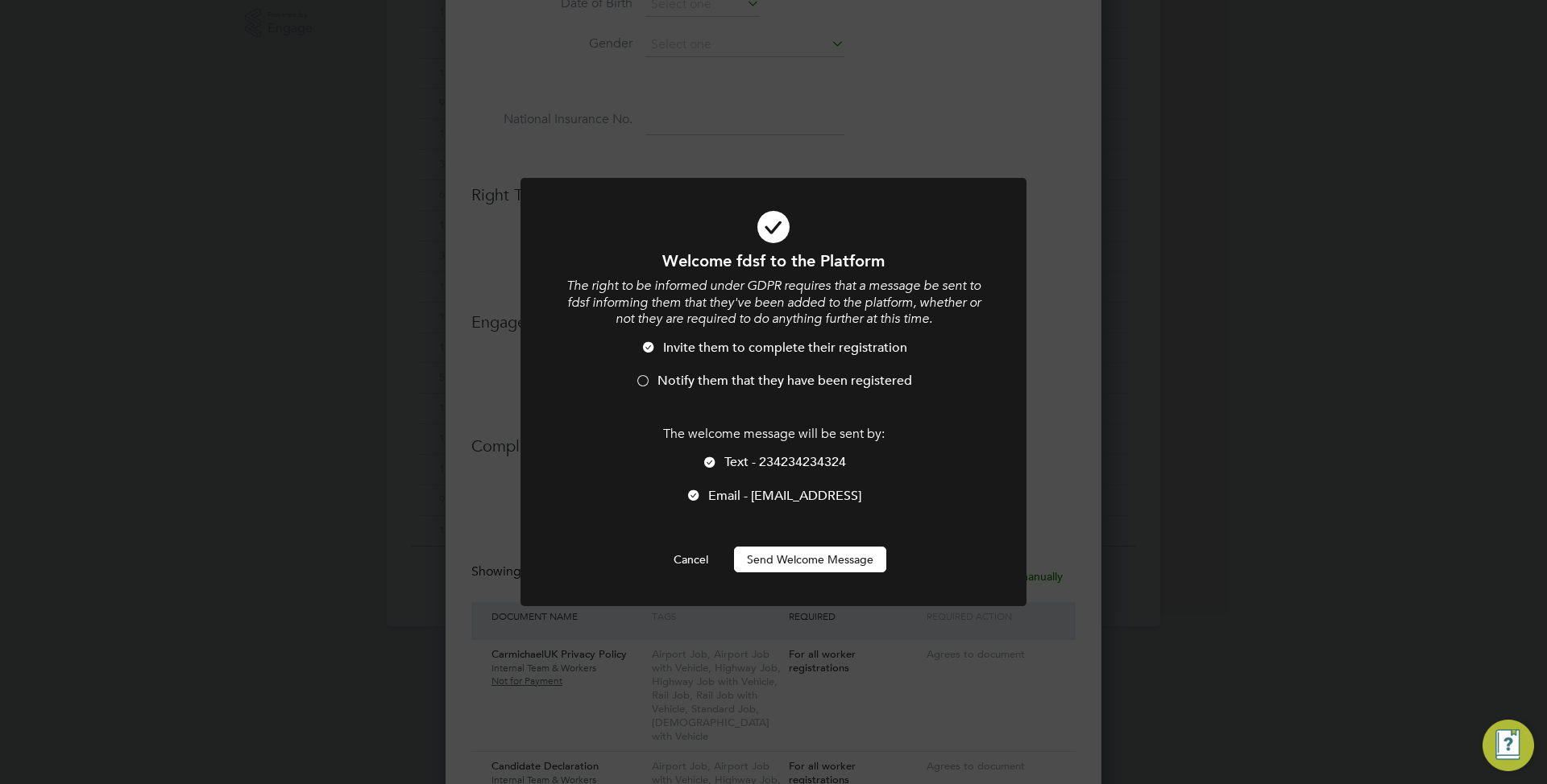
click at [762, 486] on li "Text - 234234234324" at bounding box center [773, 471] width 418 height 33
click at [736, 492] on span "Email - [EMAIL_ADDRESS]" at bounding box center [784, 495] width 153 height 17
click at [728, 461] on span "Text - 234234234324" at bounding box center [784, 462] width 122 height 17
click at [729, 492] on span "Email - [EMAIL_ADDRESS]" at bounding box center [784, 495] width 153 height 17
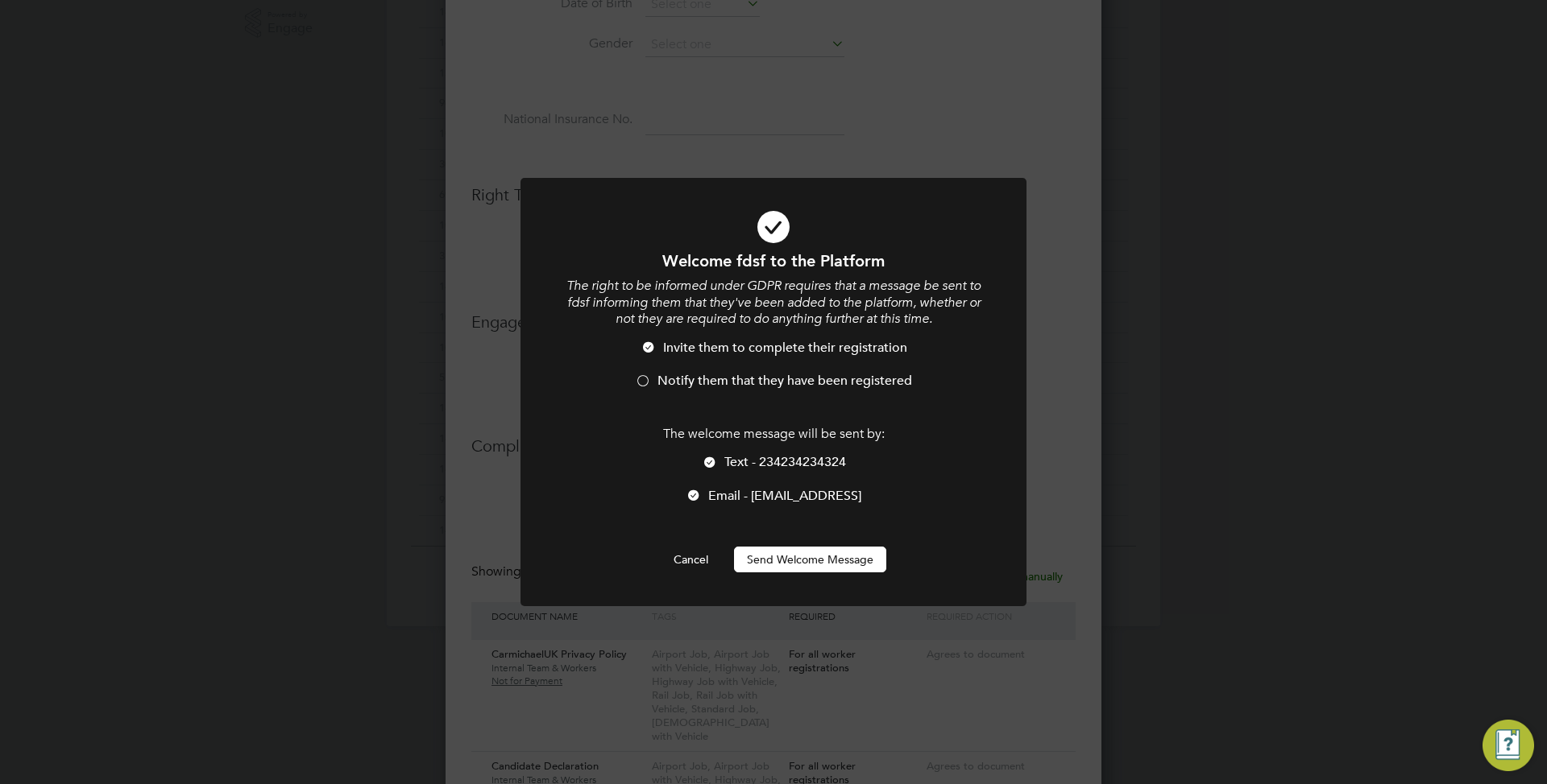
click at [729, 492] on span "Email - [EMAIL_ADDRESS]" at bounding box center [784, 495] width 153 height 17
click at [733, 459] on span "Text - 234234234324" at bounding box center [784, 462] width 122 height 17
click at [744, 490] on span "Email - [EMAIL_ADDRESS]" at bounding box center [784, 495] width 153 height 17
click at [744, 457] on span "Text - 234234234324" at bounding box center [784, 462] width 122 height 17
